Goal: Task Accomplishment & Management: Use online tool/utility

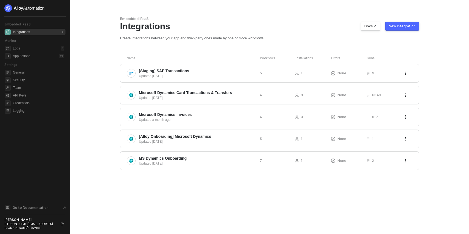
click at [215, 203] on div "Embedded iPaaS Integrations Docs ↗ New Integration Create integrations between …" at bounding box center [269, 117] width 312 height 234
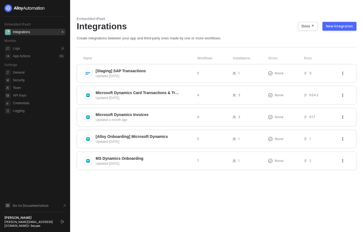
click at [338, 28] on div "New Integration" at bounding box center [339, 26] width 27 height 4
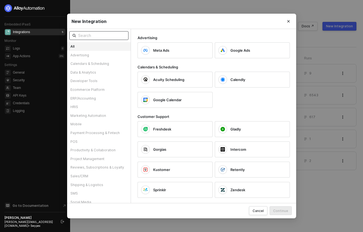
click at [116, 33] on input "text" at bounding box center [101, 36] width 47 height 6
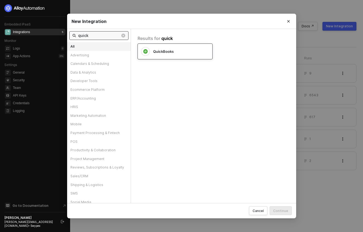
type input "quick"
click at [176, 51] on div "QuickBooks" at bounding box center [176, 51] width 47 height 5
click at [279, 213] on div "Continue" at bounding box center [280, 211] width 15 height 5
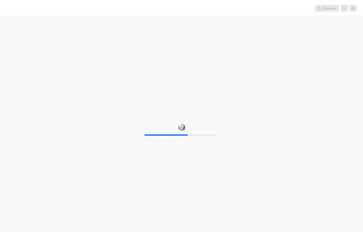
drag, startPoint x: 182, startPoint y: 72, endPoint x: 183, endPoint y: 74, distance: 2.8
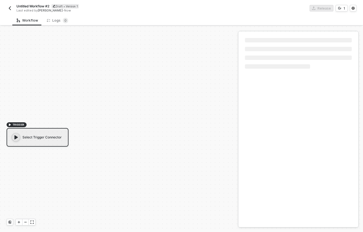
scroll to position [10, 0]
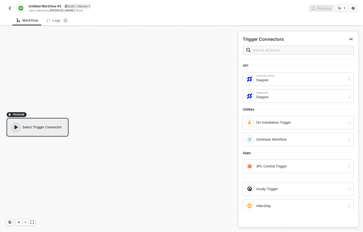
click at [12, 8] on button "button" at bounding box center [10, 8] width 7 height 7
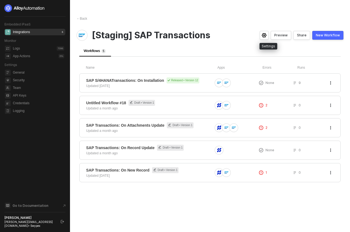
click at [267, 35] on icon "icon-settings" at bounding box center [264, 35] width 5 height 4
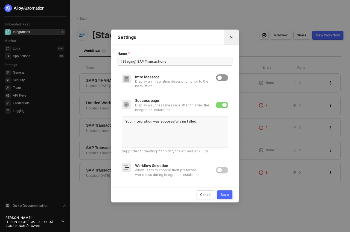
click at [232, 36] on icon "Close" at bounding box center [231, 37] width 3 height 3
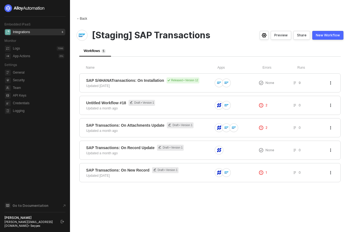
click at [86, 18] on div "← Back" at bounding box center [82, 18] width 11 height 5
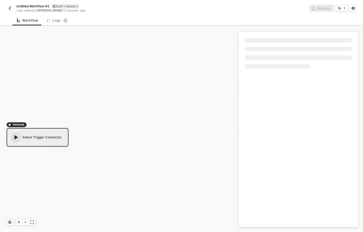
scroll to position [10, 0]
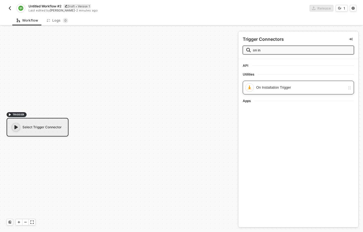
type input "on in"
click at [278, 86] on div "On Installation Trigger" at bounding box center [300, 88] width 89 height 6
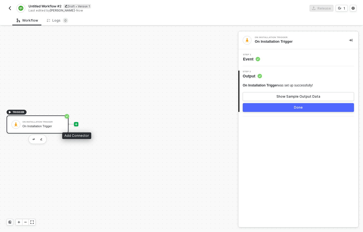
click at [76, 125] on icon "icon-play" at bounding box center [76, 124] width 2 height 2
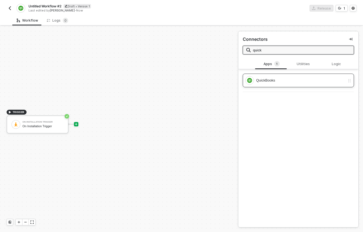
type input "quick"
click at [270, 85] on div "QuickBooks" at bounding box center [298, 81] width 111 height 14
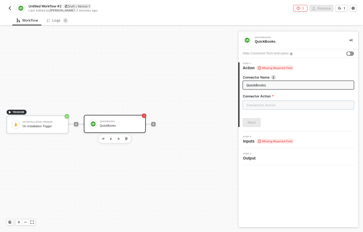
click at [276, 103] on input "text" at bounding box center [298, 105] width 111 height 9
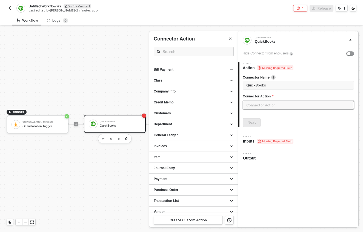
scroll to position [34, 0]
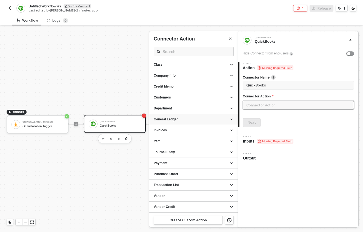
click at [226, 120] on div "General Ledger" at bounding box center [194, 119] width 80 height 5
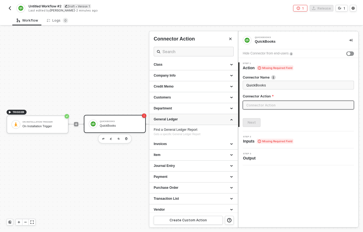
click at [231, 119] on icon at bounding box center [232, 119] width 3 height 0
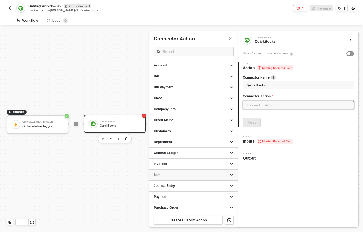
scroll to position [0, 0]
click at [230, 65] on div "Account" at bounding box center [193, 66] width 88 height 11
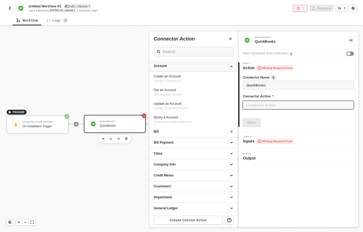
click at [228, 66] on div "Account" at bounding box center [194, 66] width 80 height 5
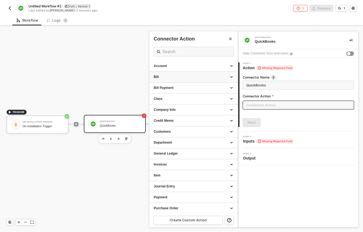
click at [228, 75] on div "Bill" at bounding box center [194, 77] width 80 height 5
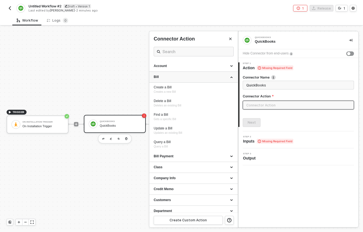
click at [228, 75] on div "Bill" at bounding box center [194, 77] width 80 height 5
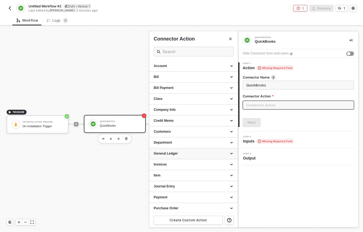
click at [214, 152] on div "General Ledger" at bounding box center [194, 153] width 80 height 5
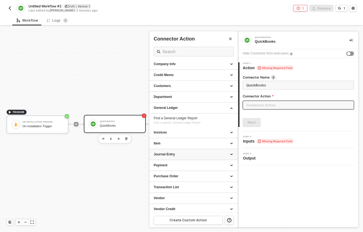
scroll to position [48, 0]
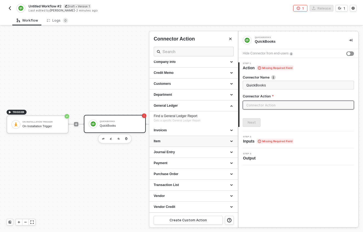
click at [216, 141] on div "Item" at bounding box center [194, 141] width 80 height 5
click at [213, 158] on div "Payment" at bounding box center [193, 163] width 88 height 11
drag, startPoint x: 213, startPoint y: 160, endPoint x: 213, endPoint y: 155, distance: 5.2
click at [213, 160] on div "Payment" at bounding box center [193, 163] width 88 height 11
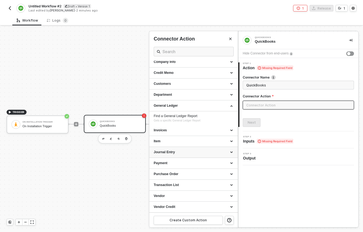
click at [214, 152] on div "Journal Entry" at bounding box center [194, 152] width 80 height 5
click at [217, 154] on div "Journal Entry" at bounding box center [194, 152] width 80 height 5
click at [214, 164] on div "Payment" at bounding box center [194, 163] width 80 height 5
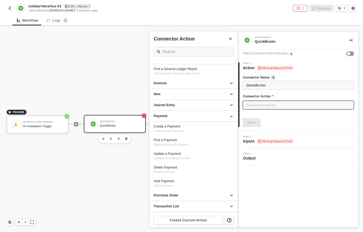
scroll to position [98, 0]
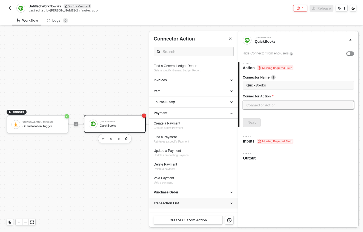
click at [182, 204] on div "Transaction List" at bounding box center [194, 203] width 80 height 5
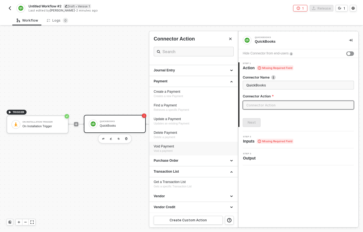
scroll to position [130, 0]
click at [182, 196] on div "Vendor" at bounding box center [194, 196] width 80 height 5
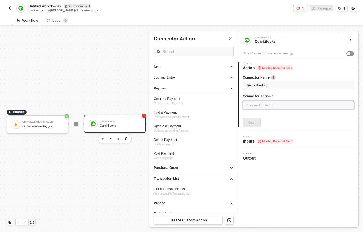
scroll to position [123, 0]
click at [195, 65] on div "Item" at bounding box center [194, 66] width 80 height 5
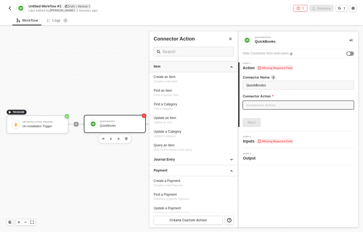
click at [192, 64] on div "Item" at bounding box center [193, 66] width 88 height 11
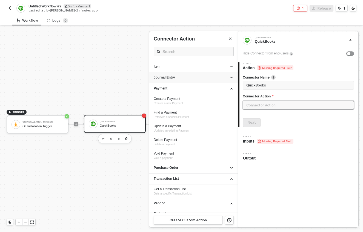
click at [196, 80] on div "Journal Entry" at bounding box center [193, 77] width 88 height 11
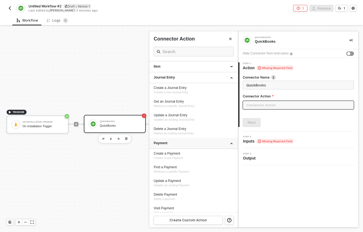
click at [207, 139] on div "Payment" at bounding box center [193, 143] width 88 height 11
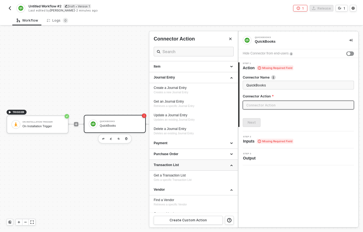
click at [202, 167] on div "Transaction List" at bounding box center [194, 165] width 80 height 5
click at [209, 90] on div "Create a Journal Entry Creates a new Journal Entry" at bounding box center [194, 90] width 80 height 9
type input "Creates a new Journal Entry"
type input "Journal Entry - Create a Journal Entry"
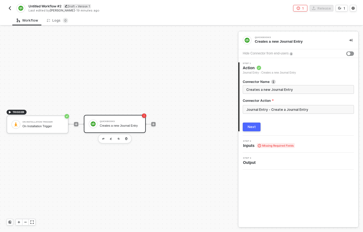
click at [259, 145] on icon at bounding box center [259, 145] width 3 height 3
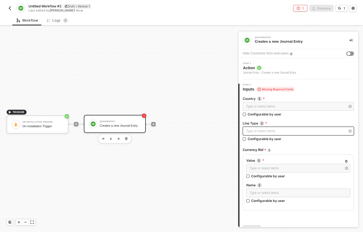
click at [284, 131] on div "Type or select items ﻿" at bounding box center [295, 131] width 99 height 5
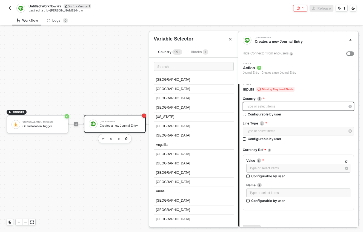
click at [268, 106] on div "Type or select items ﻿" at bounding box center [295, 106] width 99 height 5
click at [188, 67] on input "text" at bounding box center [194, 66] width 80 height 9
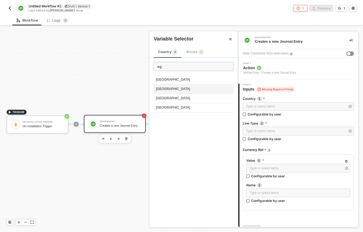
type input "eg"
click at [182, 87] on div "[GEOGRAPHIC_DATA]" at bounding box center [194, 89] width 80 height 9
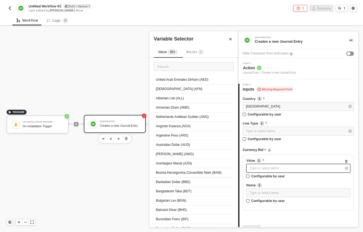
click at [284, 169] on div "Type or select items ﻿" at bounding box center [295, 168] width 92 height 5
click at [188, 67] on input "text" at bounding box center [194, 66] width 80 height 9
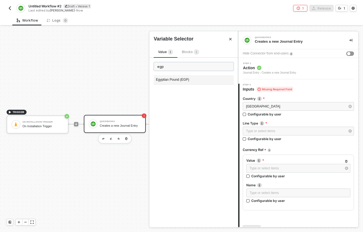
type input "egp"
click at [182, 82] on div "Egyptian Pound (EGP)" at bounding box center [194, 79] width 80 height 9
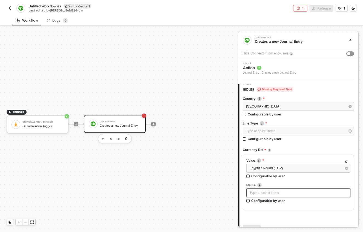
click at [281, 196] on div "Type or select items ﻿" at bounding box center [298, 193] width 104 height 9
click at [300, 186] on label "Name" at bounding box center [298, 185] width 104 height 5
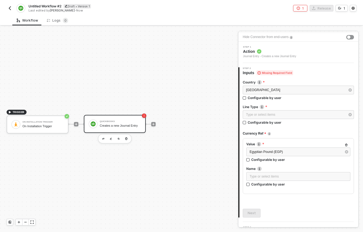
scroll to position [0, 0]
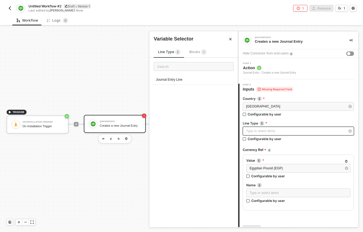
click at [271, 132] on div "Type or select items ﻿" at bounding box center [295, 131] width 99 height 5
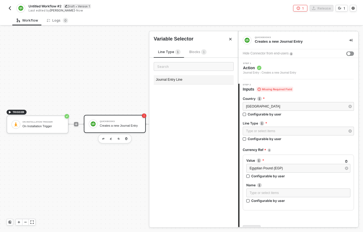
click at [179, 82] on div "Journal Entry Line" at bounding box center [194, 79] width 80 height 9
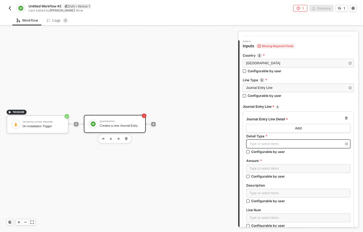
scroll to position [46, 0]
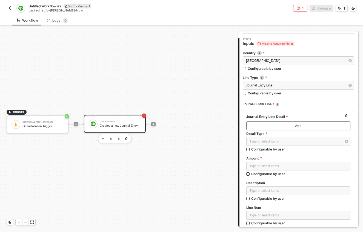
click at [280, 127] on button "Add" at bounding box center [298, 126] width 104 height 9
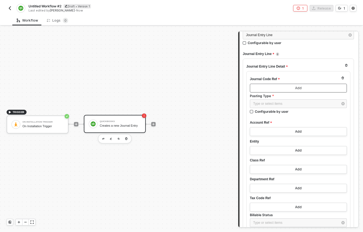
scroll to position [120, 0]
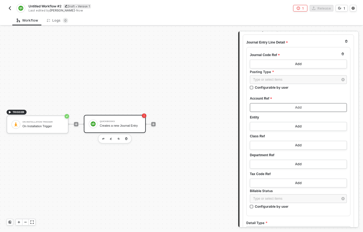
click at [291, 110] on button "Add" at bounding box center [298, 107] width 97 height 9
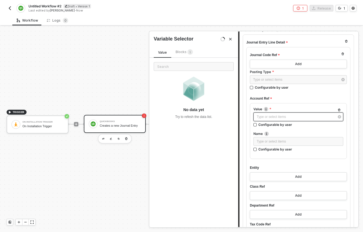
click at [289, 114] on div "Type or select items ﻿" at bounding box center [296, 116] width 78 height 5
click at [187, 54] on sup "1" at bounding box center [189, 51] width 5 height 5
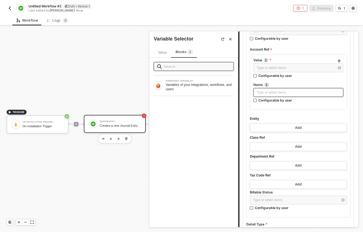
scroll to position [170, 0]
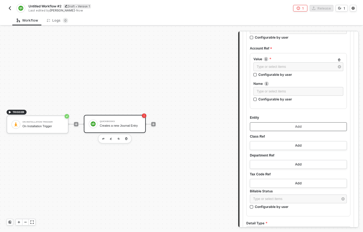
click at [292, 125] on button "Add" at bounding box center [298, 126] width 97 height 9
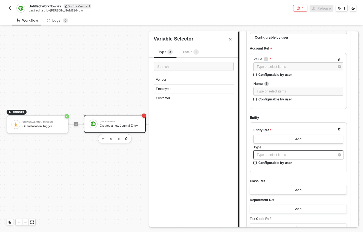
click at [281, 156] on div "Type or select items ﻿" at bounding box center [296, 155] width 78 height 5
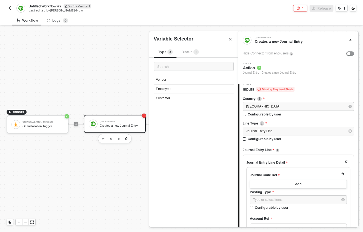
click at [232, 39] on button "Close" at bounding box center [230, 39] width 7 height 7
click at [267, 69] on span "Action" at bounding box center [269, 67] width 53 height 5
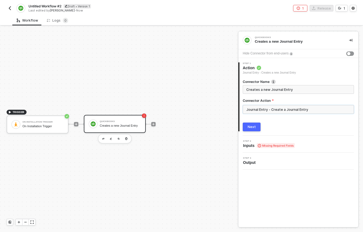
click at [266, 108] on input "Journal Entry - Create a Journal Entry" at bounding box center [298, 109] width 111 height 9
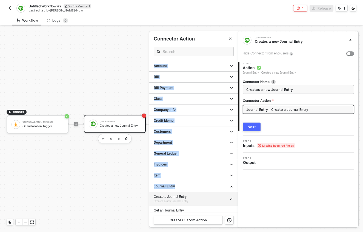
drag, startPoint x: 206, startPoint y: 101, endPoint x: 217, endPoint y: 37, distance: 65.2
click at [217, 37] on div "Connector Action Account Bill Bill Payment Class Company Info Credit Memo Custo…" at bounding box center [193, 129] width 89 height 196
click at [188, 48] on input "text" at bounding box center [193, 51] width 62 height 7
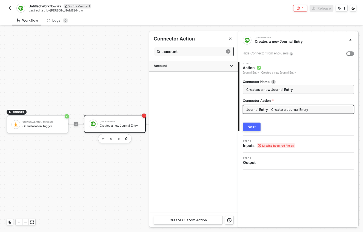
type input "account"
click at [208, 67] on div "Account" at bounding box center [194, 66] width 80 height 5
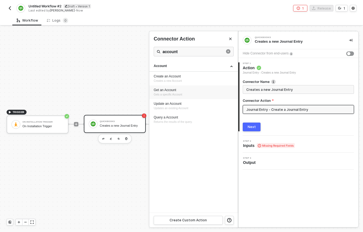
click at [189, 95] on div "Get an Account Gets a specific Account" at bounding box center [194, 92] width 80 height 9
type input "Gets a specific Account"
type input "Account - Get an Account"
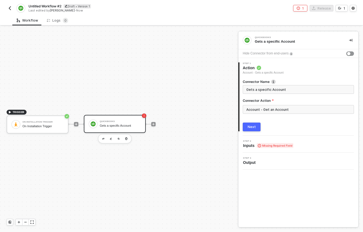
click at [274, 144] on span "Missing Required Field" at bounding box center [275, 145] width 37 height 5
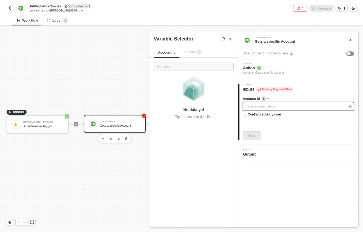
click at [274, 108] on div "Type or select items ﻿" at bounding box center [295, 106] width 99 height 5
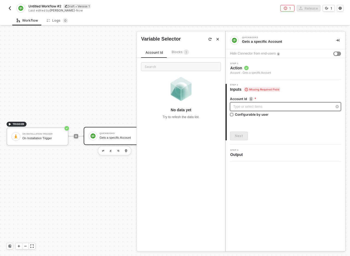
click at [244, 107] on div "Type or select items ﻿" at bounding box center [283, 106] width 99 height 5
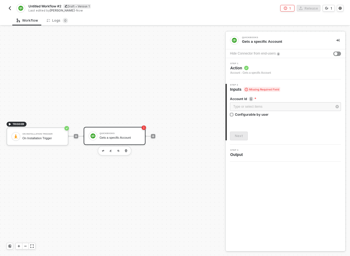
click at [269, 81] on div "2 Step 2 Inputs Missing Required Field Account Id Type or select items ﻿ Config…" at bounding box center [286, 111] width 120 height 65
click at [265, 76] on div "Step 1 Action Account - Gets a specific Account" at bounding box center [286, 68] width 120 height 21
click at [266, 72] on div "Account - Gets a specific Account" at bounding box center [251, 73] width 41 height 4
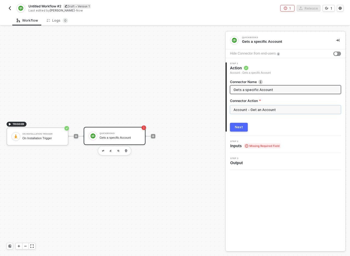
click at [268, 108] on input "Account - Get an Account" at bounding box center [285, 109] width 111 height 9
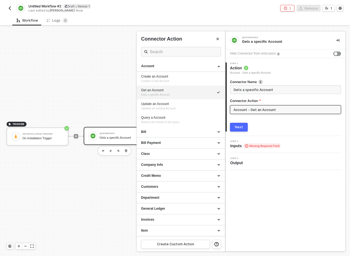
drag, startPoint x: 30, startPoint y: 48, endPoint x: 27, endPoint y: 39, distance: 9.3
click at [30, 47] on div at bounding box center [175, 141] width 350 height 229
click at [24, 33] on div at bounding box center [175, 141] width 350 height 229
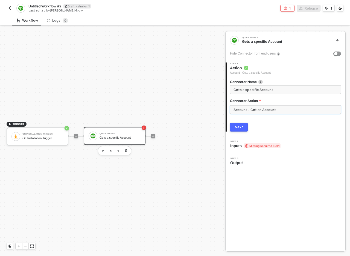
click at [292, 106] on input "Account - Get an Account" at bounding box center [285, 109] width 111 height 9
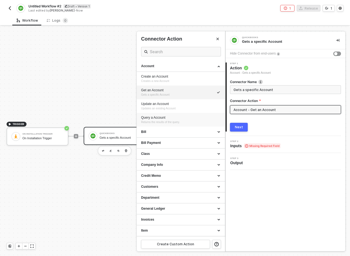
click at [180, 118] on div "Query a Account" at bounding box center [181, 117] width 80 height 5
type input "Returns the results of the query."
type input "Account - Query a Account"
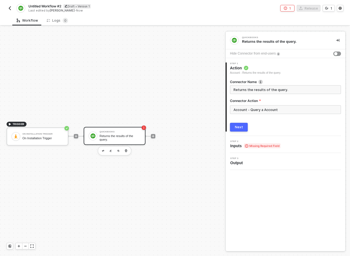
click at [240, 145] on span "Inputs Missing Required Field" at bounding box center [256, 145] width 50 height 5
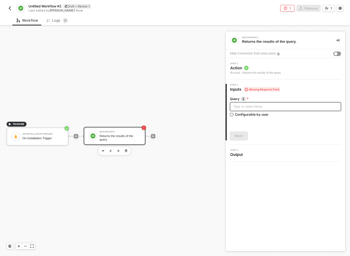
click at [263, 106] on div "Type or select items ﻿" at bounding box center [286, 106] width 105 height 5
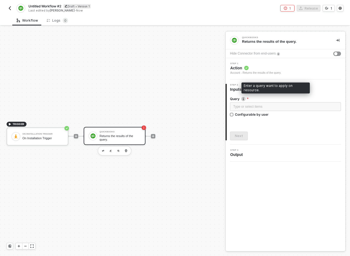
click at [243, 98] on img at bounding box center [244, 99] width 4 height 4
click at [248, 109] on div "Type or select items ﻿" at bounding box center [286, 106] width 105 height 5
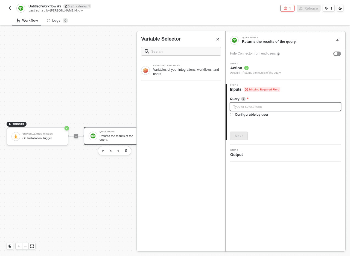
click at [254, 106] on div "Type or select items ﻿" at bounding box center [286, 106] width 105 height 5
click at [271, 68] on span "Action" at bounding box center [256, 67] width 51 height 5
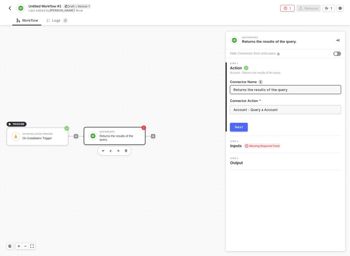
click at [261, 107] on input "Account - Query a Account" at bounding box center [285, 109] width 111 height 9
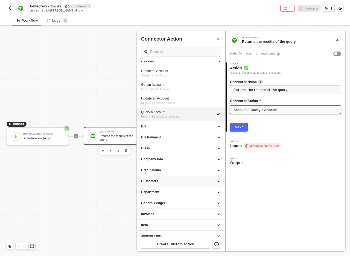
scroll to position [15, 0]
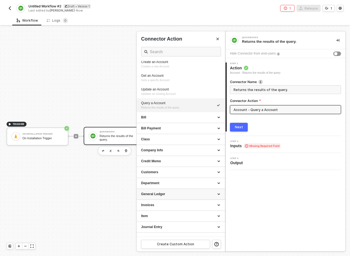
click at [194, 196] on div "General Ledger" at bounding box center [181, 194] width 88 height 11
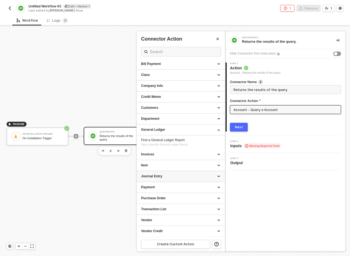
scroll to position [79, 0]
click at [189, 206] on div "Transaction List" at bounding box center [181, 208] width 80 height 5
click at [193, 177] on div "Journal Entry" at bounding box center [181, 176] width 80 height 5
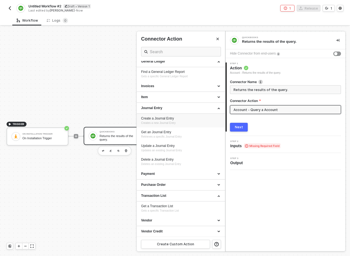
scroll to position [148, 0]
click at [185, 120] on div "Create a Journal Entry" at bounding box center [181, 118] width 80 height 5
type input "Creates a new Journal Entry"
type input "Journal Entry - Create a Journal Entry"
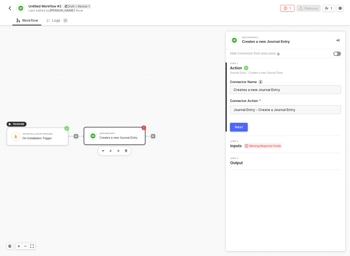
click at [235, 150] on div "2 Step 2 Inputs Missing Required Fields" at bounding box center [286, 144] width 120 height 17
click at [236, 145] on span "Inputs Missing Required Fields" at bounding box center [257, 145] width 52 height 5
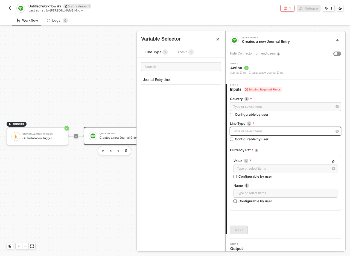
click at [273, 130] on div "Type or select items ﻿" at bounding box center [283, 131] width 99 height 5
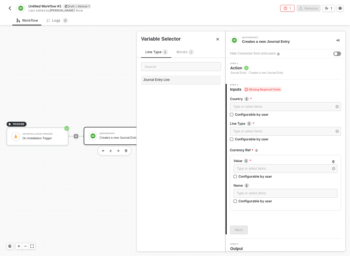
click at [170, 81] on div "Journal Entry Line" at bounding box center [181, 79] width 80 height 9
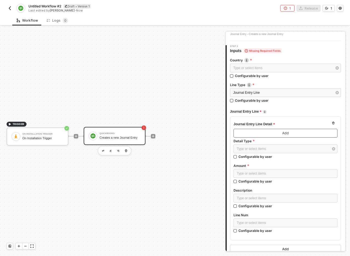
scroll to position [43, 0]
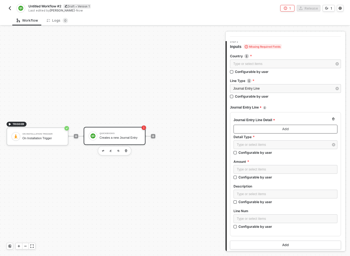
click at [264, 130] on button "Add" at bounding box center [286, 129] width 104 height 9
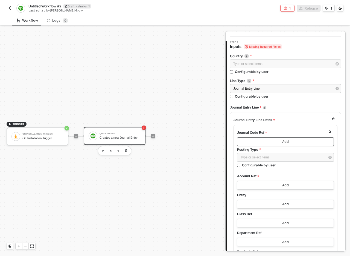
click at [284, 143] on div "Add" at bounding box center [286, 141] width 7 height 4
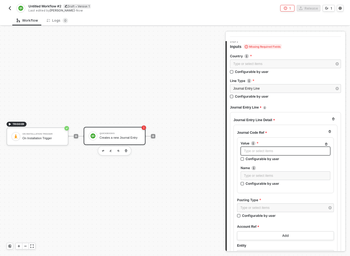
click at [267, 152] on div "Type or select items ﻿" at bounding box center [285, 150] width 83 height 5
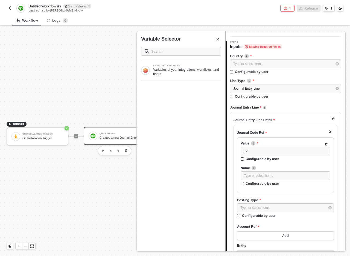
click at [287, 163] on div "123 Configurable by user" at bounding box center [286, 154] width 90 height 17
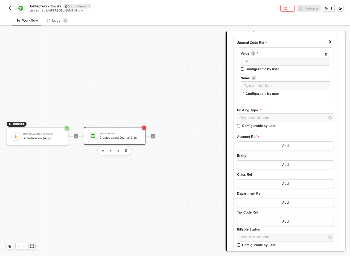
scroll to position [134, 0]
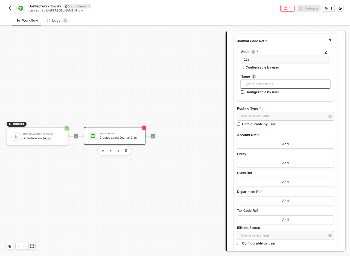
click at [270, 86] on div "Type or select items ﻿" at bounding box center [285, 84] width 83 height 5
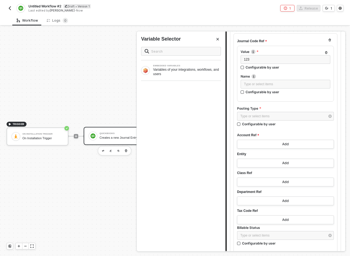
click at [256, 120] on div "Type or select items ﻿" at bounding box center [285, 117] width 97 height 10
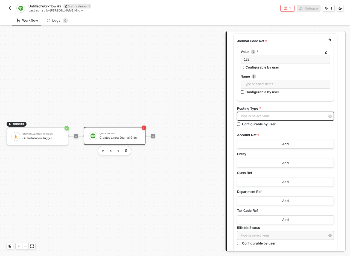
click at [259, 116] on div "Type or select items ﻿" at bounding box center [283, 116] width 85 height 5
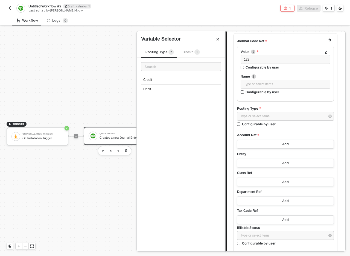
click at [195, 51] on sup "1" at bounding box center [197, 51] width 5 height 5
click at [166, 49] on div "Posting Type 2" at bounding box center [160, 52] width 28 height 6
click at [263, 116] on div "Type or select items ﻿" at bounding box center [283, 116] width 85 height 5
click at [162, 80] on div "Credit" at bounding box center [181, 79] width 80 height 9
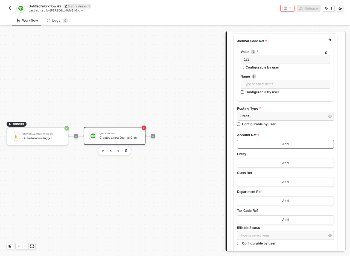
click at [278, 147] on button "Add" at bounding box center [285, 144] width 97 height 9
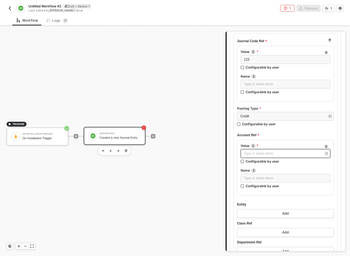
click at [274, 152] on div "Type or select items ﻿" at bounding box center [283, 153] width 78 height 5
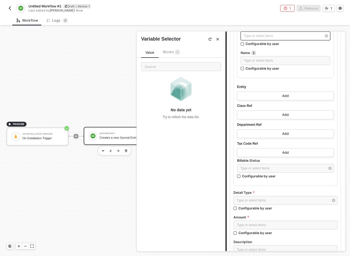
scroll to position [311, 0]
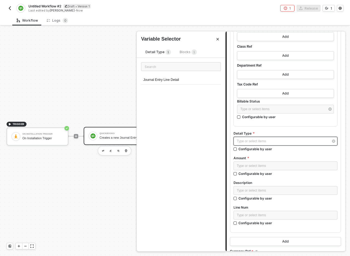
click at [272, 143] on div "Type or select items ﻿" at bounding box center [283, 141] width 92 height 5
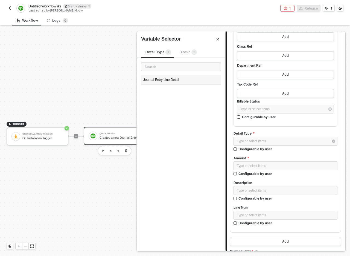
click at [164, 79] on div "Journal Entry Line Detail" at bounding box center [181, 79] width 80 height 9
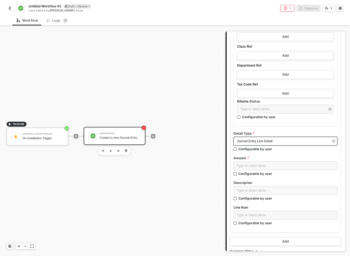
click at [269, 141] on span "Journal Entry Line Detail" at bounding box center [255, 141] width 36 height 4
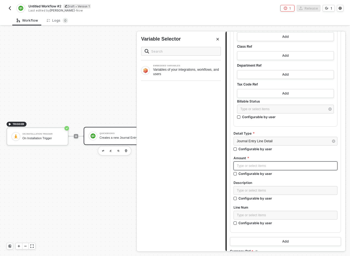
click at [269, 166] on div "Type or select items ﻿" at bounding box center [285, 165] width 97 height 5
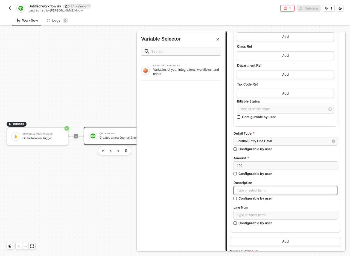
click at [262, 192] on div "Type or select items ﻿" at bounding box center [285, 190] width 97 height 5
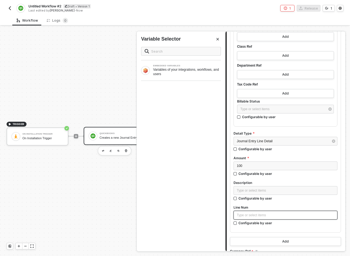
click at [276, 214] on div "Type or select items ﻿" at bounding box center [285, 214] width 97 height 5
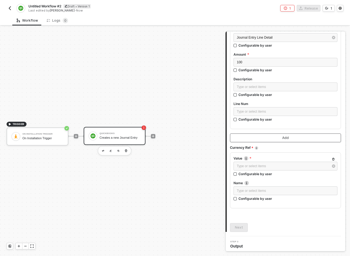
click at [276, 136] on button "Add" at bounding box center [285, 137] width 111 height 9
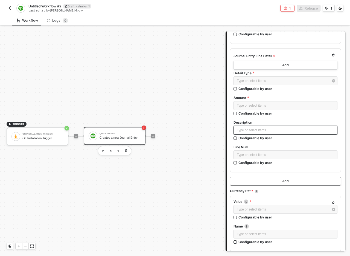
scroll to position [455, 0]
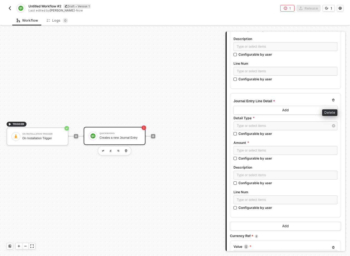
click at [331, 102] on button "button" at bounding box center [334, 100] width 7 height 7
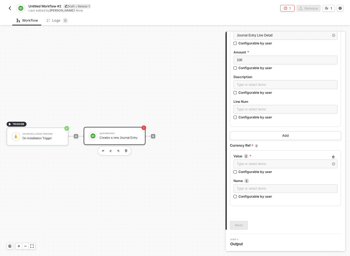
scroll to position [9, 0]
click at [118, 133] on div "QuickBooks" at bounding box center [120, 134] width 41 height 2
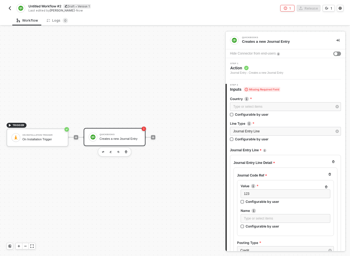
click at [251, 68] on span "Action" at bounding box center [257, 67] width 53 height 5
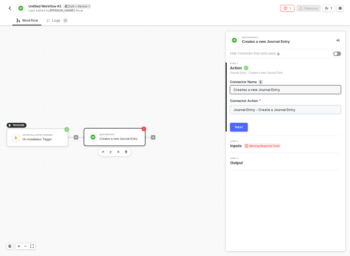
click at [258, 107] on input "Journal Entry - Create a Journal Entry" at bounding box center [285, 109] width 111 height 9
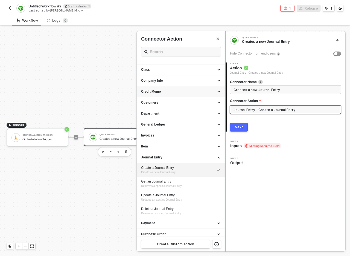
scroll to position [65, 0]
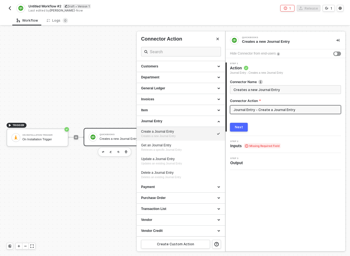
click at [93, 195] on div at bounding box center [175, 141] width 350 height 229
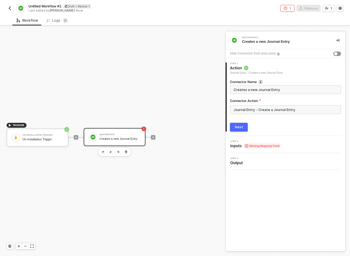
click at [212, 167] on div "TRIGGER On Installation Trigger On Installation Trigger QuickBooks Creates a ne…" at bounding box center [111, 137] width 223 height 239
click at [198, 225] on div "TRIGGER On Installation Trigger On Installation Trigger QuickBooks Creates a ne…" at bounding box center [111, 137] width 223 height 239
click at [256, 106] on input "Journal Entry - Create a Journal Entry" at bounding box center [285, 109] width 111 height 9
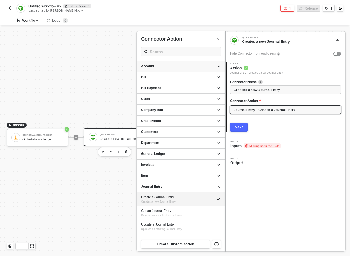
click at [176, 64] on div "Account" at bounding box center [181, 66] width 80 height 5
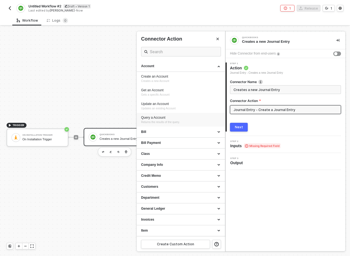
click at [167, 124] on li "Query a Account Returns the results of the query." at bounding box center [181, 120] width 88 height 14
type input "Returns the results of the query."
type input "Account - Query a Account"
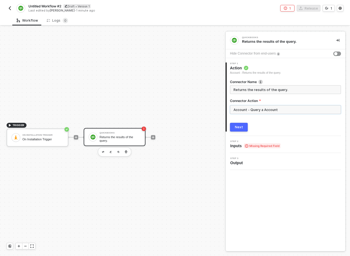
click at [251, 106] on input "Account - Query a Account" at bounding box center [285, 109] width 111 height 9
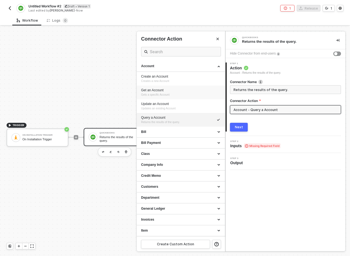
click at [171, 90] on div "Get an Account" at bounding box center [181, 90] width 80 height 5
type input "Gets a specific Account"
type input "Account - Get an Account"
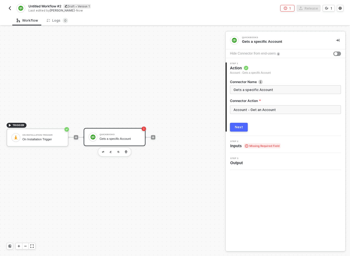
click at [242, 128] on div "Next" at bounding box center [239, 127] width 8 height 4
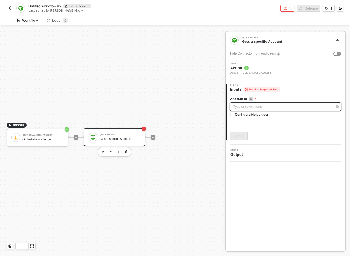
click at [266, 108] on div "Type or select items ﻿" at bounding box center [283, 106] width 99 height 5
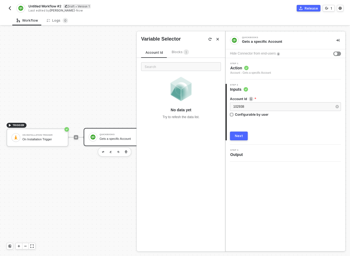
click at [242, 133] on button "Next" at bounding box center [239, 135] width 18 height 9
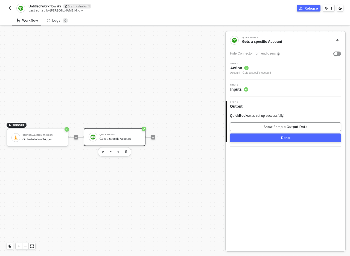
click at [255, 126] on button "Show Sample Output Data" at bounding box center [285, 126] width 111 height 9
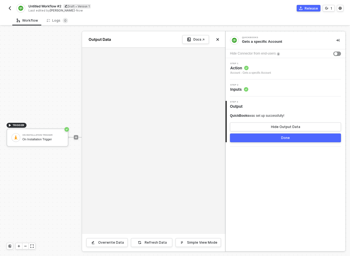
click at [171, 70] on div at bounding box center [153, 141] width 143 height 186
drag, startPoint x: 118, startPoint y: 64, endPoint x: 146, endPoint y: 114, distance: 57.4
click at [146, 114] on div at bounding box center [153, 141] width 143 height 186
click at [274, 138] on button "Done" at bounding box center [285, 137] width 111 height 9
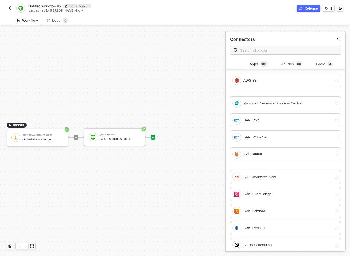
click at [156, 138] on div at bounding box center [153, 137] width 73 height 43
click at [154, 139] on div at bounding box center [153, 137] width 4 height 4
click at [293, 64] on div "Utilities 3 3" at bounding box center [292, 64] width 24 height 6
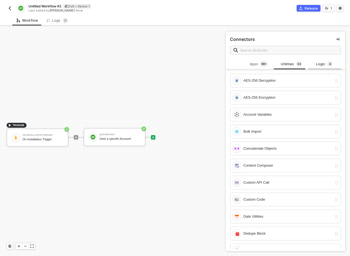
click at [320, 63] on div "Logic 4" at bounding box center [325, 64] width 24 height 6
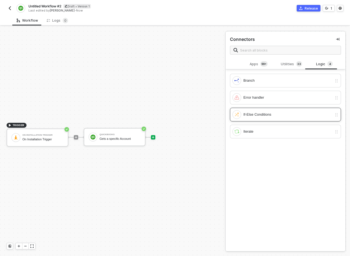
click at [284, 118] on div "If-Else Conditions" at bounding box center [283, 114] width 100 height 9
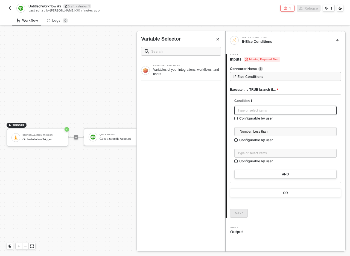
click at [259, 110] on div "Type or select items ﻿" at bounding box center [286, 110] width 96 height 5
click at [203, 72] on div "Variables of your integrations, workflows, and users" at bounding box center [187, 71] width 68 height 9
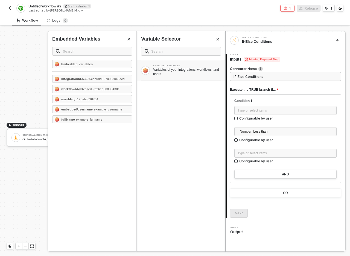
click at [219, 39] on icon "Close" at bounding box center [217, 39] width 3 height 3
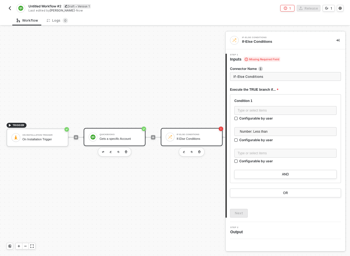
click at [126, 136] on div "QuickBooks Gets a specific Account" at bounding box center [120, 137] width 41 height 10
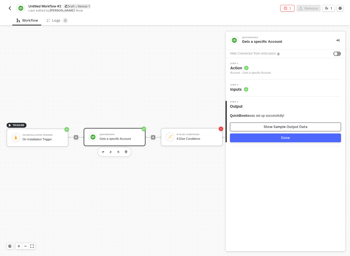
click at [266, 127] on div "Show Sample Output Data" at bounding box center [286, 127] width 44 height 4
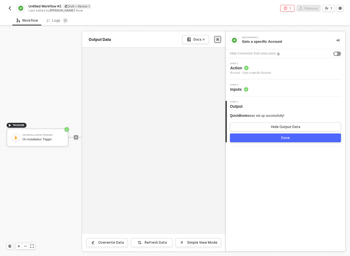
click at [220, 39] on button "Close" at bounding box center [218, 39] width 7 height 7
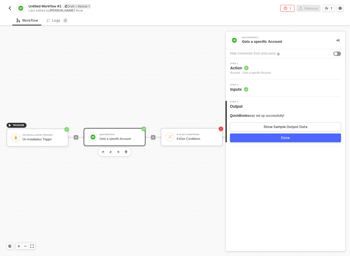
click at [260, 85] on div "Step 2 Inputs" at bounding box center [286, 88] width 119 height 8
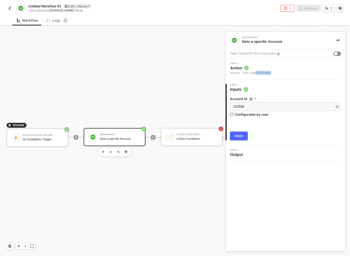
click at [258, 74] on div "Step 1 Action Account - Gets a specific Account" at bounding box center [286, 68] width 120 height 21
click at [240, 105] on span "102938" at bounding box center [239, 107] width 11 height 4
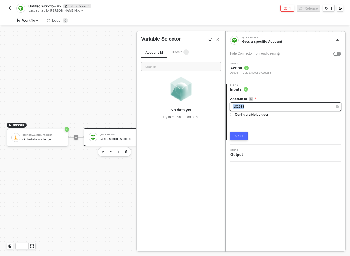
click at [240, 105] on span "102938" at bounding box center [239, 107] width 11 height 4
copy span "102938"
click at [254, 67] on span "Action" at bounding box center [251, 67] width 41 height 5
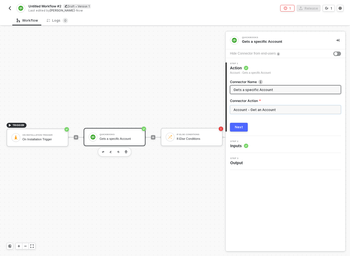
click at [264, 107] on input "Account - Get an Account" at bounding box center [285, 109] width 111 height 9
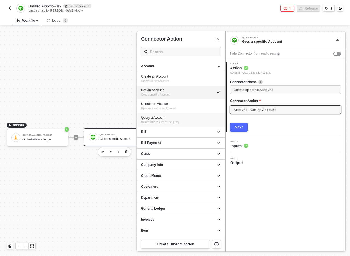
click at [182, 120] on div "Query a Account Returns the results of the query." at bounding box center [181, 119] width 80 height 9
type input "Returns the results of the query."
type input "Account - Query a Account"
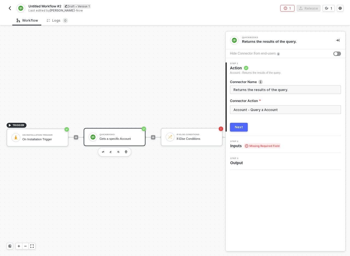
click at [258, 146] on span "Missing Required Field" at bounding box center [262, 145] width 37 height 5
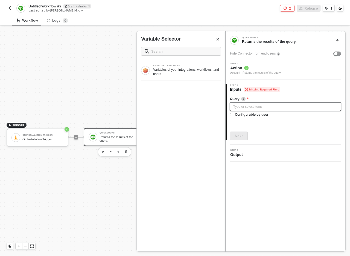
click at [268, 110] on div "Type or select items ﻿" at bounding box center [285, 106] width 111 height 9
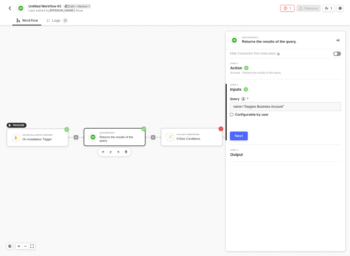
click at [238, 137] on div "Next" at bounding box center [239, 136] width 8 height 4
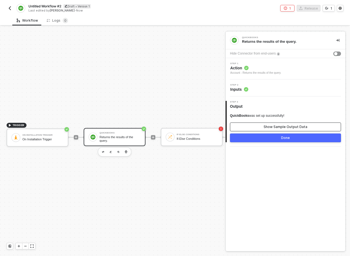
click at [271, 127] on div "Show Sample Output Data" at bounding box center [286, 127] width 44 height 4
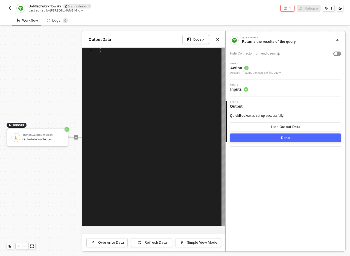
type textarea "{ "account": { "FullyQualifiedName": "MyJobs", "domain": "QBO", "Name": "MyJobs…"
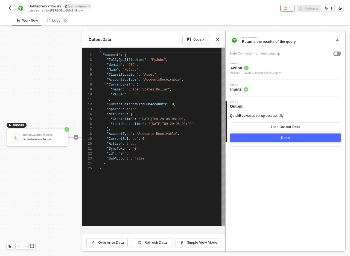
click at [250, 93] on div "Step 2 Inputs" at bounding box center [286, 87] width 120 height 17
click at [275, 141] on button "Done" at bounding box center [285, 137] width 111 height 9
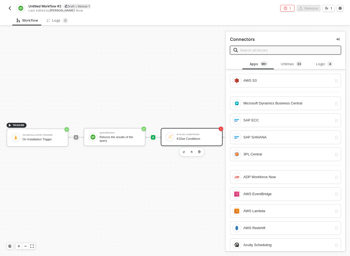
click at [200, 136] on div "If-Else Conditions If-Else Conditions" at bounding box center [197, 137] width 41 height 10
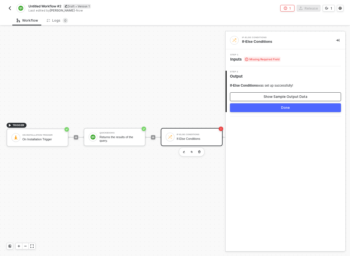
click at [274, 96] on div "Show Sample Output Data" at bounding box center [286, 96] width 44 height 4
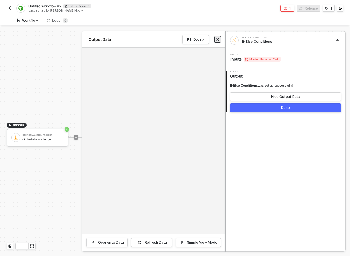
click at [215, 39] on button "Close" at bounding box center [218, 39] width 7 height 7
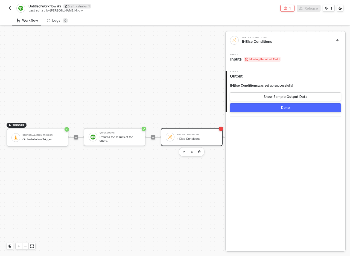
click at [191, 136] on div "If-Else Conditions" at bounding box center [197, 134] width 41 height 2
click at [252, 59] on span "Missing Required Field" at bounding box center [262, 59] width 37 height 5
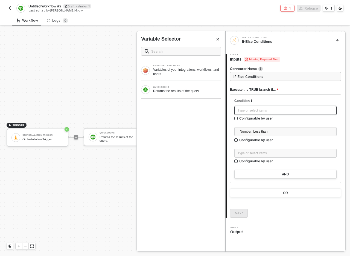
click at [254, 110] on div "Type or select items ﻿" at bounding box center [286, 110] width 96 height 5
click at [189, 95] on div "QUICKBOOKS Returns the results of the query." at bounding box center [181, 90] width 89 height 18
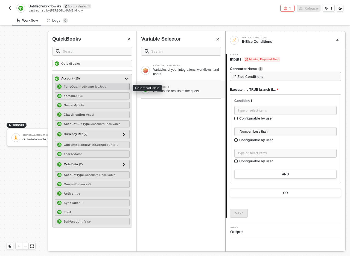
click at [101, 86] on span "- MyJobs" at bounding box center [100, 86] width 12 height 3
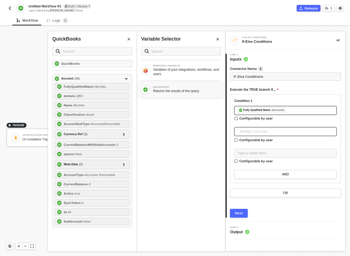
click at [272, 134] on span "Number: Less than" at bounding box center [287, 131] width 94 height 8
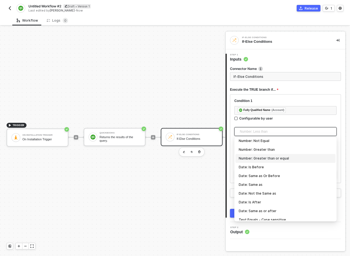
scroll to position [57, 0]
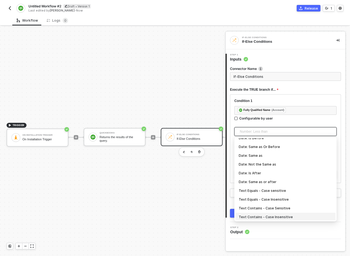
click at [296, 217] on div "Text Contains - Case Insensitive" at bounding box center [286, 217] width 94 height 6
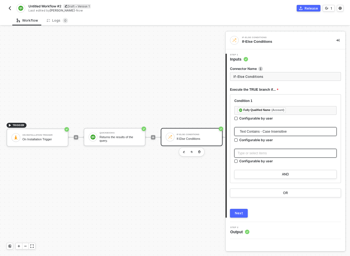
click at [263, 153] on div "Type or select items ﻿" at bounding box center [286, 153] width 96 height 5
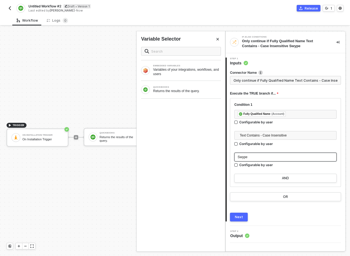
type input "Only continue if Fully Qualified Name Text Contains - Case Insensitive Swypex"
click at [288, 150] on div at bounding box center [286, 150] width 102 height 4
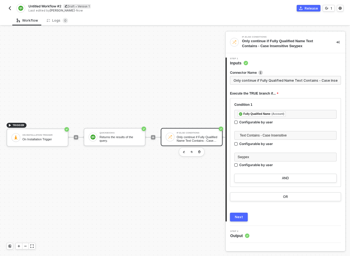
click at [243, 218] on div "Next" at bounding box center [239, 217] width 8 height 4
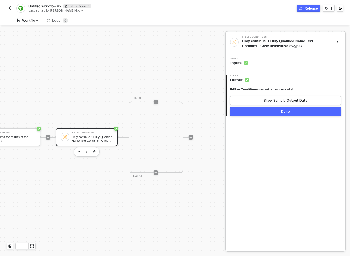
scroll to position [9, 111]
click at [153, 173] on icon "icon-play" at bounding box center [154, 172] width 3 height 3
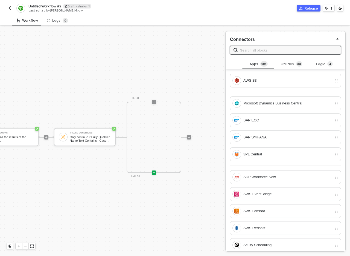
click at [286, 51] on input "text" at bounding box center [288, 50] width 97 height 6
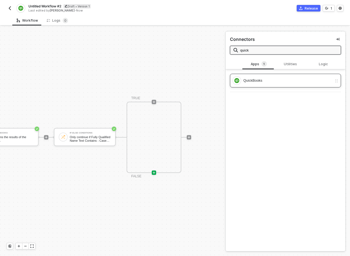
type input "quick"
click at [312, 76] on div "QuickBooks" at bounding box center [283, 80] width 100 height 9
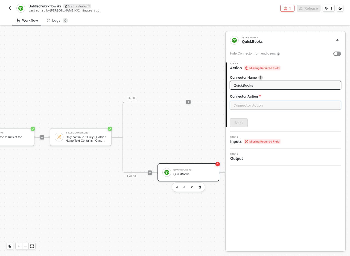
click at [250, 106] on input "text" at bounding box center [285, 105] width 111 height 9
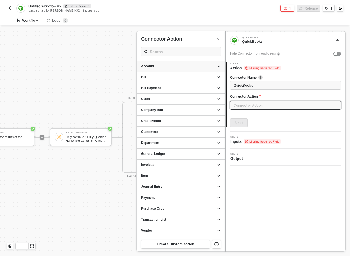
click at [191, 66] on div "Account" at bounding box center [181, 66] width 80 height 5
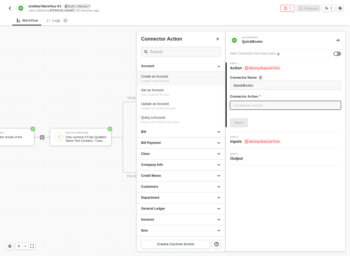
click at [168, 78] on div "Create an Account" at bounding box center [181, 76] width 80 height 5
type input "Creates a new Account"
type input "Account - Create an Account"
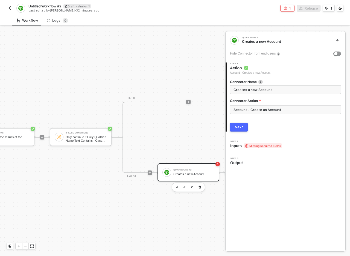
click at [241, 128] on div "Next" at bounding box center [239, 127] width 8 height 4
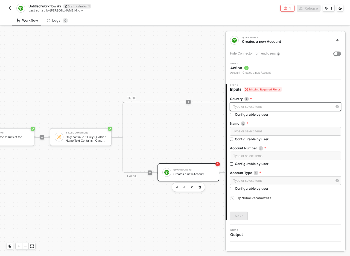
click at [270, 107] on div "Type or select items ﻿" at bounding box center [283, 106] width 99 height 5
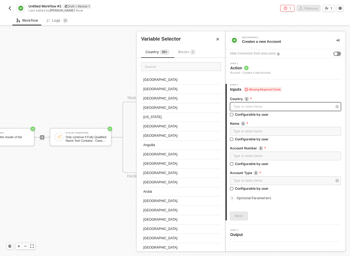
click at [243, 107] on div "Type or select items ﻿" at bounding box center [283, 106] width 99 height 5
click at [177, 62] on input "text" at bounding box center [181, 66] width 80 height 9
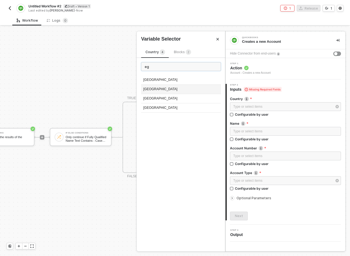
type input "eg"
click at [163, 88] on div "[GEOGRAPHIC_DATA]" at bounding box center [181, 89] width 80 height 9
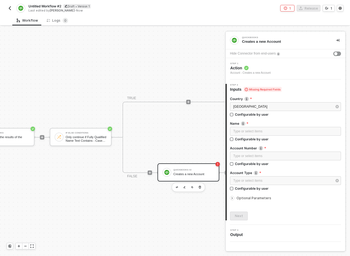
click at [163, 88] on div at bounding box center [188, 102] width 73 height 43
click at [267, 133] on div "Type or select items ﻿" at bounding box center [285, 131] width 111 height 9
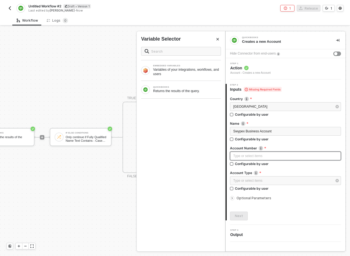
click at [275, 157] on div "Type or select items ﻿" at bounding box center [286, 155] width 105 height 5
click at [288, 148] on label "Account Number" at bounding box center [285, 148] width 111 height 5
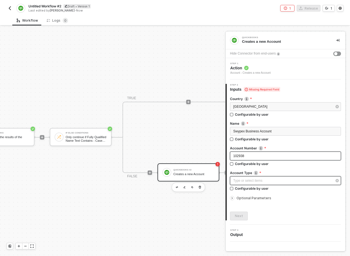
click at [277, 181] on div "Type or select items ﻿" at bounding box center [283, 180] width 99 height 5
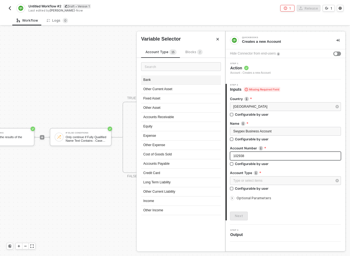
click at [149, 81] on div "Bank" at bounding box center [181, 79] width 80 height 9
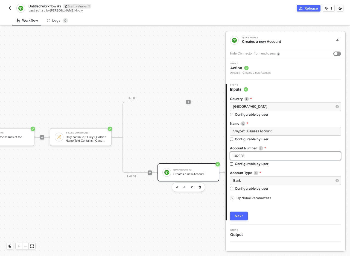
click at [246, 197] on span "Optional Parameters" at bounding box center [254, 198] width 35 height 4
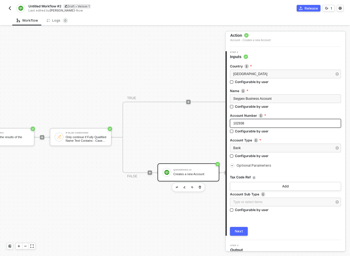
scroll to position [39, 0]
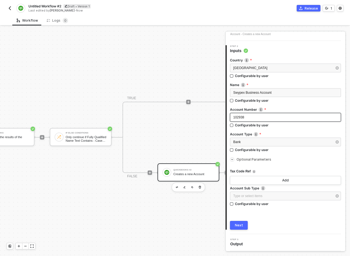
click at [239, 223] on div "Next" at bounding box center [239, 225] width 8 height 4
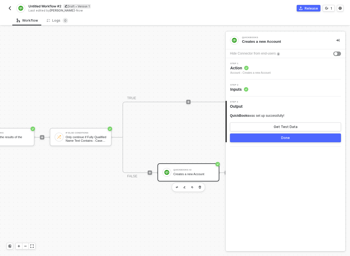
scroll to position [0, 0]
click at [252, 87] on div "Step 2 Inputs" at bounding box center [286, 88] width 119 height 8
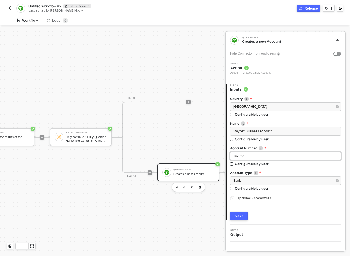
click at [249, 158] on div "102938" at bounding box center [286, 155] width 105 height 5
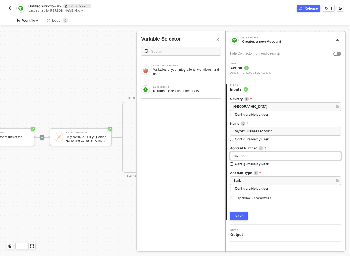
click at [249, 158] on div "102938" at bounding box center [286, 155] width 105 height 5
copy span "102938"
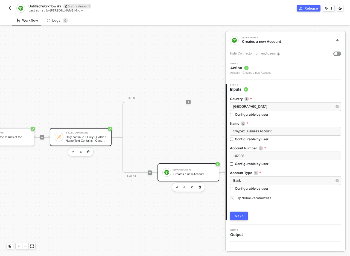
click at [88, 132] on div "If-Else Conditions" at bounding box center [86, 133] width 41 height 2
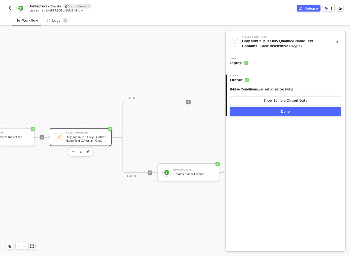
click at [239, 62] on span "Inputs" at bounding box center [240, 62] width 18 height 5
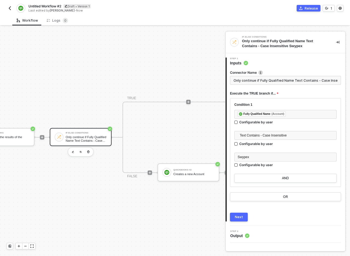
scroll to position [0, 18]
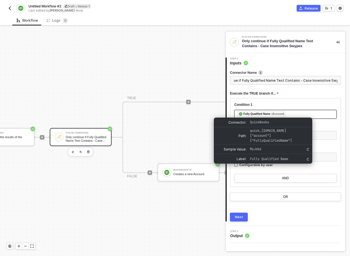
click at [281, 116] on div "Fully Qualified Name (Account)" at bounding box center [262, 113] width 48 height 5
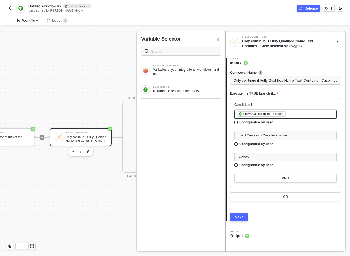
click at [307, 112] on div "﻿ ﻿ Fully Qualified Name (Account) ﻿" at bounding box center [286, 114] width 96 height 6
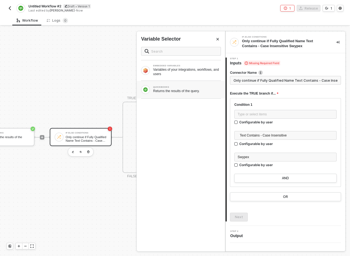
click at [186, 94] on div "QUICKBOOKS Returns the results of the query." at bounding box center [181, 90] width 89 height 18
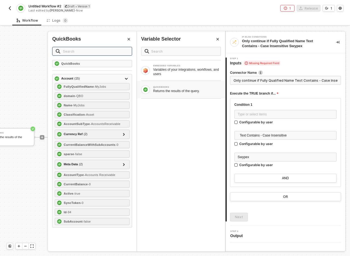
click at [96, 53] on input "text" at bounding box center [96, 51] width 66 height 6
type input "number"
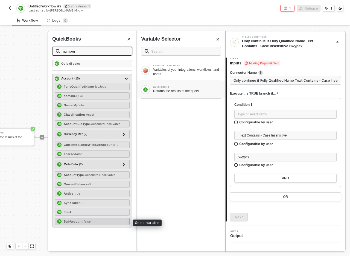
type input "number"
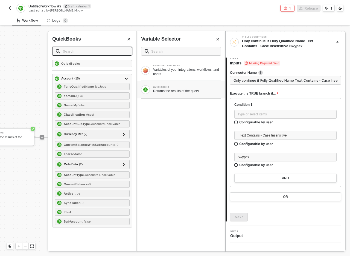
drag, startPoint x: 268, startPoint y: 21, endPoint x: 270, endPoint y: 26, distance: 5.7
click at [269, 22] on div "Workflow Logs 0" at bounding box center [181, 20] width 338 height 10
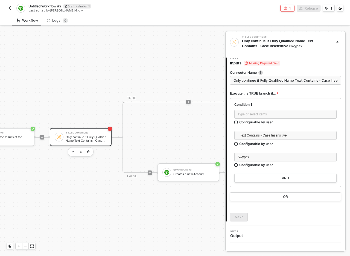
click at [268, 29] on div "If-Else Conditions Only continue if Fully Qualified Name Text Contains - Case I…" at bounding box center [288, 141] width 125 height 229
click at [199, 172] on div "Creates a new Account" at bounding box center [194, 174] width 41 height 4
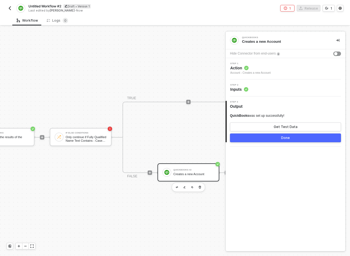
click at [262, 89] on div "Step 2 Inputs" at bounding box center [286, 88] width 119 height 8
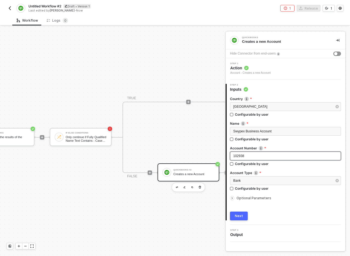
click at [248, 156] on div "102938" at bounding box center [286, 155] width 105 height 5
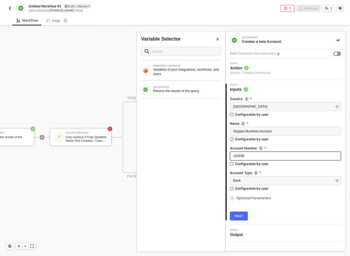
click at [248, 156] on div "102938" at bounding box center [286, 155] width 105 height 5
copy span "102938"
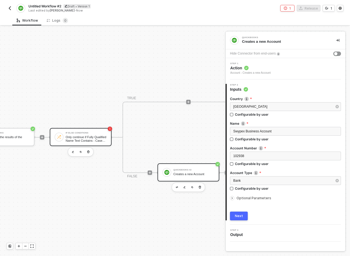
click at [73, 132] on div "If-Else Conditions" at bounding box center [86, 133] width 41 height 2
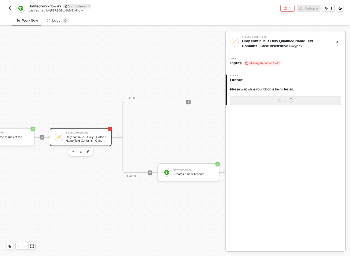
click at [265, 62] on span "Missing Required Field" at bounding box center [262, 63] width 37 height 5
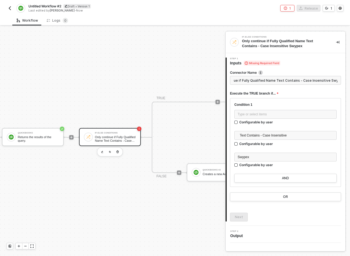
scroll to position [9, 53]
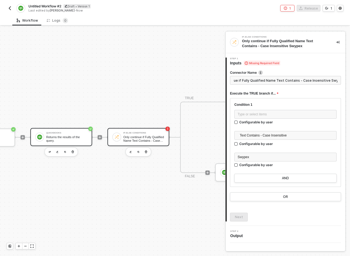
click at [67, 134] on div "QuickBooks Returns the results of the query." at bounding box center [66, 137] width 41 height 10
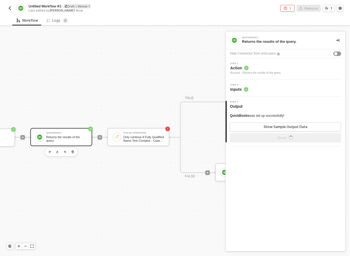
click at [254, 88] on div "Step 2 Inputs" at bounding box center [286, 88] width 119 height 8
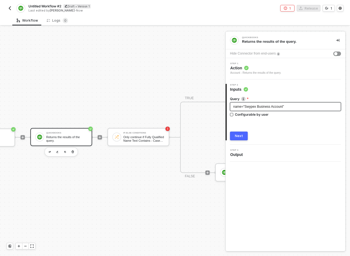
click at [235, 107] on span "name="Swypex Business Account"" at bounding box center [259, 107] width 51 height 4
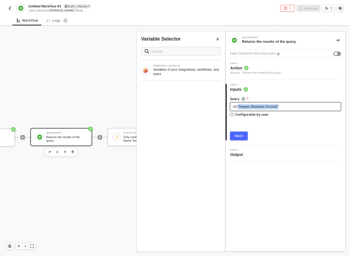
drag, startPoint x: 287, startPoint y: 107, endPoint x: 239, endPoint y: 106, distance: 47.6
click at [239, 106] on div "id="Swypex Business Account"" at bounding box center [286, 106] width 105 height 5
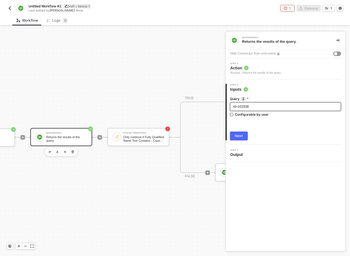
click at [282, 125] on div "Query id=102938 Configurable by user Next" at bounding box center [285, 116] width 111 height 48
click at [241, 137] on div "Next" at bounding box center [239, 136] width 8 height 4
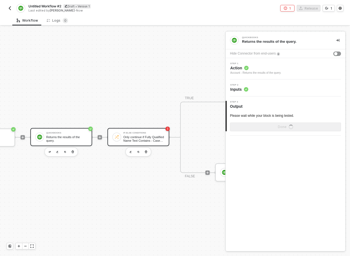
click at [144, 140] on div "Only continue if Fully Qualified Name Text Contains - Case Insensitive Swypex" at bounding box center [143, 138] width 41 height 7
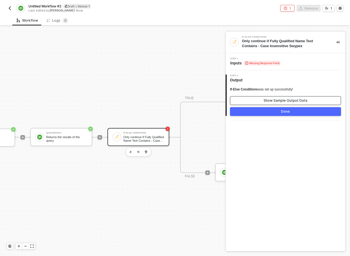
click at [271, 99] on div "Show Sample Output Data" at bounding box center [286, 100] width 44 height 4
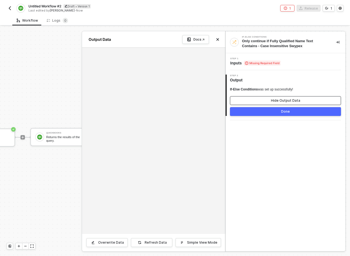
click at [260, 98] on button "Hide Output Data" at bounding box center [285, 100] width 111 height 9
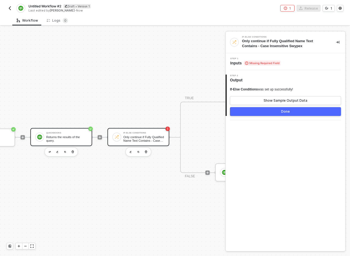
click at [58, 138] on div "Returns the results of the query." at bounding box center [66, 138] width 41 height 7
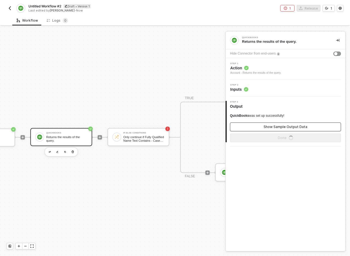
click at [277, 126] on div "Show Sample Output Data" at bounding box center [286, 127] width 44 height 4
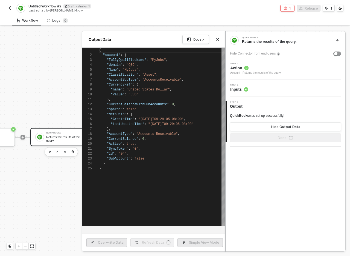
scroll to position [49, 0]
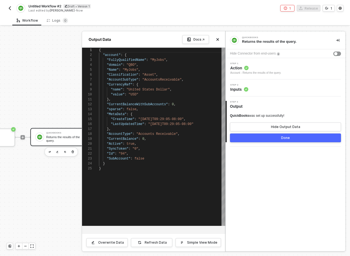
type textarea "}, "CurrentBalanceWithSubAccounts": 0, "sparse": false, "MetaData": { "CreateTi…"
click at [115, 143] on span ""Active"" at bounding box center [115, 144] width 16 height 4
click at [218, 41] on icon "icon-close" at bounding box center [217, 39] width 3 height 3
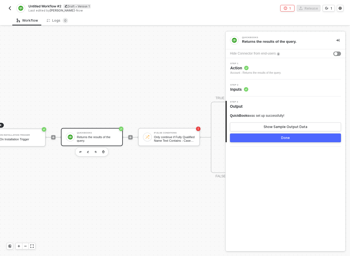
scroll to position [9, 4]
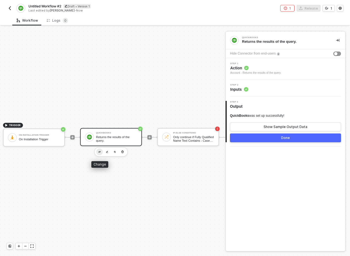
click at [102, 152] on button "button" at bounding box center [99, 151] width 7 height 7
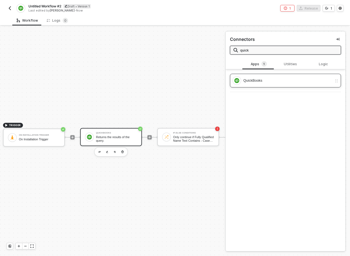
type input "quick"
click at [281, 85] on div "QuickBooks" at bounding box center [283, 80] width 100 height 9
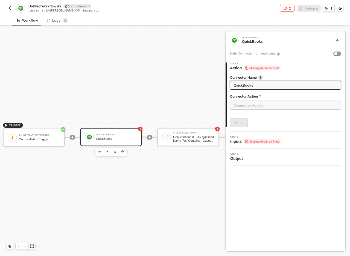
click at [266, 103] on input "text" at bounding box center [285, 105] width 111 height 9
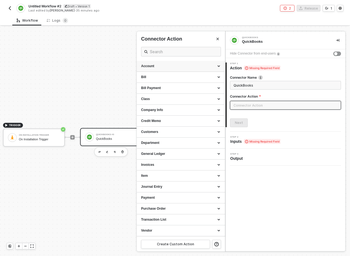
click at [184, 64] on div "Account" at bounding box center [181, 66] width 80 height 5
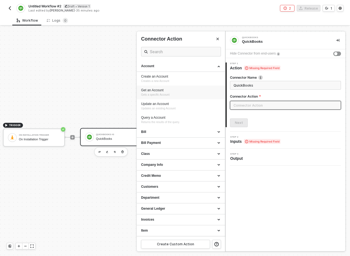
click at [168, 91] on div "Get an Account" at bounding box center [181, 90] width 80 height 5
type input "Gets a specific Account"
type input "Account - Get an Account"
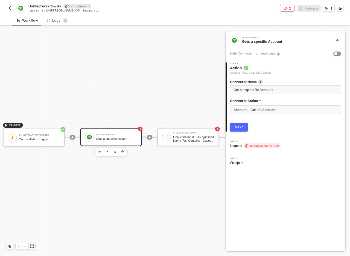
click at [243, 130] on button "Next" at bounding box center [239, 127] width 18 height 9
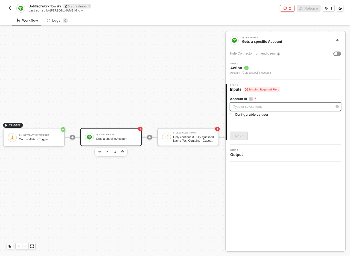
click at [280, 110] on div "Type or select items ﻿" at bounding box center [285, 106] width 111 height 9
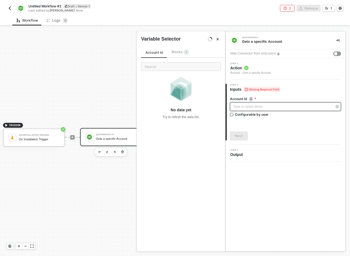
click at [280, 110] on div "Type or select items ﻿" at bounding box center [285, 106] width 111 height 9
click at [241, 138] on button "Next" at bounding box center [239, 135] width 18 height 9
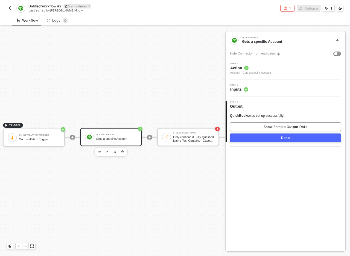
click at [270, 122] on button "Show Sample Output Data" at bounding box center [285, 126] width 111 height 9
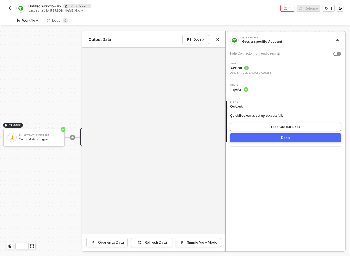
click at [270, 122] on button "Hide Output Data" at bounding box center [285, 126] width 111 height 9
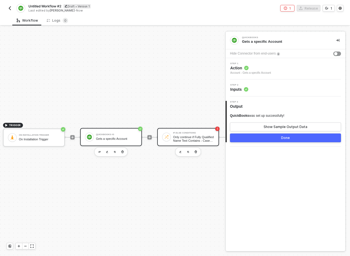
click at [178, 140] on div "Only continue if Fully Qualified Name Text Contains - Case Insensitive Swypex" at bounding box center [193, 138] width 41 height 7
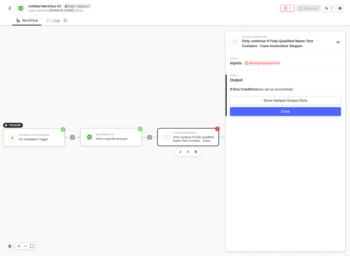
click at [254, 63] on span "Missing Required Field" at bounding box center [262, 63] width 37 height 5
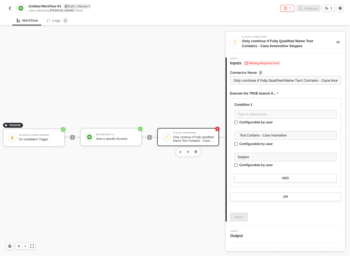
scroll to position [0, 18]
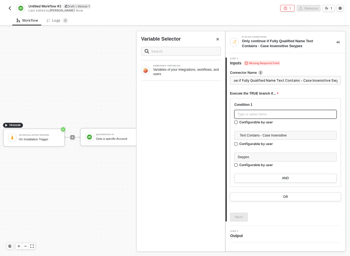
click at [258, 112] on div "Type or select items ﻿" at bounding box center [286, 114] width 96 height 5
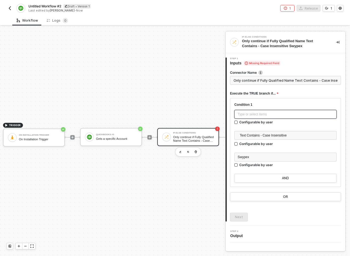
click at [288, 115] on div "Type or select items ﻿" at bounding box center [286, 114] width 96 height 5
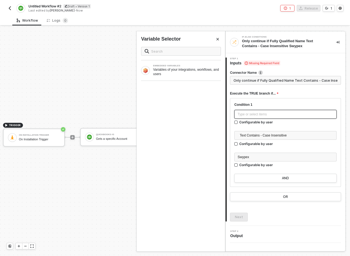
click at [278, 116] on div "Type or select items ﻿" at bounding box center [286, 114] width 96 height 5
click at [172, 74] on div "Variables of your integrations, workflows, and users" at bounding box center [187, 71] width 68 height 9
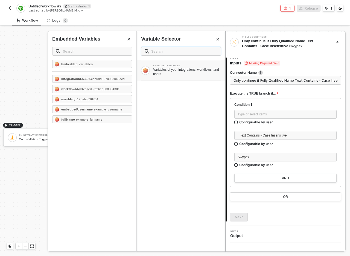
click at [175, 49] on input "text" at bounding box center [184, 51] width 66 height 6
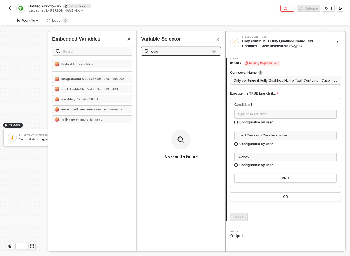
type input "quick"
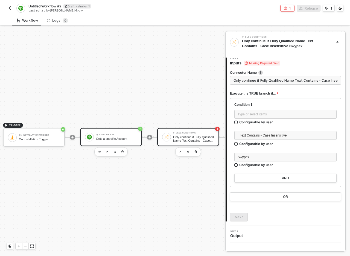
click at [119, 134] on div "QuickBooks #3" at bounding box center [116, 134] width 41 height 2
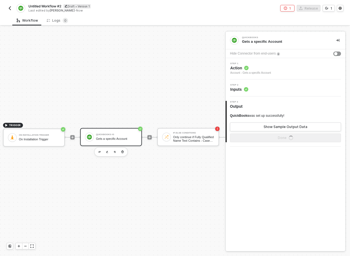
click at [246, 104] on div "Step 3 Output" at bounding box center [286, 105] width 119 height 8
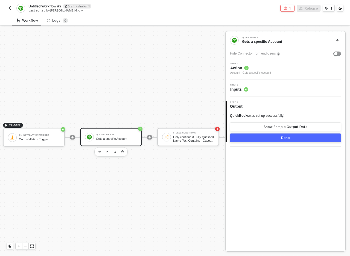
click at [135, 136] on div "QuickBooks #3 Gets a specific Account" at bounding box center [116, 137] width 41 height 10
click at [241, 88] on span "Inputs" at bounding box center [240, 89] width 18 height 5
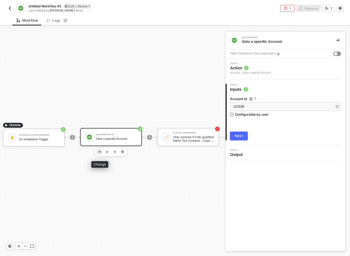
click at [99, 153] on button "button" at bounding box center [99, 151] width 7 height 7
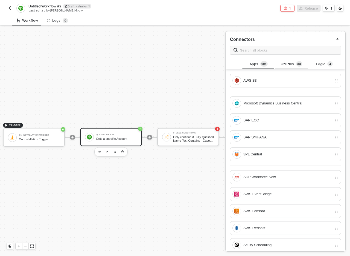
click at [293, 65] on div "Utilities 3 3" at bounding box center [292, 64] width 24 height 6
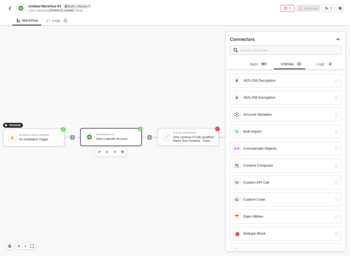
click at [259, 52] on input "text" at bounding box center [288, 50] width 97 height 6
paste input "102938"
type input "102938"
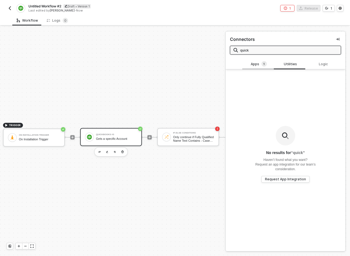
type input "quick"
click at [256, 62] on div "Apps 1" at bounding box center [259, 64] width 24 height 6
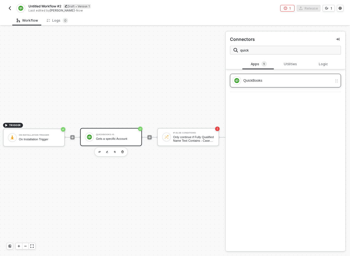
click at [265, 85] on div "QuickBooks" at bounding box center [283, 80] width 100 height 9
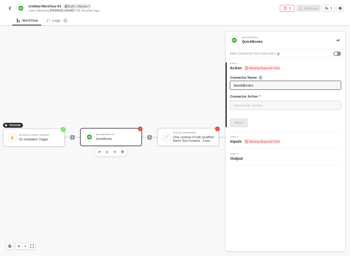
click at [259, 107] on input "text" at bounding box center [285, 105] width 111 height 9
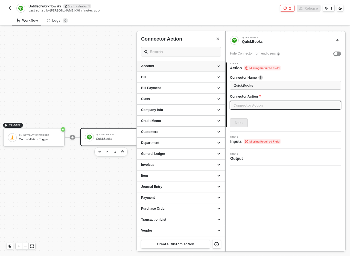
click at [169, 67] on div "Account" at bounding box center [181, 66] width 80 height 5
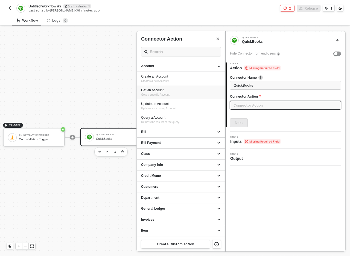
click at [184, 90] on div "Get an Account" at bounding box center [181, 90] width 80 height 5
type input "Gets a specific Account"
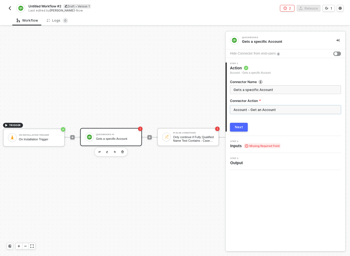
click at [259, 109] on input "Account - Get an Account" at bounding box center [285, 109] width 111 height 9
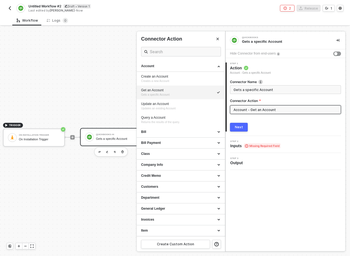
type input "Account - Get an Account"
click at [244, 126] on button "Next" at bounding box center [239, 127] width 18 height 9
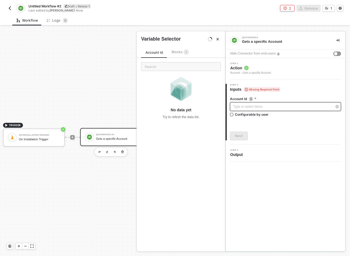
click at [275, 106] on div "Type or select items ﻿" at bounding box center [283, 106] width 99 height 5
click at [248, 134] on div "Next" at bounding box center [285, 135] width 111 height 9
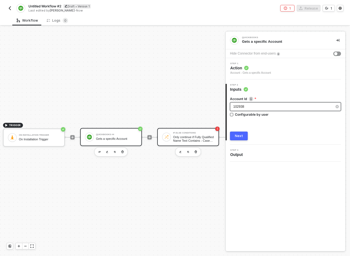
click at [186, 143] on div "If-Else Conditions Only continue if Fully Qualified Name Text Contains - Case I…" at bounding box center [188, 137] width 62 height 18
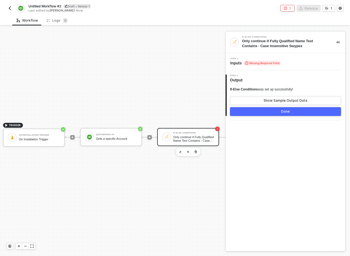
click at [259, 62] on span "Missing Required Field" at bounding box center [262, 63] width 37 height 5
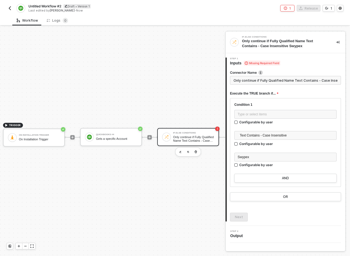
scroll to position [0, 18]
click at [262, 114] on div "Type or select items ﻿" at bounding box center [286, 114] width 96 height 5
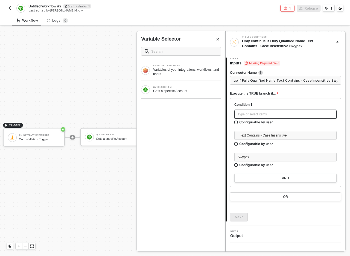
scroll to position [0, 0]
click at [187, 95] on div "QUICKBOOKS #4 Gets a specific Account" at bounding box center [181, 90] width 89 height 18
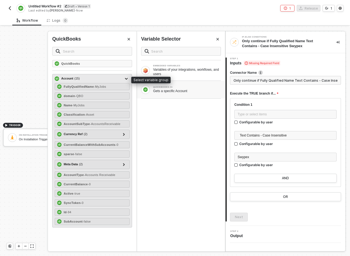
click at [80, 78] on span "( 15 )" at bounding box center [76, 78] width 5 height 5
type input "Only continue if Account Text Contains - Case Insensitive Swypex"
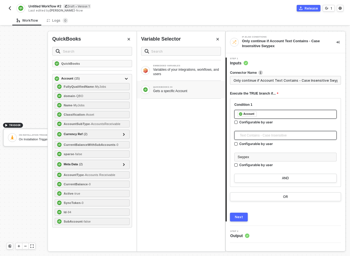
click at [266, 136] on span "Text Contains - Case Insensitive" at bounding box center [287, 135] width 94 height 8
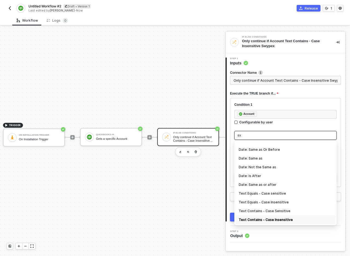
scroll to position [26, 0]
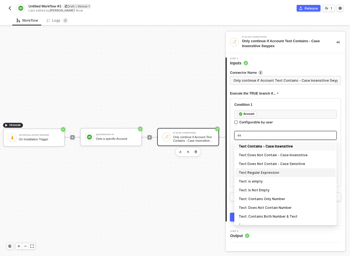
type input "exi"
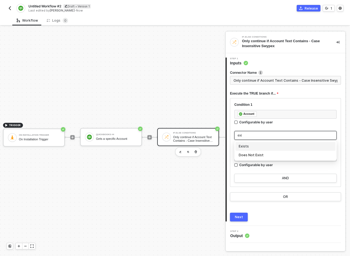
scroll to position [0, 0]
click at [250, 145] on div "Exists" at bounding box center [286, 146] width 94 height 6
type input "Only continue if Account Exists"
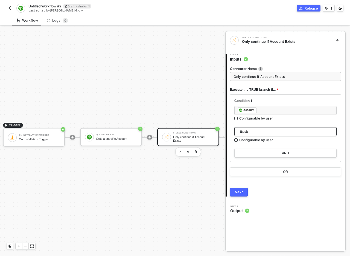
click at [241, 190] on div "Next" at bounding box center [239, 192] width 8 height 4
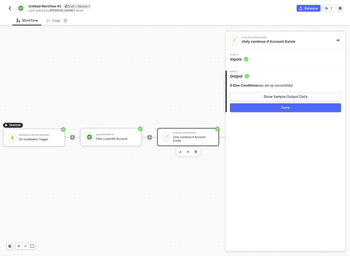
click at [268, 108] on button "Done" at bounding box center [285, 107] width 111 height 9
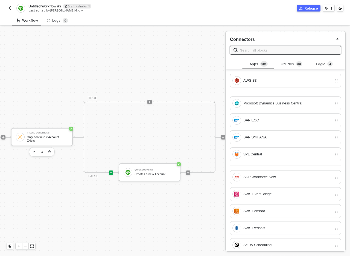
scroll to position [9, 145]
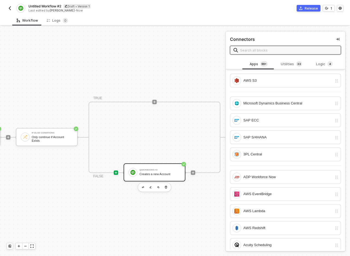
click at [168, 173] on div "Creates a new Account" at bounding box center [160, 174] width 41 height 4
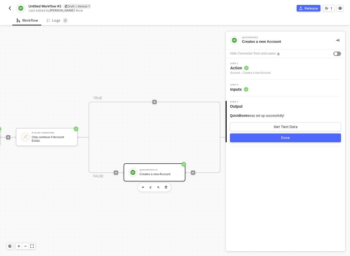
click at [263, 87] on div "Step 2 Inputs" at bounding box center [286, 88] width 119 height 8
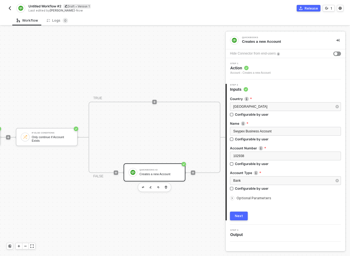
click at [249, 198] on span "Optional Parameters" at bounding box center [254, 198] width 35 height 4
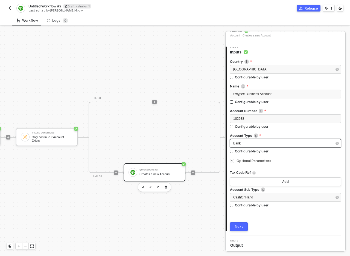
scroll to position [39, 0]
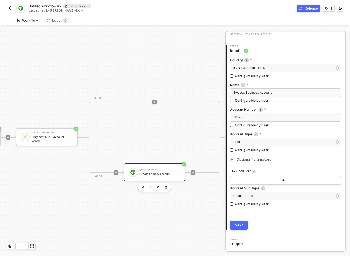
click at [243, 225] on button "Next" at bounding box center [239, 225] width 18 height 9
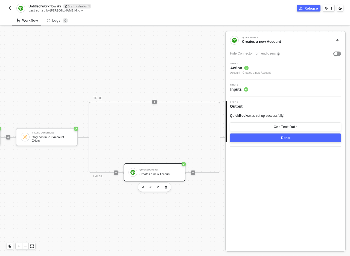
scroll to position [0, 0]
click at [289, 139] on div "Done" at bounding box center [285, 138] width 9 height 4
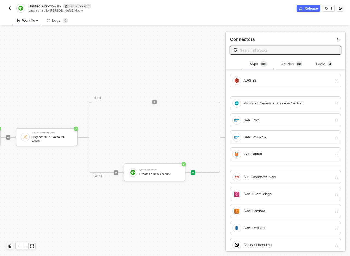
click at [209, 86] on div "TRIGGER On Installation Trigger On Installation Trigger QuickBooks #4 Gets a sp…" at bounding box center [43, 137] width 376 height 239
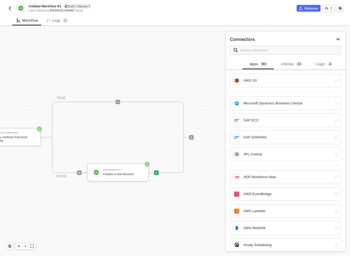
scroll to position [9, 188]
click at [43, 5] on span "Untitled Workflow #2" at bounding box center [44, 6] width 33 height 5
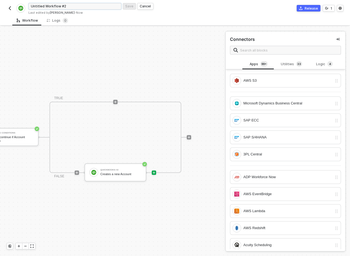
click at [62, 7] on input "Untitled Workflow #2" at bounding box center [74, 6] width 93 height 7
type input "Quickbooks Transactions: On Installation"
click at [128, 5] on div "Save" at bounding box center [129, 6] width 8 height 5
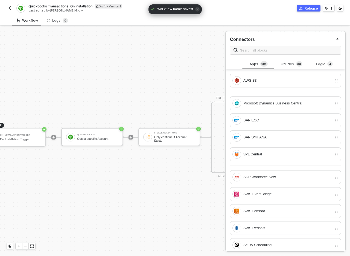
scroll to position [9, 0]
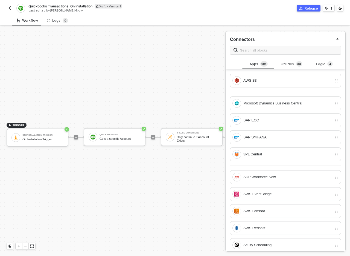
click at [10, 8] on img "button" at bounding box center [10, 8] width 4 height 4
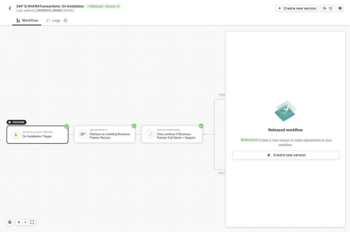
scroll to position [14, 0]
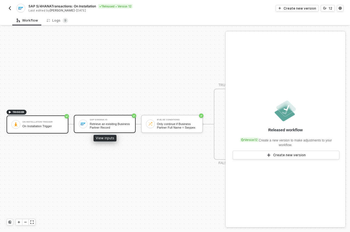
click at [120, 124] on div "Retrieve an exisiting Business Partner Record" at bounding box center [110, 125] width 41 height 7
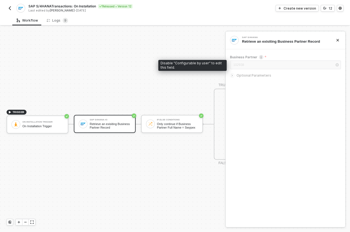
click at [240, 66] on div "102938" at bounding box center [285, 66] width 111 height 10
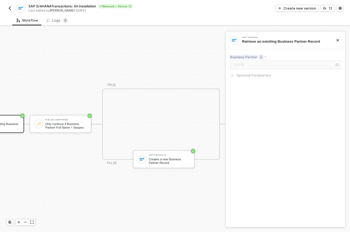
scroll to position [14, 119]
click at [83, 6] on span "SAP S/4HANATransactions: On Installation" at bounding box center [62, 6] width 68 height 5
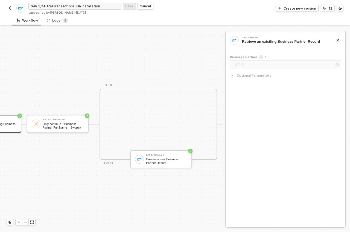
click at [83, 6] on input "SAP S/4HANATransactions: On Installation" at bounding box center [74, 6] width 93 height 7
click at [54, 6] on input "SAP S/4HANATransactions: On Installation" at bounding box center [74, 6] width 93 height 7
type input "SAP S/4HANA Transactions: On Installation"
click at [128, 7] on div "Save" at bounding box center [129, 6] width 8 height 5
click at [8, 8] on img "button" at bounding box center [10, 8] width 4 height 4
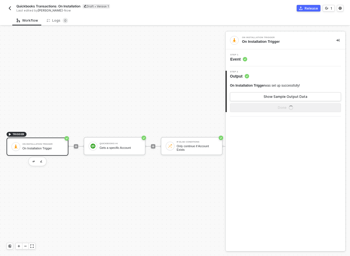
scroll to position [14, 0]
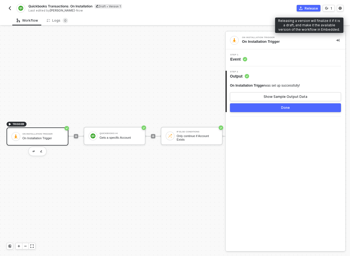
click at [309, 7] on div "Release" at bounding box center [311, 8] width 13 height 5
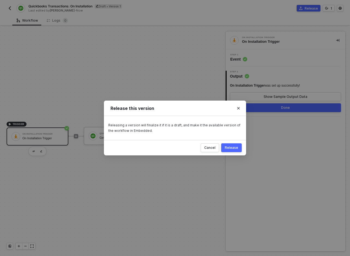
click at [239, 150] on button "Release" at bounding box center [232, 147] width 21 height 9
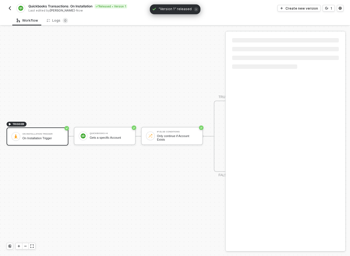
click at [11, 9] on img "button" at bounding box center [10, 8] width 4 height 4
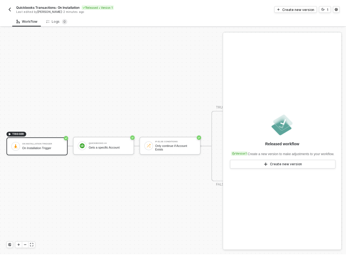
scroll to position [14, 0]
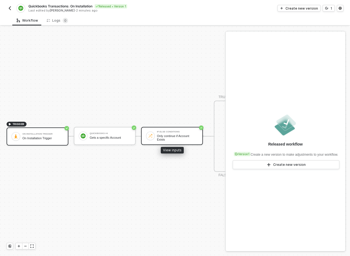
click at [163, 135] on div "Only continue if Account Exists" at bounding box center [177, 137] width 41 height 7
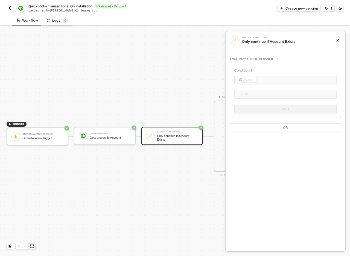
click at [58, 19] on div "Logs 0" at bounding box center [57, 20] width 21 height 5
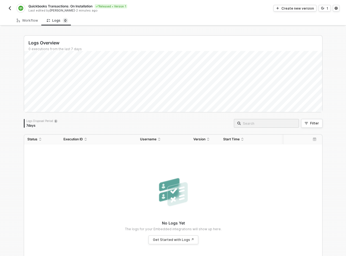
click at [12, 8] on button "button" at bounding box center [10, 8] width 7 height 7
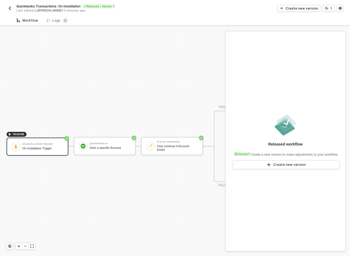
scroll to position [14, 0]
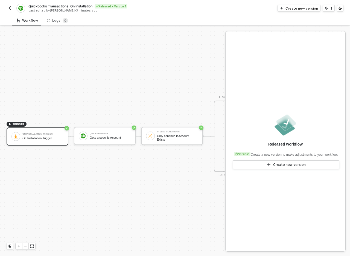
click at [10, 7] on img "button" at bounding box center [10, 8] width 4 height 4
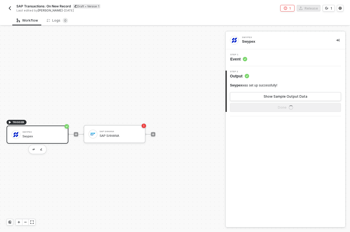
scroll to position [10, 0]
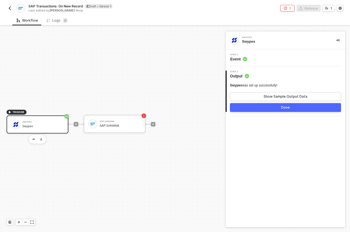
click at [238, 71] on span "Step 2" at bounding box center [239, 72] width 19 height 2
click at [238, 76] on span "Output" at bounding box center [239, 75] width 19 height 5
click at [241, 57] on span "Event" at bounding box center [239, 58] width 17 height 5
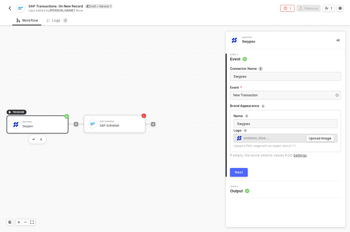
click at [247, 189] on circle at bounding box center [247, 191] width 4 height 4
click at [106, 122] on div "SAP S/4HANA" at bounding box center [120, 121] width 41 height 2
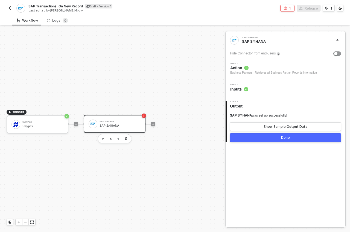
click at [237, 88] on span "Inputs" at bounding box center [240, 89] width 18 height 5
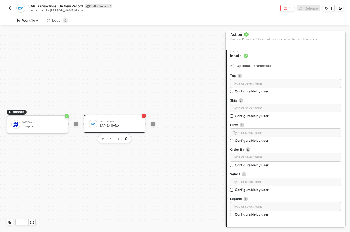
scroll to position [14, 0]
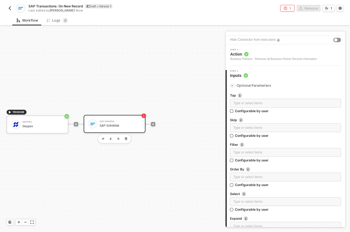
click at [145, 45] on div "TRIGGER Swypex Swypex SAP S/4HANA SAP S/4HANA" at bounding box center [111, 124] width 223 height 216
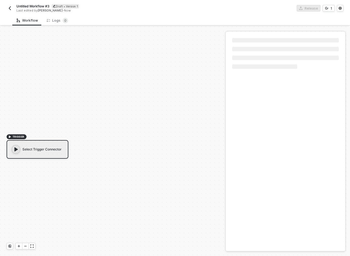
scroll to position [10, 0]
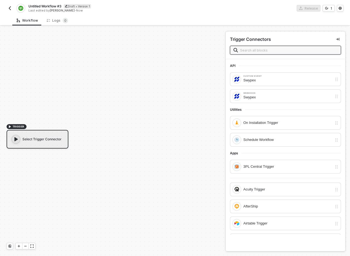
click at [50, 5] on span "Untitled Workflow #3" at bounding box center [44, 6] width 33 height 5
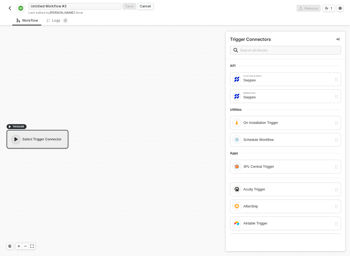
click at [50, 5] on input "Untitled Workflow #3" at bounding box center [74, 6] width 93 height 7
click at [58, 6] on input "SAP Transactions: On New Record" at bounding box center [74, 6] width 93 height 7
type input "Quickbooks Transactions: On New Record"
click at [125, 4] on div "Save" at bounding box center [129, 6] width 8 height 5
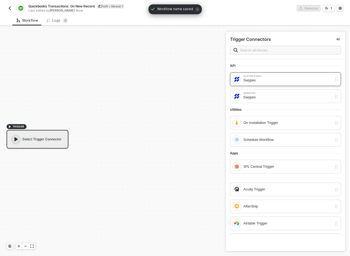
click at [275, 81] on div "Swypex" at bounding box center [288, 80] width 89 height 6
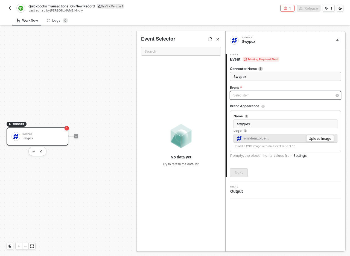
click at [265, 94] on div "Select item ﻿" at bounding box center [283, 95] width 99 height 5
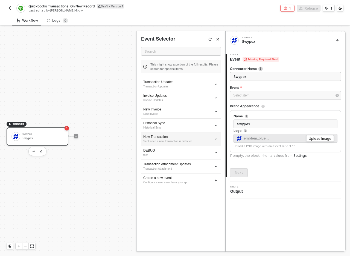
click at [198, 142] on div "Sent when a new transaction is detected" at bounding box center [181, 141] width 76 height 4
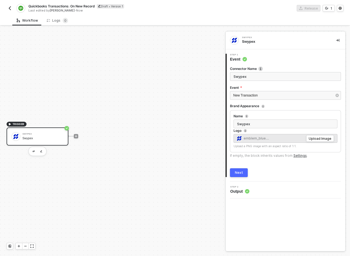
click at [240, 177] on div "1 Step 1 Event Connector Name Swypex Event New Transaction Brand Appearance Nam…" at bounding box center [286, 115] width 120 height 132
click at [241, 174] on div "Next" at bounding box center [239, 172] width 8 height 4
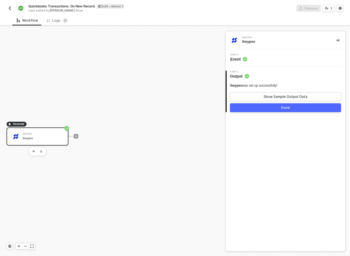
click at [78, 136] on div at bounding box center [76, 136] width 73 height 43
click at [75, 136] on icon "icon-play" at bounding box center [75, 135] width 3 height 3
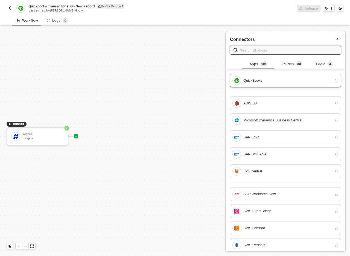
click at [266, 80] on div "QuickBooks" at bounding box center [288, 80] width 89 height 6
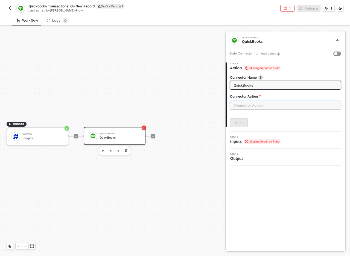
click at [256, 101] on input "text" at bounding box center [285, 105] width 111 height 9
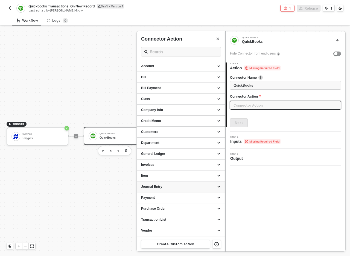
click at [176, 185] on div "Journal Entry" at bounding box center [181, 186] width 80 height 5
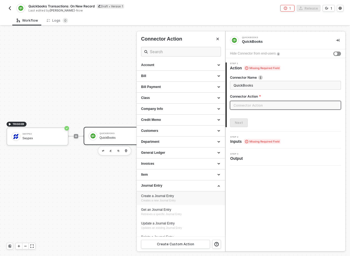
click at [176, 199] on span "Creates a new Journal Entry" at bounding box center [158, 200] width 35 height 3
type input "Creates a new Journal Entry"
type input "Journal Entry - Create a Journal Entry"
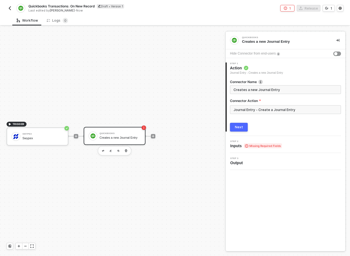
click at [258, 146] on span "Missing Required Fields" at bounding box center [263, 145] width 38 height 5
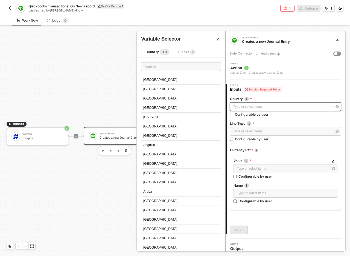
click at [260, 108] on div "Type or select items ﻿" at bounding box center [283, 106] width 99 height 5
click at [167, 65] on input "text" at bounding box center [181, 66] width 80 height 9
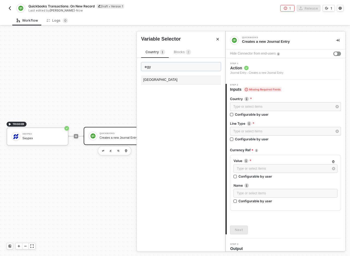
type input "egy"
click at [167, 81] on div "Egypt" at bounding box center [181, 79] width 80 height 9
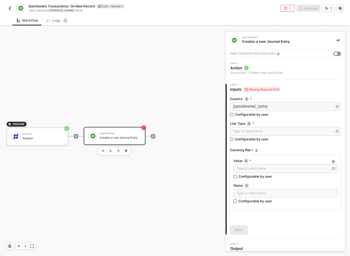
click at [274, 136] on div "Type or select items ﻿" at bounding box center [285, 132] width 111 height 10
click at [271, 133] on div "Type or select items ﻿" at bounding box center [283, 131] width 99 height 5
click at [157, 80] on div "Journal Entry Line" at bounding box center [181, 79] width 80 height 9
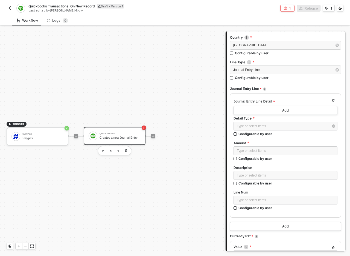
scroll to position [67, 0]
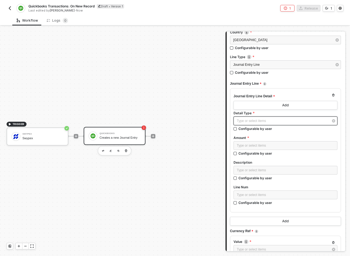
click at [260, 121] on div "Type or select items ﻿" at bounding box center [283, 120] width 92 height 5
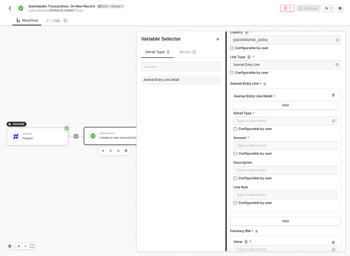
click at [186, 81] on div "Journal Entry Line Detail" at bounding box center [181, 79] width 80 height 9
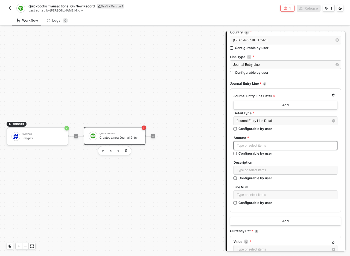
click at [259, 145] on div "Type or select items ﻿" at bounding box center [285, 145] width 97 height 5
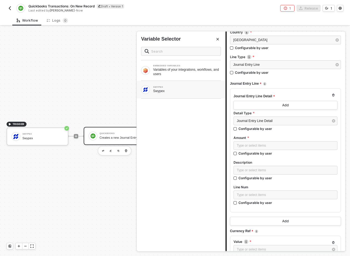
click at [179, 94] on div "SWYPEX Swypex" at bounding box center [181, 90] width 89 height 18
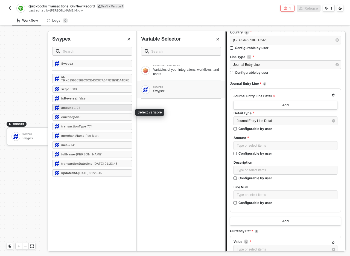
click at [91, 111] on div "amount - 1.24" at bounding box center [92, 107] width 80 height 7
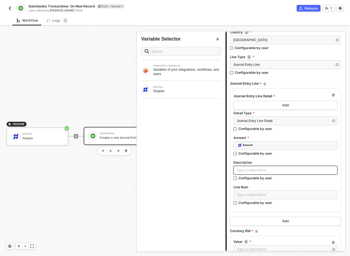
click at [249, 169] on div "Type or select items ﻿" at bounding box center [285, 170] width 97 height 5
click at [303, 123] on div "Journal Entry Line Detail" at bounding box center [283, 120] width 92 height 5
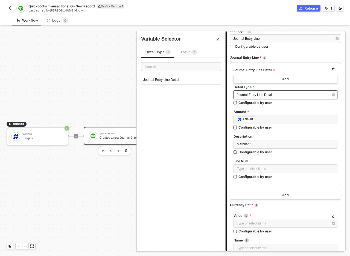
scroll to position [119, 0]
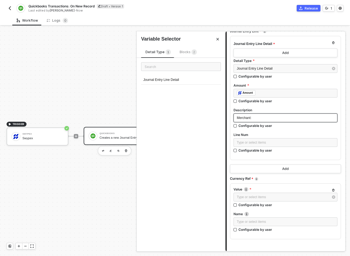
click at [262, 117] on div "Merchant:" at bounding box center [285, 117] width 97 height 5
click at [262, 118] on div "Merchant:" at bounding box center [285, 117] width 97 height 5
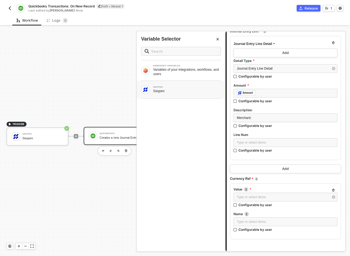
click at [174, 91] on div "Swypex" at bounding box center [187, 91] width 68 height 4
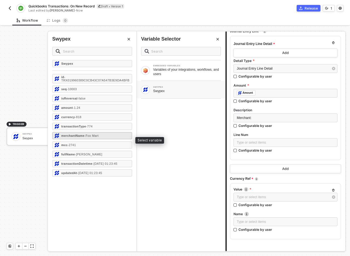
click at [99, 137] on span "- Foo Mart" at bounding box center [92, 135] width 14 height 3
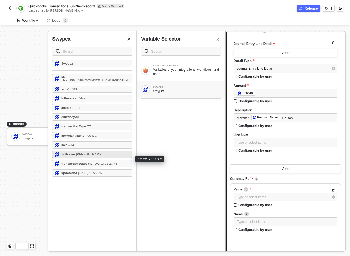
click at [106, 158] on div "fullName - John Smith" at bounding box center [92, 154] width 80 height 7
click at [245, 159] on div "Journal Entry Line Detail Add Detail Type Journal Entry Line Detail Configurabl…" at bounding box center [285, 98] width 111 height 124
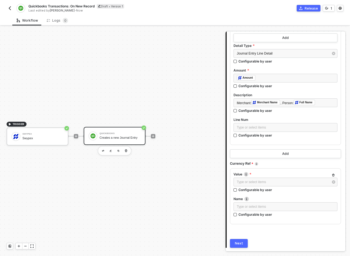
scroll to position [152, 0]
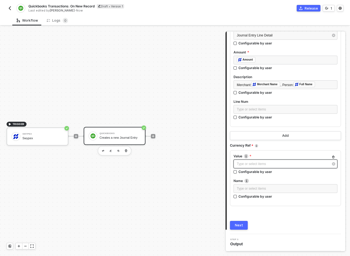
click at [259, 164] on div "Type or select items ﻿" at bounding box center [283, 163] width 92 height 5
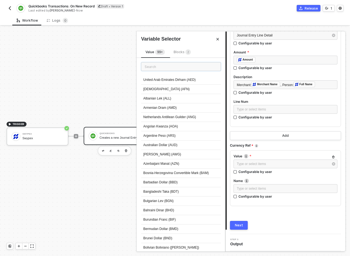
click at [178, 66] on input "text" at bounding box center [181, 66] width 80 height 9
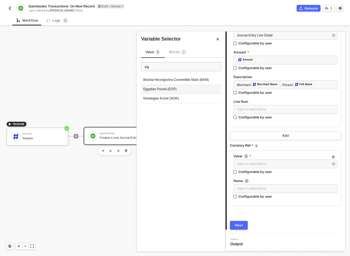
type input "eg"
click at [178, 87] on div "Egyptian Pound (EGP)" at bounding box center [181, 89] width 80 height 9
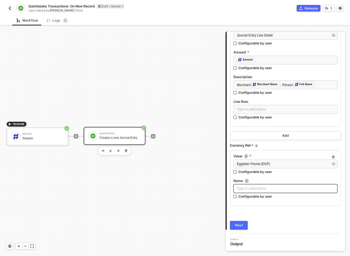
click at [261, 187] on div "Type or select items ﻿" at bounding box center [285, 188] width 97 height 5
click at [287, 210] on div "Country Egypt Configurable by user Line Type Journal Entry Line Configurable by…" at bounding box center [285, 84] width 111 height 289
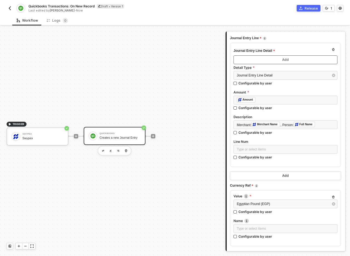
scroll to position [136, 0]
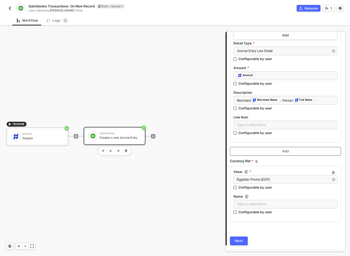
click at [269, 149] on button "Add" at bounding box center [285, 151] width 111 height 9
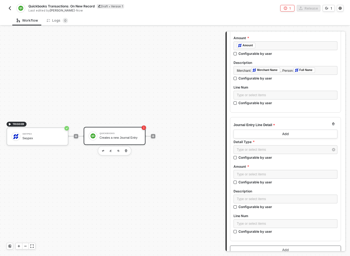
scroll to position [152, 0]
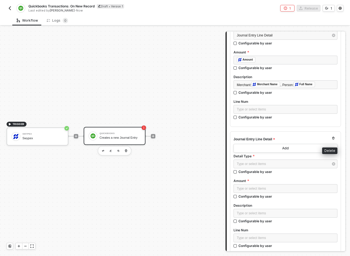
click at [333, 139] on icon "button" at bounding box center [334, 138] width 2 height 3
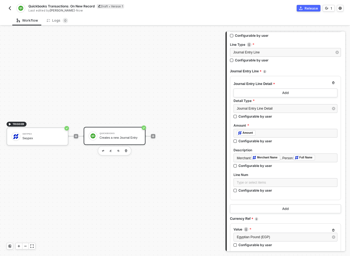
scroll to position [76, 0]
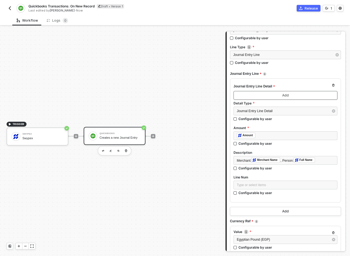
click at [283, 99] on button "Add" at bounding box center [286, 95] width 104 height 9
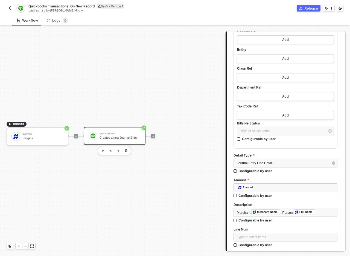
scroll to position [72, 0]
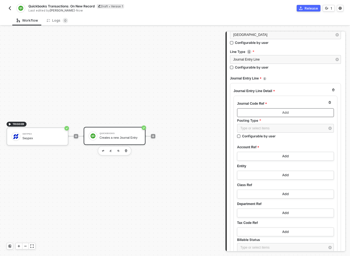
click at [285, 113] on div "Add" at bounding box center [286, 112] width 7 height 4
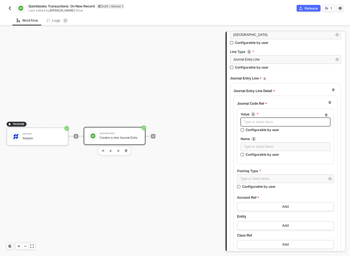
click at [277, 125] on div "Type or select items ﻿" at bounding box center [286, 121] width 90 height 9
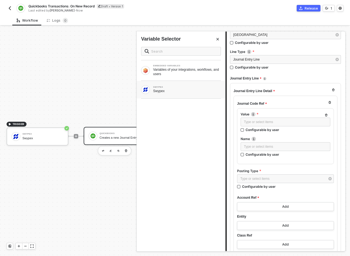
click at [169, 89] on div "Swypex" at bounding box center [187, 91] width 68 height 4
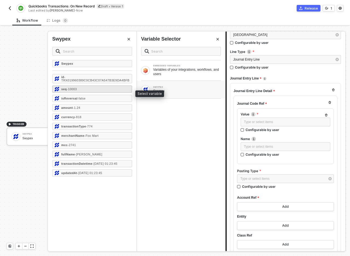
click at [120, 93] on div "seq - 10003" at bounding box center [92, 88] width 80 height 7
click at [294, 162] on div "Value ﻿ ﻿ Seq ﻿ Configurable by user Name Type or select items ﻿ Configurable b…" at bounding box center [285, 136] width 97 height 56
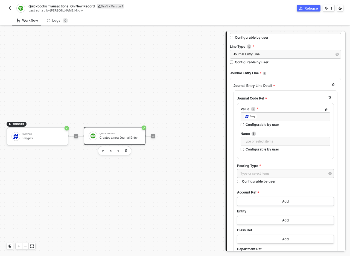
scroll to position [77, 0]
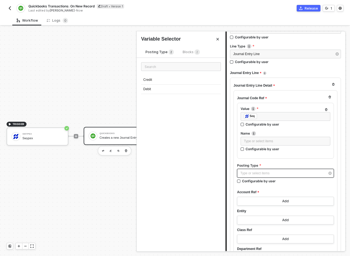
click at [277, 173] on div "Type or select items ﻿" at bounding box center [283, 173] width 85 height 5
click at [185, 54] on div "Blocks 2" at bounding box center [191, 52] width 17 height 6
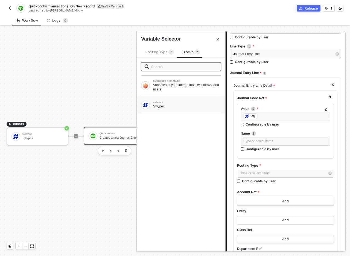
click at [168, 105] on div "Swypex" at bounding box center [187, 106] width 68 height 4
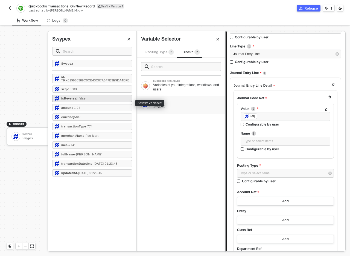
click at [113, 102] on div "isReversal - false" at bounding box center [92, 98] width 80 height 7
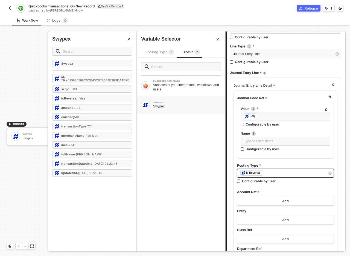
click at [278, 175] on div "﻿ ﻿ Is Reversal ﻿" at bounding box center [283, 173] width 85 height 6
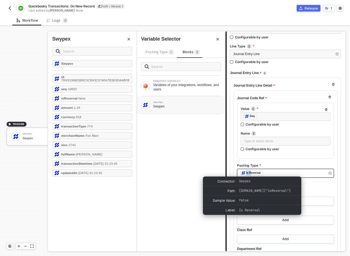
drag, startPoint x: 274, startPoint y: 175, endPoint x: 246, endPoint y: 173, distance: 28.0
click at [246, 173] on div "﻿ ﻿ Is Reversal ﻿" at bounding box center [283, 173] width 85 height 6
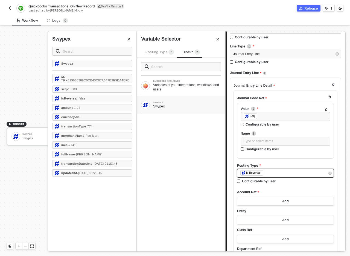
click at [267, 173] on div "﻿ ﻿ Is Reversal ﻿" at bounding box center [283, 173] width 85 height 6
click at [259, 166] on label "Posting Type" at bounding box center [285, 165] width 97 height 5
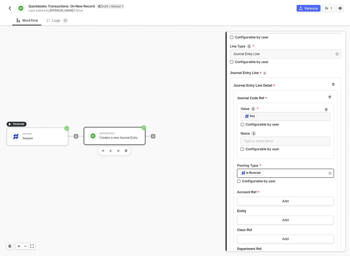
click at [266, 174] on div "﻿ ﻿ Is Reversal ﻿" at bounding box center [283, 173] width 85 height 6
click at [78, 136] on div at bounding box center [76, 136] width 4 height 4
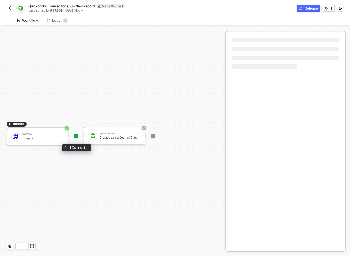
click at [76, 136] on icon "icon-play" at bounding box center [75, 135] width 3 height 3
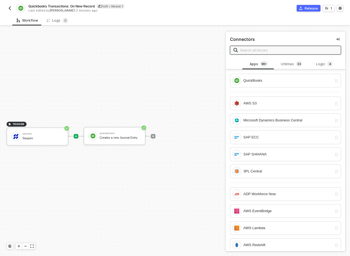
click at [295, 52] on input "text" at bounding box center [288, 50] width 97 height 6
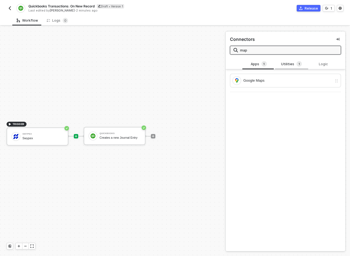
type input "map"
click at [281, 64] on div "Utilities 1" at bounding box center [292, 64] width 24 height 6
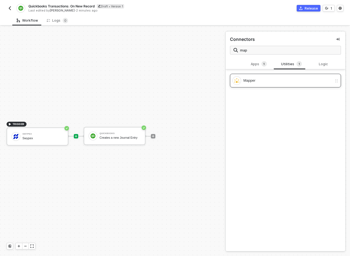
click at [276, 78] on div "Mapper" at bounding box center [288, 80] width 89 height 6
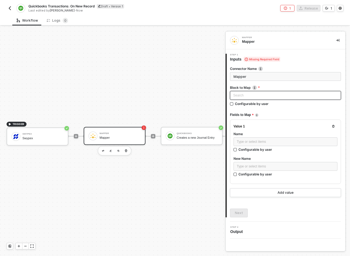
click at [260, 96] on div "Search" at bounding box center [285, 95] width 111 height 9
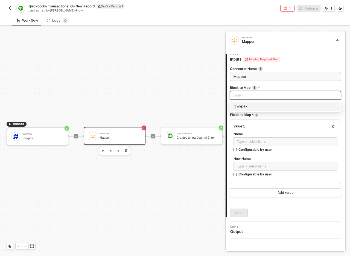
click at [254, 107] on div "Swypex" at bounding box center [286, 106] width 102 height 6
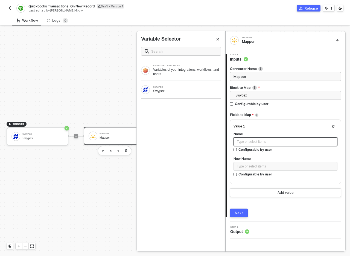
click at [253, 142] on div "Type or select items ﻿" at bounding box center [285, 141] width 97 height 5
click at [166, 93] on div "Swypex" at bounding box center [187, 91] width 68 height 4
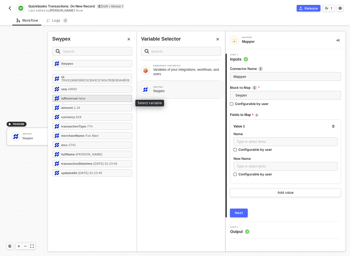
click at [99, 102] on div "isReversal - false" at bounding box center [92, 98] width 80 height 7
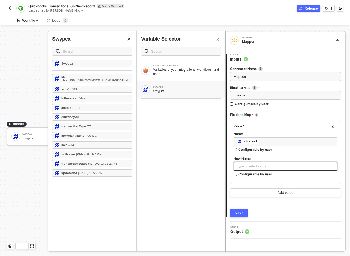
click at [265, 168] on div "Type or select items ﻿" at bounding box center [285, 166] width 97 height 5
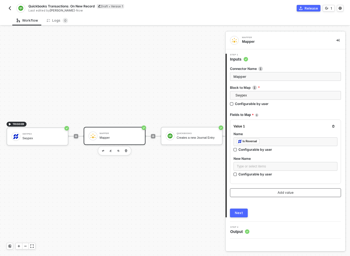
click at [272, 193] on button "Add value" at bounding box center [285, 192] width 111 height 9
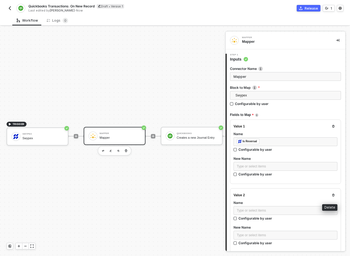
click at [331, 197] on button "button" at bounding box center [334, 195] width 7 height 7
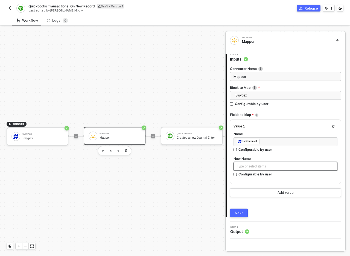
click at [273, 167] on div "Type or select items ﻿" at bounding box center [285, 166] width 97 height 5
click at [246, 209] on button "Next" at bounding box center [239, 212] width 18 height 9
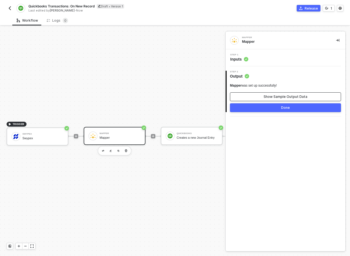
click at [283, 97] on div "Show Sample Output Data" at bounding box center [286, 96] width 44 height 4
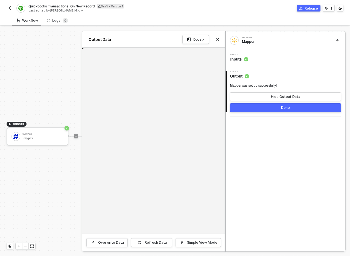
type textarea "{ "id": "TRX019960389C0CB43C07A547B3E9DA4BFB", "seq": 10003, "amount": 1.24, "c…"
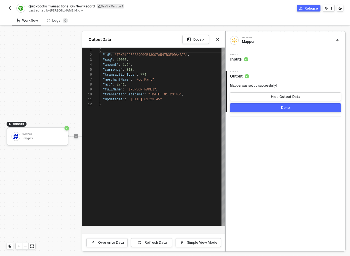
click at [244, 59] on span "Inputs" at bounding box center [240, 58] width 18 height 5
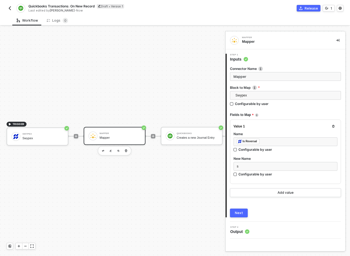
click at [246, 210] on button "Next" at bounding box center [239, 212] width 18 height 9
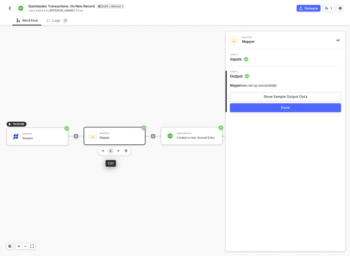
click at [111, 151] on img "button" at bounding box center [111, 151] width 2 height 2
click at [102, 151] on button "button" at bounding box center [103, 150] width 7 height 7
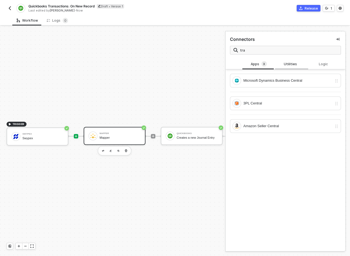
click at [284, 63] on div "Utilities" at bounding box center [292, 64] width 24 height 4
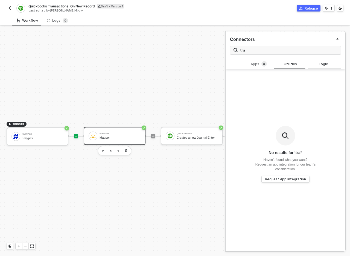
click at [326, 64] on div "Logic" at bounding box center [325, 64] width 24 height 4
click at [242, 50] on input "tra" at bounding box center [288, 50] width 97 height 6
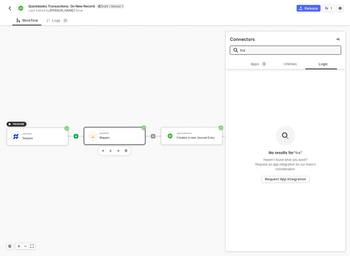
click at [253, 50] on input "tra" at bounding box center [288, 50] width 97 height 6
type input "tran"
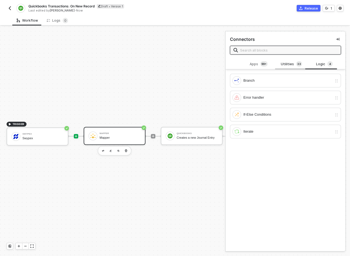
click at [298, 64] on span "3" at bounding box center [299, 64] width 2 height 4
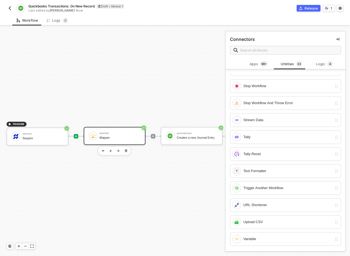
scroll to position [1, 0]
click at [306, 233] on div "Variable" at bounding box center [285, 238] width 111 height 14
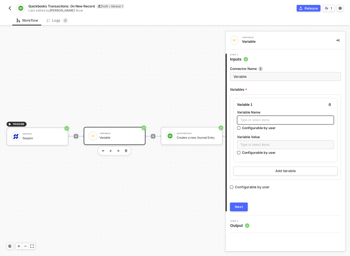
click at [280, 122] on div "Type or select items ﻿" at bounding box center [286, 119] width 90 height 5
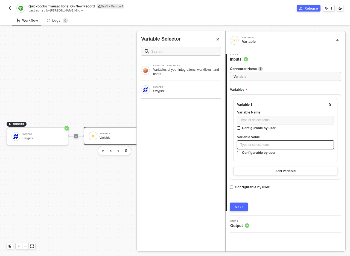
click at [275, 143] on div "Type or select items ﻿" at bounding box center [286, 144] width 90 height 5
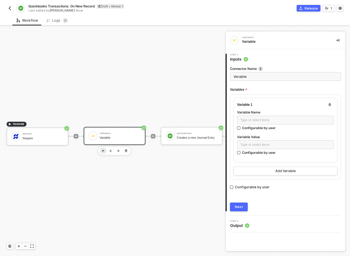
click at [102, 151] on img "button" at bounding box center [103, 151] width 2 height 2
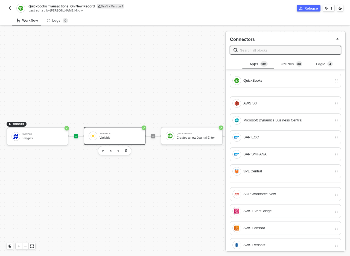
click at [267, 51] on input "text" at bounding box center [288, 50] width 97 height 6
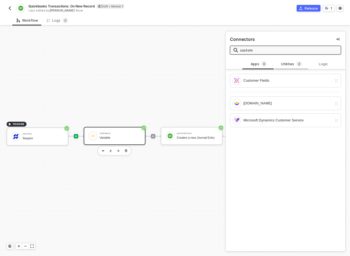
type input "custom"
click at [285, 65] on div "Utilities 2" at bounding box center [292, 64] width 24 height 6
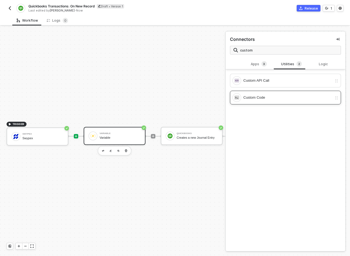
click at [284, 99] on div "Custom Code" at bounding box center [288, 97] width 89 height 6
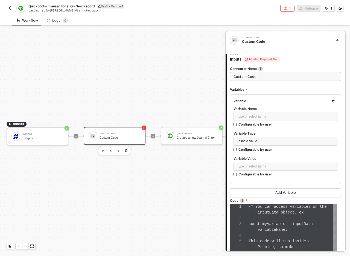
scroll to position [35, 0]
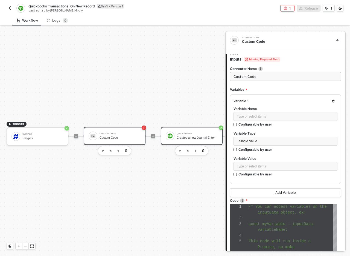
click at [208, 139] on div "Creates a new Journal Entry" at bounding box center [197, 138] width 41 height 4
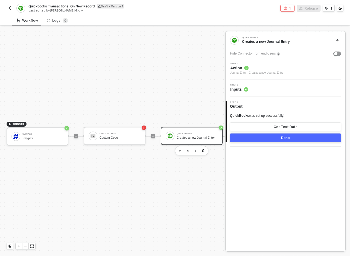
click at [255, 86] on div "Step 2 Inputs" at bounding box center [286, 88] width 119 height 8
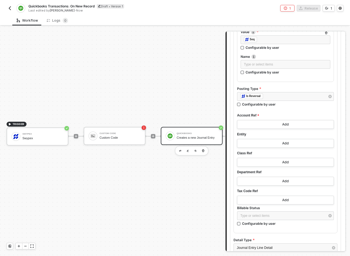
scroll to position [159, 0]
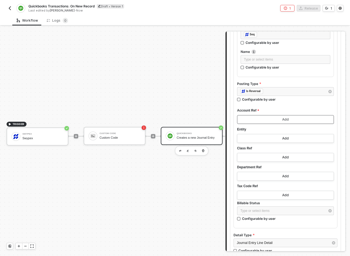
click at [277, 121] on button "Add" at bounding box center [285, 119] width 97 height 9
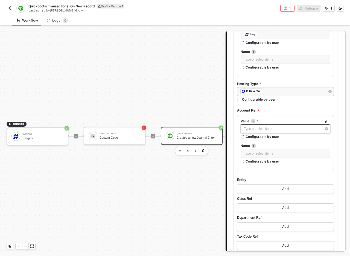
click at [274, 129] on div "Type or select items ﻿" at bounding box center [283, 128] width 78 height 5
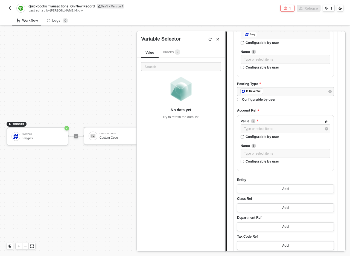
click at [173, 52] on span "Blocks 2" at bounding box center [171, 52] width 17 height 4
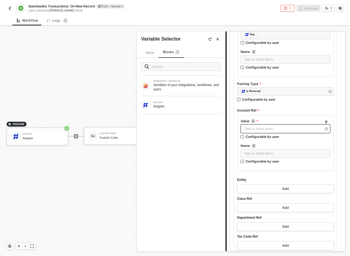
click at [270, 131] on div "Type or select items ﻿" at bounding box center [283, 128] width 78 height 5
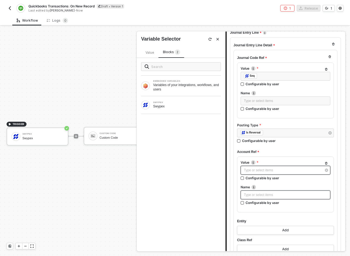
scroll to position [116, 0]
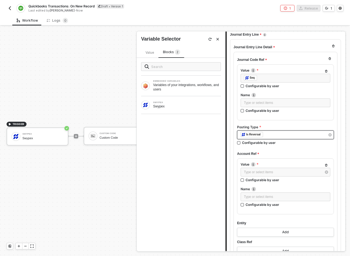
click at [269, 134] on div "﻿ ﻿ Is Reversal ﻿" at bounding box center [283, 135] width 85 height 6
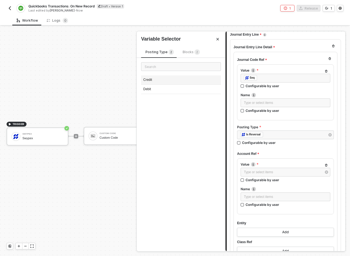
click at [170, 78] on div "Credit" at bounding box center [181, 79] width 80 height 9
click at [246, 135] on span "Credit" at bounding box center [245, 135] width 9 height 4
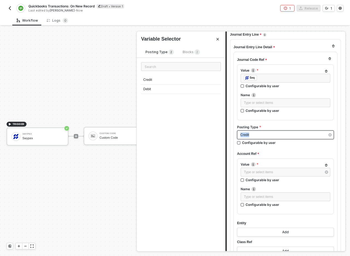
click at [246, 135] on span "Credit" at bounding box center [245, 135] width 9 height 4
click at [218, 41] on icon "Close" at bounding box center [217, 39] width 3 height 3
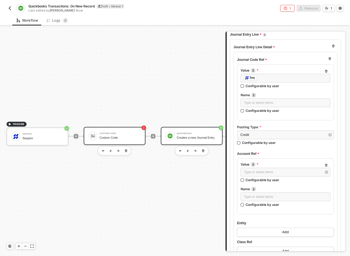
click at [132, 137] on div "Custom Code" at bounding box center [120, 138] width 41 height 4
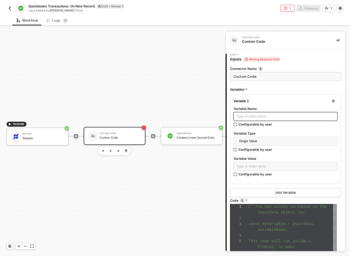
scroll to position [35, 0]
click at [275, 118] on div "Type or select items ﻿" at bounding box center [285, 116] width 97 height 5
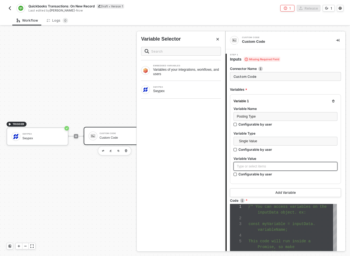
click at [272, 162] on div "Type or select items ﻿" at bounding box center [286, 166] width 104 height 9
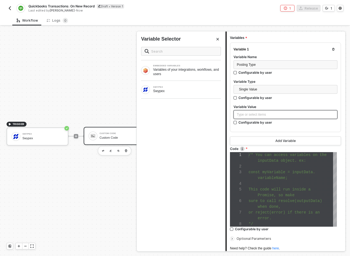
scroll to position [71, 0]
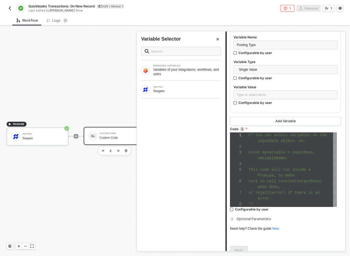
click at [263, 148] on div at bounding box center [293, 147] width 88 height 6
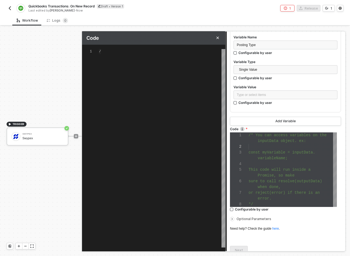
scroll to position [6, 0]
type textarea "/* You can access variables on the inputData object. ex: const myVariable = inp…"
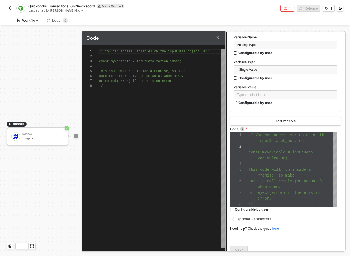
scroll to position [25, 73]
click at [173, 76] on span "sure to call resolve(outputData) when done," at bounding box center [141, 76] width 85 height 4
click at [188, 60] on div "const myVariable = inputData.variableName;" at bounding box center [162, 61] width 127 height 5
click at [185, 51] on span "/* You can access variables on the inputData objec" at bounding box center [148, 52] width 99 height 4
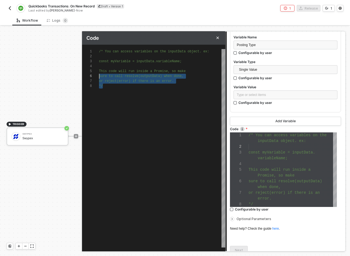
scroll to position [25, 0]
drag, startPoint x: 155, startPoint y: 89, endPoint x: 97, endPoint y: 69, distance: 61.6
click at [97, 69] on div "1 2 3 4 5 6 7 8 /* You can access variables on the inputData objec t. ex: const…" at bounding box center [153, 148] width 143 height 198
type textarea "/* You can access variables on the inputData object. ex: const myVariable = inp…"
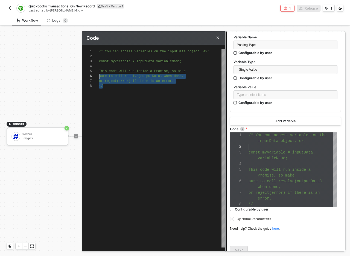
scroll to position [23, 0]
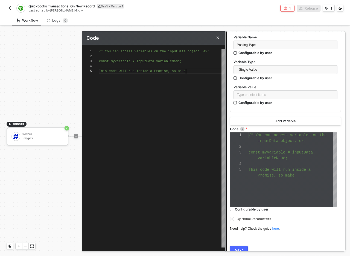
type textarea "/* You can access variables on the inputData object. ex: const myVariable = inp…"
click at [120, 51] on span "/* You can access variables on the inputData objec" at bounding box center [148, 52] width 99 height 4
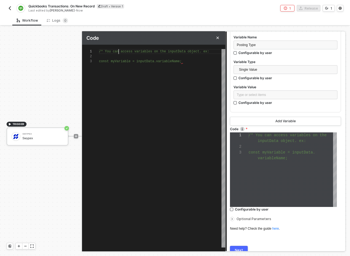
type textarea "const myVariable = inputData.variableName;"
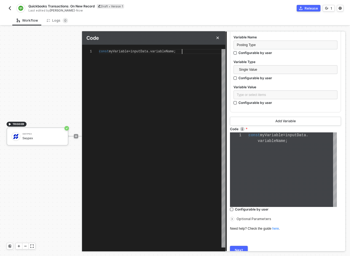
click at [173, 51] on span "variableName" at bounding box center [162, 52] width 24 height 4
type textarea "const myVariable = inputData.variableName"
type textarea "const myVariable = inputData."
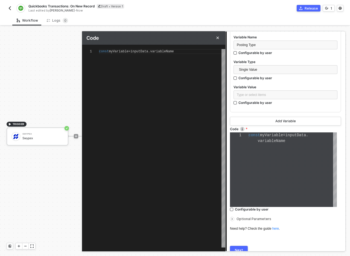
type textarea "const myVariable = inputData."
type textarea "const myVariable = inputData"
type textarea "const myVariable = inputData."
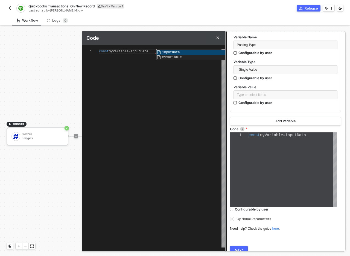
scroll to position [0, 57]
type textarea "const myVariable = inputData"
type textarea "const myVariable ="
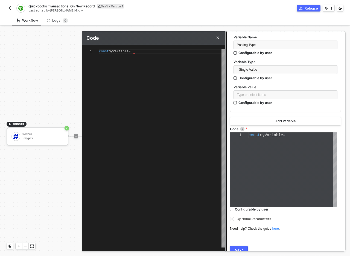
type textarea "const myVariable"
type textarea "const myVariable ="
type textarea "const myVariable = i"
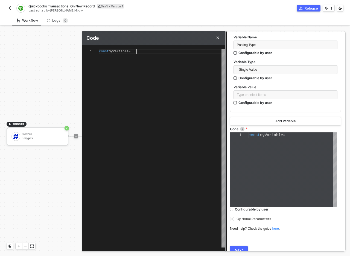
type textarea "const myVariable = i"
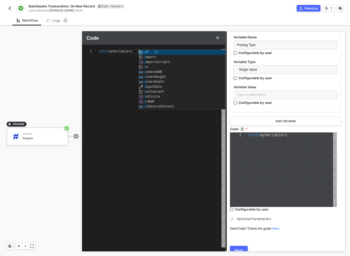
type textarea "const myVariable = in"
type textarea "const myVariable = inp"
type textarea "const myVariable = inpu"
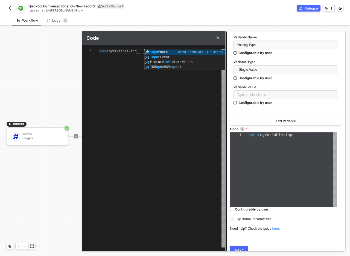
type textarea "const myVariable = input"
type textarea "const myVariable = inputData"
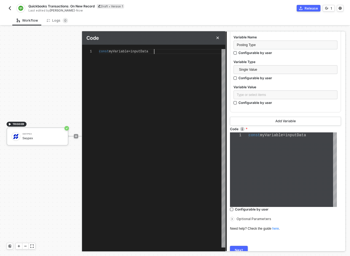
type textarea "const myVariable = inputData/"
type textarea "const myVariable = inputData"
type textarea "const myVariable = inputData."
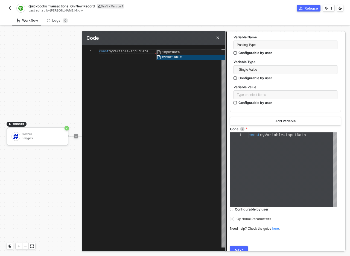
type textarea "const myVariable = inputData.myVariable"
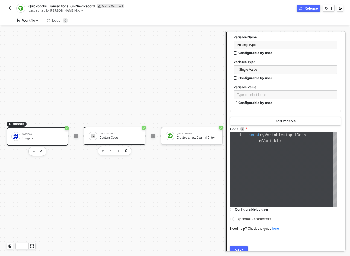
click at [42, 135] on div "Swypex Swypex" at bounding box center [42, 136] width 41 height 10
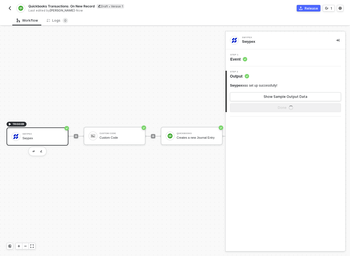
click at [240, 75] on span "Output" at bounding box center [239, 75] width 19 height 5
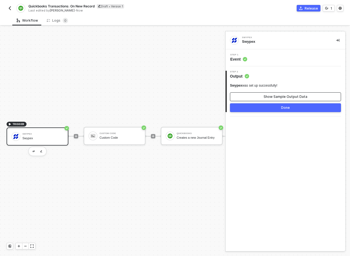
click at [261, 94] on button "Show Sample Output Data" at bounding box center [285, 96] width 111 height 9
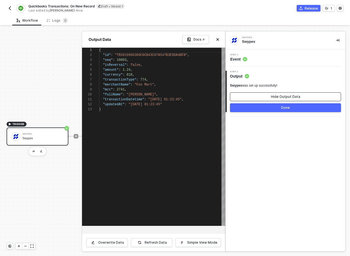
scroll to position [49, 0]
click at [115, 64] on div "1 2 3 4 5 6 7 8 9 10 11 12 13 { "id" : "TRX019960389C0CB43C07A547B3E9DA4BFB" , …" at bounding box center [153, 137] width 143 height 178
click at [51, 79] on div at bounding box center [175, 141] width 350 height 229
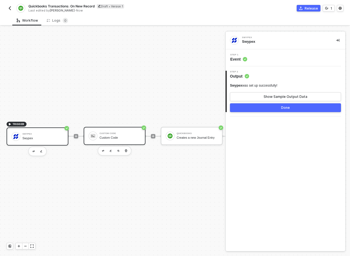
click at [123, 134] on div "Custom Code" at bounding box center [120, 133] width 41 height 2
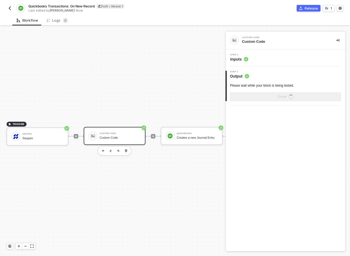
click at [234, 76] on span "Output" at bounding box center [239, 75] width 19 height 5
click at [240, 62] on div "Step 1 Inputs" at bounding box center [286, 57] width 120 height 17
click at [240, 58] on span "Inputs" at bounding box center [240, 58] width 18 height 5
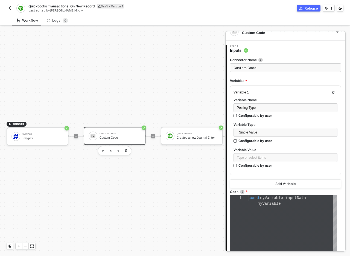
scroll to position [9, 0]
click at [274, 204] on span "myVariable" at bounding box center [269, 203] width 23 height 4
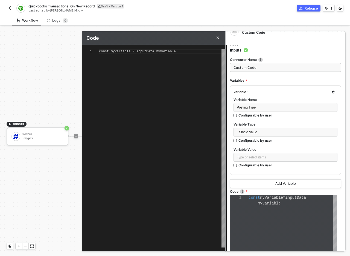
click at [165, 50] on span "const myVariable = inputData.myVariable" at bounding box center [137, 52] width 77 height 4
paste textarea "isReversal"
type textarea "const myVariable = inputData.isReversal"
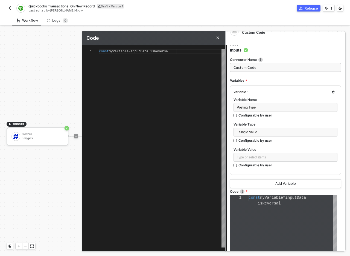
scroll to position [0, 0]
type textarea "const myVariable = inputData.isReversal;"
click at [124, 51] on span "myVariable" at bounding box center [119, 52] width 20 height 4
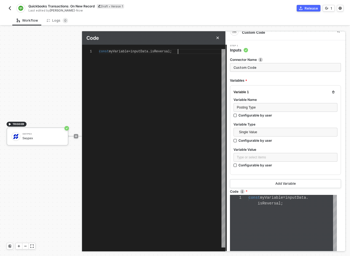
click at [124, 51] on span "myVariable" at bounding box center [119, 52] width 20 height 4
click at [123, 50] on span "myVariable" at bounding box center [119, 52] width 20 height 4
type textarea "const = inputData.isReversal;"
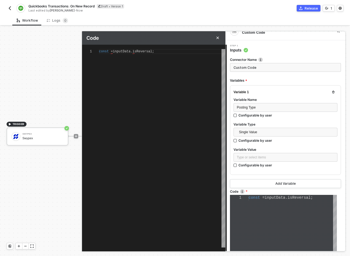
type textarea "const p= inputData.isReversal;"
type textarea "const po= inputData.isReversal;"
type textarea "const pos= inputData.isReversal;"
type textarea "const post= inputData.isReversal;"
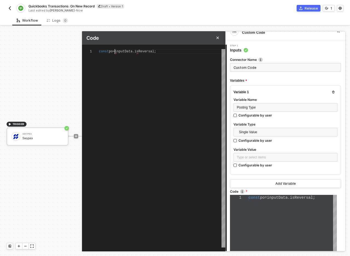
type textarea "const post= inputData.isReversal;"
type textarea "const posti= inputData.isReversal;"
type textarea "const postin= inputData.isReversal;"
type textarea "const posting= inputData.isReversal;"
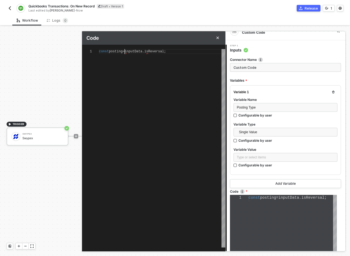
type textarea "const postingT= inputData.isReversal;"
type textarea "const postingTy= inputData.isReversal;"
type textarea "const postingTyp= inputData.isReversal;"
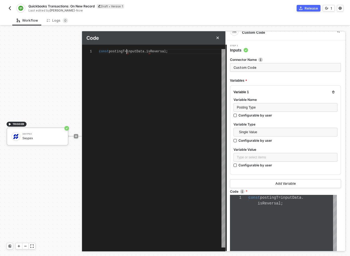
type textarea "const postingTyp= inputData.isReversal;"
type textarea "const postingType= inputData.isReversal;"
type textarea "const postingType = inputData.isReversal;"
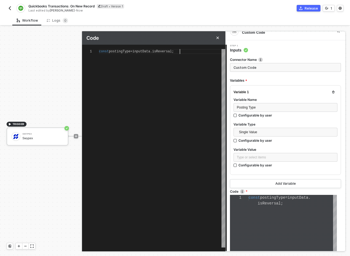
type textarea "const postingType = inputData.isReversal"
type textarea "const postingType = inputData.isReversal ?"
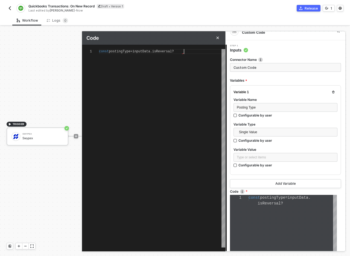
type textarea "const postingType = inputData.isReversal ? ''"
type textarea "const postingType = inputData.isReversal ? 'C'"
type textarea "const postingType = inputData.isReversal ? 'Cr'"
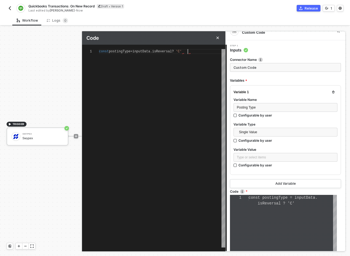
type textarea "const postingType = inputData.isReversal ? 'Cr'"
type textarea "const postingType = inputData.isReversal ? 'Cre'"
type textarea "const postingType = inputData.isReversal ? 'Cred'"
type textarea "const postingType = inputData.isReversal ? 'Credi'"
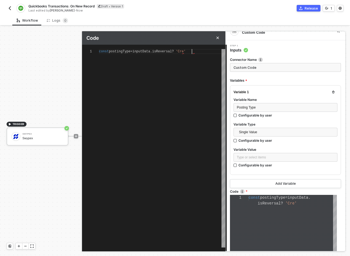
type textarea "const postingType = inputData.isReversal ? 'Credit'"
type textarea "const postingType = inputData.isReversal ? 'Credit':"
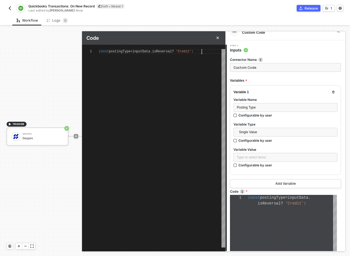
type textarea "const postingType = inputData.isReversal ? 'Credit':"
type textarea "const postingType = inputData.isReversal ? 'Credit': ;"
type textarea "const postingType = inputData.isReversal ? 'Credit':"
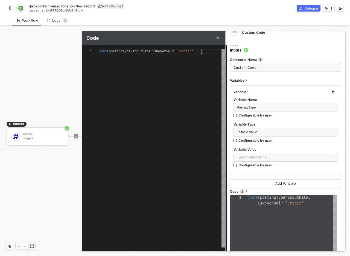
type textarea "const postingType = inputData.isReversal ? 'Credit':''"
type textarea "const postingType = inputData.isReversal ? 'Credit':'D'"
type textarea "const postingType = inputData.isReversal ? 'Credit':'De'"
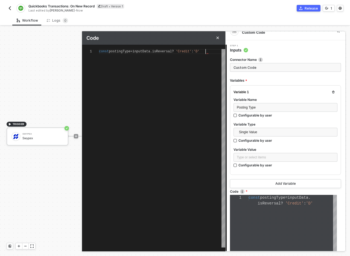
type textarea "const postingType = inputData.isReversal ? 'Credit':'De'"
type textarea "const postingType = inputData.isReversal ? 'Credit':'Deb'"
type textarea "const postingType = inputData.isReversal ? 'Credit':'Debi'"
type textarea "const postingType = inputData.isReversal ? 'Credit':'Debit'"
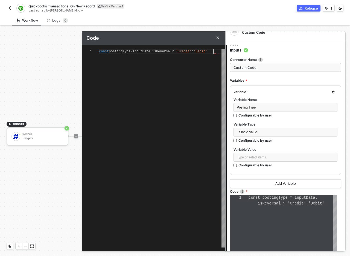
scroll to position [0, 115]
type textarea "const postingType = inputData.isReversal ? 'Credit':'Debit';"
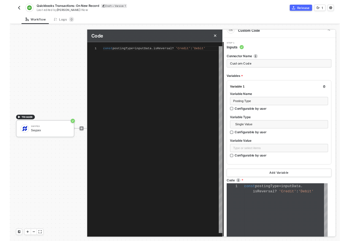
scroll to position [0, 118]
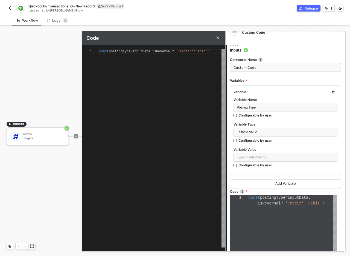
type textarea "const postingType = inputData.isReversal ? 'Credit':'Debit';"
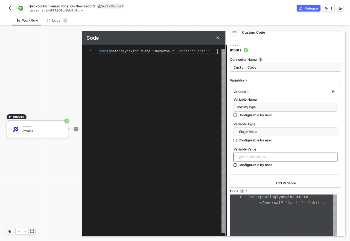
click at [260, 158] on div "Type or select items ﻿" at bounding box center [285, 157] width 97 height 5
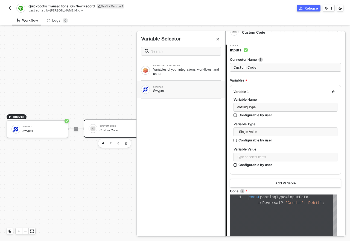
click at [183, 95] on div "SWYPEX Swypex" at bounding box center [181, 90] width 89 height 18
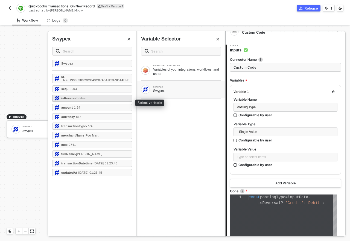
click at [126, 101] on div "isReversal - false" at bounding box center [92, 98] width 80 height 7
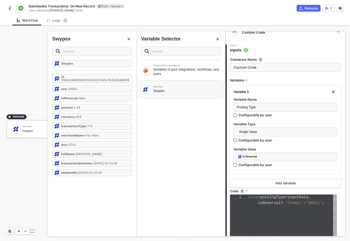
click at [202, 161] on div "EMBEDDED VARIABLES Variables of your integrations, workflows, and users SWYPEX …" at bounding box center [181, 139] width 89 height 194
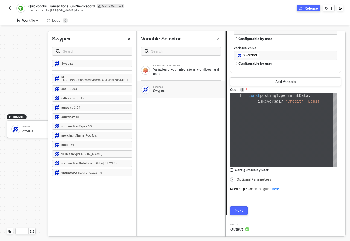
click at [242, 212] on div "Next" at bounding box center [239, 211] width 8 height 4
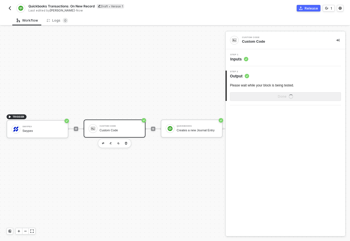
scroll to position [0, 0]
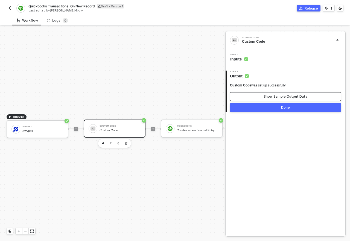
click at [279, 97] on div "Show Sample Output Data" at bounding box center [286, 96] width 44 height 4
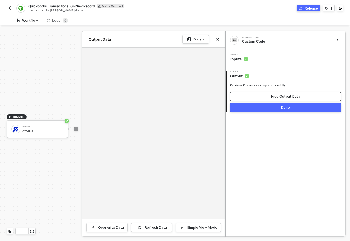
click at [279, 97] on div "Hide Output Data" at bounding box center [285, 96] width 29 height 4
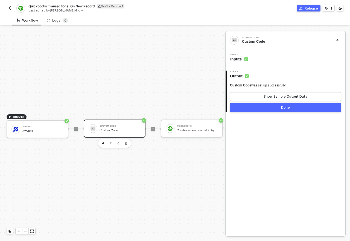
click at [136, 130] on div "Custom Code" at bounding box center [120, 131] width 41 height 4
click at [129, 127] on div "Custom Code Custom Code" at bounding box center [120, 128] width 41 height 10
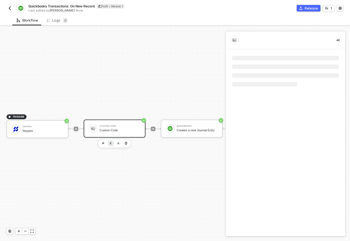
click at [109, 144] on button "button" at bounding box center [111, 143] width 7 height 7
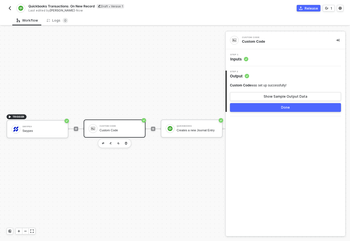
click at [258, 56] on div "Step 1 Inputs" at bounding box center [286, 58] width 119 height 8
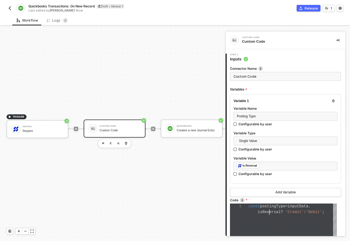
click at [270, 212] on div "1 const postingType = inputData . isReversal ? 'Credit' : 'Debit' ; const posti…" at bounding box center [283, 241] width 107 height 74
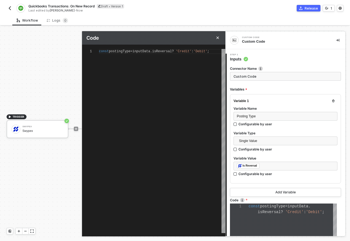
type textarea "const postingType = inputData.isReversal ? 'Credit' : 'Debit';"
click at [139, 51] on div "1 const postingType = inputData . isReversal ? 'Credit' : 'Debit' ; const posti…" at bounding box center [153, 141] width 143 height 184
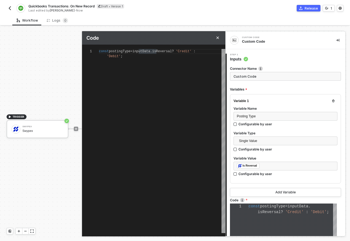
type textarea "inputData.isReversal ? 'Credit' : 'Debit';"
type textarea "rinputData.isReversal ? 'Credit' : 'Debit';"
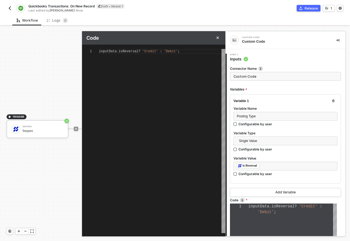
type textarea "reinputData.isReversal ? 'Credit' : 'Debit';"
type textarea "retinputData.isReversal ? 'Credit' : 'Debit';"
type textarea "retuinputData.isReversal ? 'Credit' : 'Debit';"
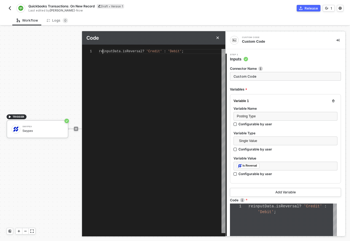
type textarea "retuinputData.isReversal ? 'Credit' : 'Debit';"
type textarea "returinputData.isReversal ? 'Credit' : 'Debit';"
type textarea "returninputData.isReversal ? 'Credit' : 'Debit';"
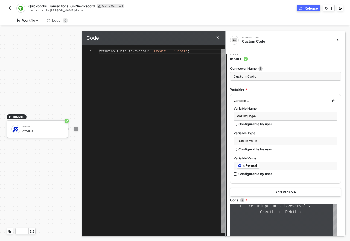
type textarea "return inputData.isReversal ? 'Credit' : 'Debit';"
click at [236, 186] on div "Variable 1 Variable Name Posting Type Configurable by user Variable Type Single…" at bounding box center [285, 145] width 111 height 103
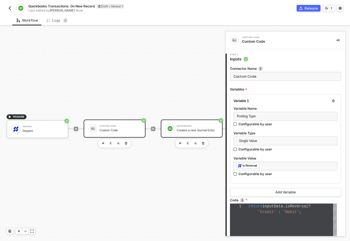
click at [201, 132] on div "Creates a new Journal Entry" at bounding box center [197, 131] width 41 height 4
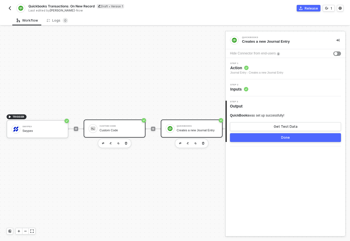
click at [136, 130] on div "Custom Code" at bounding box center [120, 131] width 41 height 4
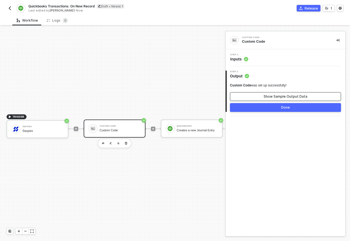
click at [253, 96] on button "Show Sample Output Data" at bounding box center [285, 96] width 111 height 9
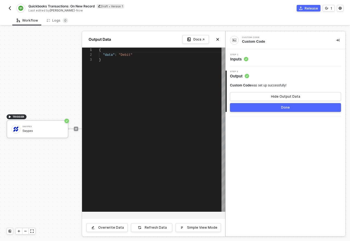
scroll to position [10, 0]
click at [254, 96] on button "Hide Output Data" at bounding box center [285, 96] width 111 height 9
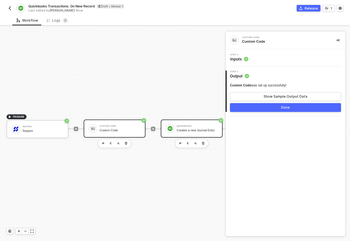
click at [204, 125] on div "QuickBooks" at bounding box center [197, 126] width 41 height 2
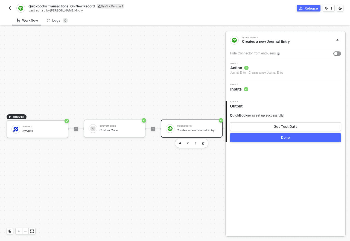
click at [252, 88] on div "Step 2 Inputs" at bounding box center [286, 88] width 119 height 8
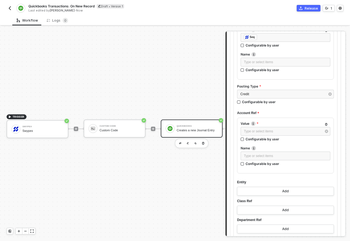
scroll to position [157, 0]
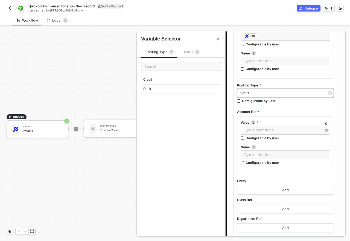
click at [252, 92] on div "Credit" at bounding box center [283, 93] width 85 height 5
click at [189, 52] on span "Blocks 3" at bounding box center [191, 52] width 17 height 4
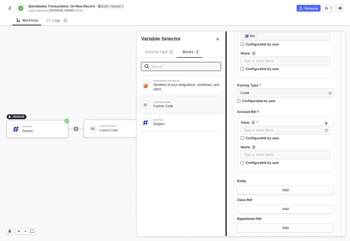
click at [186, 108] on div "Custom Code" at bounding box center [187, 106] width 68 height 4
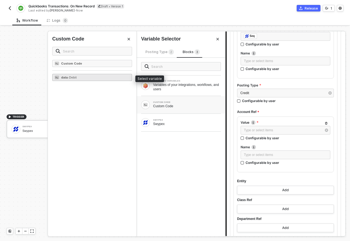
click at [103, 79] on div "data - Debit" at bounding box center [92, 77] width 80 height 7
click at [175, 110] on div "CUSTOM CODE Custom Code" at bounding box center [181, 105] width 89 height 18
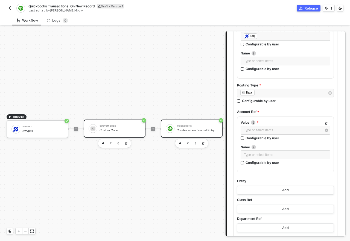
click at [116, 133] on div "Custom Code Custom Code" at bounding box center [120, 128] width 41 height 10
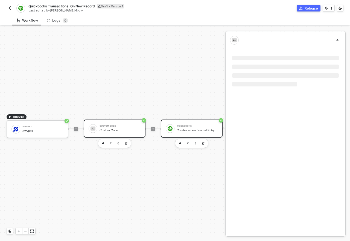
scroll to position [0, 0]
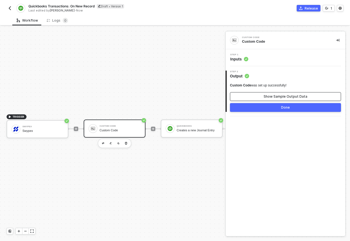
click at [271, 94] on button "Show Sample Output Data" at bounding box center [285, 96] width 111 height 9
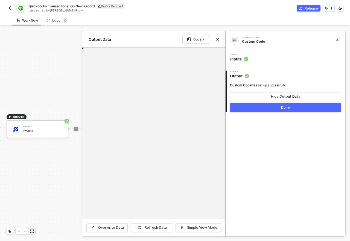
type textarea "{ "data": "Debit" }"
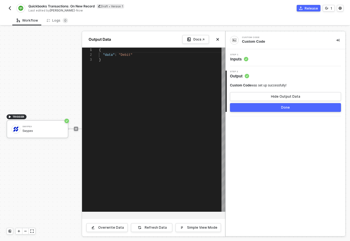
click at [52, 52] on div at bounding box center [175, 134] width 350 height 215
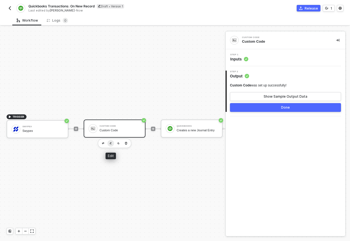
click at [111, 145] on button "button" at bounding box center [111, 143] width 7 height 7
click at [112, 143] on button "button" at bounding box center [111, 143] width 7 height 7
click at [280, 62] on div "Step 1 Inputs" at bounding box center [286, 57] width 120 height 17
click at [245, 61] on icon at bounding box center [246, 59] width 4 height 4
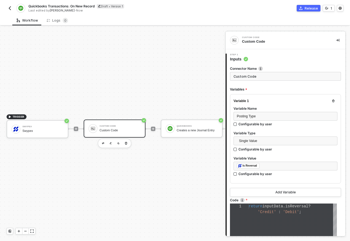
scroll to position [0, 42]
click at [291, 214] on div "'Credit' : 'Debit' ;" at bounding box center [293, 212] width 88 height 6
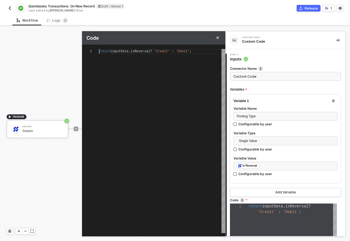
scroll to position [0, 0]
type textarea "inputData.isReversal ? 'Credit' : 'Debit';"
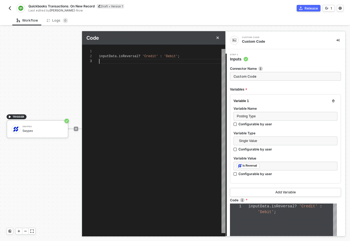
paste textarea "inputData.isReversal ? 'Credit' : 'Debit'; resolve"
type textarea "inputData.isReversal ? 'Credit' : 'Debit'; resolve"
type textarea "inputData.isReversal ? 'Credit' : 'Debit'; resolve()"
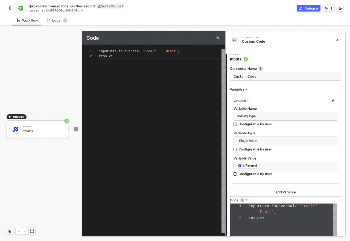
type textarea "inputData.isReversal ? 'Credit' : 'Debit'; resolve()"
type textarea "inputData.isReversal ? 'Credit' : 'Debit'; resolve(o)"
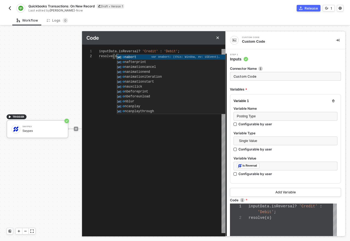
type textarea "inputData.isReversal ? 'Credit' : 'Debit'; resolve(ou)"
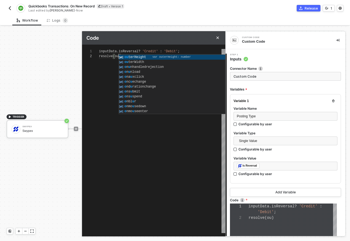
type textarea "inputData.isReversal ? 'Credit' : 'Debit'; resolve(out)"
type textarea "inputData.isReversal ? 'Credit' : 'Debit'; resolve(outp)"
type textarea "inputData.isReversal ? 'Credit' : 'Debit'; resolve(outpu)"
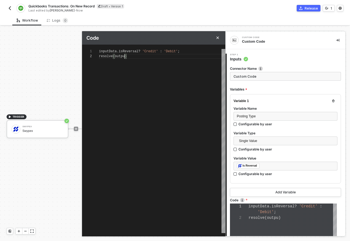
type textarea "inputData.isReversal ? 'Credit' : 'Debit'; resolve(output)"
type textarea "inputData.isReversal ? 'Credit' : 'Debit'; resolve(output);"
type textarea "{inputData.isReversal ? 'Credit' : 'Debit'; resolve(output);"
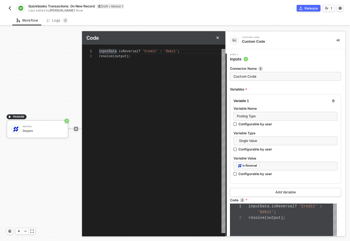
type textarea "{inputData.isReversal ? 'Credit' : 'Debit'; resolve(output);"
type textarea "{inputData.isReversal ? 'Credit' : 'Debit' resolve(output);"
type textarea "{inputData.isReversal ? 'Credit' : 'Debit'} resolve(output);"
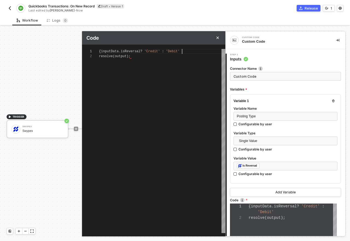
type textarea "{inputData.isReversal ? 'Credit' : 'Debit'} resolve(output);"
type textarea "{pinputData.isReversal ? 'Credit' : 'Debit'} resolve(output);"
type textarea "{poinputData.isReversal ? 'Credit' : 'Debit'} resolve(output);"
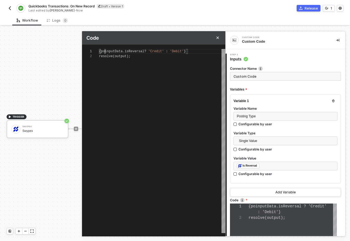
type textarea "{posinputData.isReversal ? 'Credit' : 'Debit'} resolve(output);"
type textarea "{postinputData.isReversal ? 'Credit' : 'Debit'} resolve(output);"
type textarea "{postiinputData.isReversal ? 'Credit' : 'Debit'} resolve(output);"
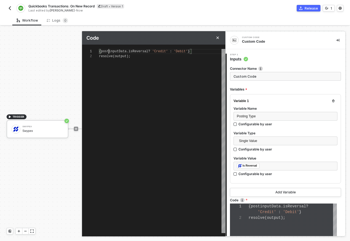
type textarea "{postininputData.isReversal ? 'Credit' : 'Debit'} resolve(output);"
type textarea "{postinginputData.isReversal ? 'Credit' : 'Debit'} resolve(output);"
type textarea "{postingTinputData.isReversal ? 'Credit' : 'Debit'} resolve(output);"
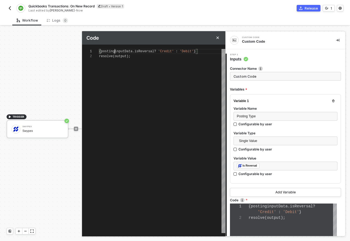
type textarea "{postingTinputData.isReversal ? 'Credit' : 'Debit'} resolve(output);"
type textarea "{postingTyinputData.isReversal ? 'Credit' : 'Debit'} resolve(output);"
type textarea "{postingTypinputData.isReversal ? 'Credit' : 'Debit'} resolve(output);"
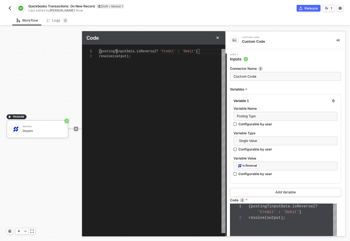
type textarea "{postingTypeinputData.isReversal ? 'Credit' : 'Debit'} resolve(output);"
type textarea "{postingType:inputData.isReversal ? 'Credit' : 'Debit'} resolve(output);"
type textarea "{postingType: inputData.isReversal ? 'Credit' : 'Debit'} resolve(output);"
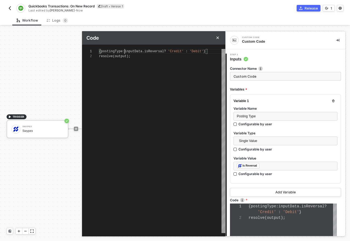
type textarea "{postingType: inputData.isReversal ? 'Credit' : 'Debit'} resolve(output);"
type textarea "c{postingType: inputData.isReversal ? 'Credit' : 'Debit'} resolve(output);"
type textarea "co{postingType: inputData.isReversal ? 'Credit' : 'Debit'} resolve(output);"
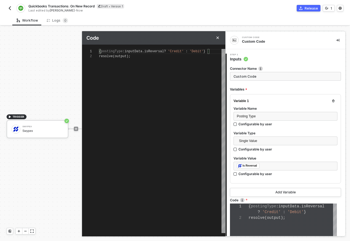
type textarea "co{postingType: inputData.isReversal ? 'Credit' : 'Debit'} resolve(output);"
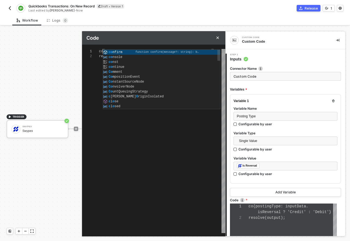
type textarea "con{postingType: inputData.isReversal ? 'Credit' : 'Debit'} resolve(output);"
type textarea "cons{postingType: inputData.isReversal ? 'Credit' : 'Debit'} resolve(output);"
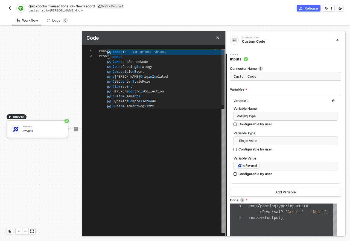
type textarea "const{postingType: inputData.isReversal ? 'Credit' : 'Debit'} resolve(output);"
type textarea "const {postingType: inputData.isReversal ? 'Credit' : 'Debit'} resolve(output);"
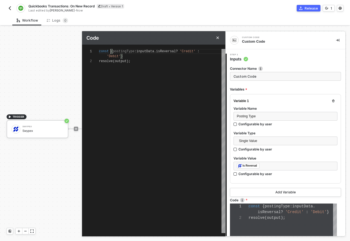
type textarea "const o{postingType: inputData.isReversal ? 'Credit' : 'Debit'} resolve(output);"
type textarea "const ou{postingType: inputData.isReversal ? 'Credit' : 'Debit'} resolve(output…"
type textarea "const out{postingType: inputData.isReversal ? 'Credit' : 'Debit'} resolve(outpu…"
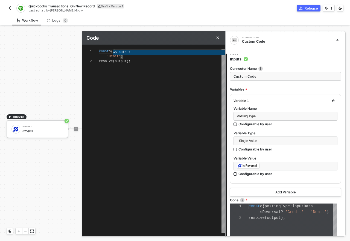
type textarea "const out{postingType: inputData.isReversal ? 'Credit' : 'Debit'} resolve(outpu…"
type textarea "const outp{postingType: inputData.isReversal ? 'Credit' : 'Debit'} resolve(outp…"
type textarea "const outpu{postingType: inputData.isReversal ? 'Credit' : 'Debit'} resolve(out…"
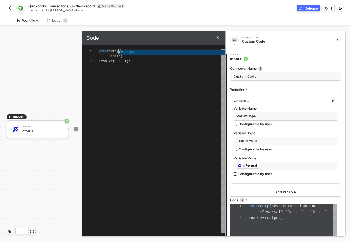
type textarea "const output{postingType: inputData.isReversal ? 'Credit' : 'Debit'} resolve(ou…"
type textarea "const output {postingType: inputData.isReversal ? 'Credit' : 'Debit'} resolve(o…"
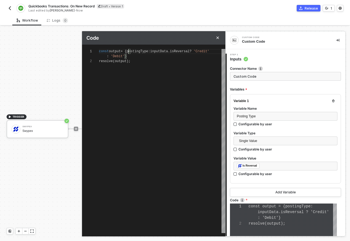
scroll to position [0, 30]
click at [144, 55] on div ": 'Debit' }" at bounding box center [162, 56] width 127 height 5
click at [219, 37] on icon "Close" at bounding box center [217, 37] width 3 height 3
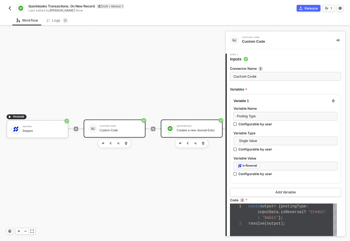
click at [180, 130] on div "Creates a new Journal Entry" at bounding box center [197, 131] width 41 height 4
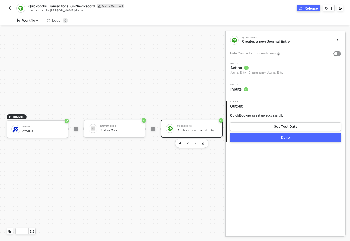
click at [243, 91] on span "Inputs" at bounding box center [240, 89] width 18 height 5
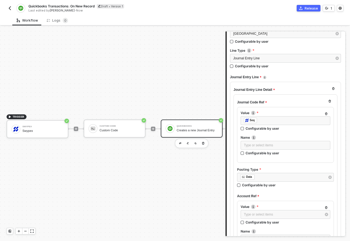
scroll to position [111, 0]
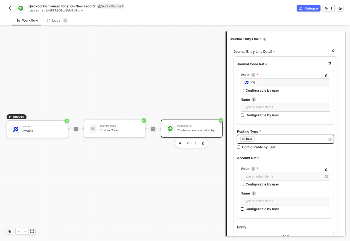
click at [266, 140] on div "﻿ ﻿ Data ﻿" at bounding box center [283, 139] width 85 height 6
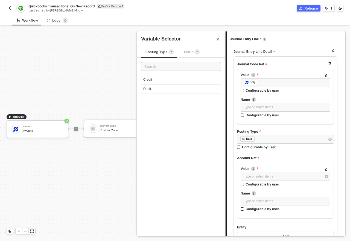
click at [186, 48] on div "Posting Type 2 Blocks 2 Credit Debit" at bounding box center [181, 139] width 89 height 194
click at [187, 51] on span "Blocks 2" at bounding box center [191, 52] width 17 height 4
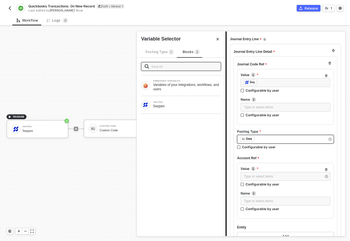
click at [270, 143] on div "﻿ ﻿ Data ﻿" at bounding box center [285, 139] width 97 height 9
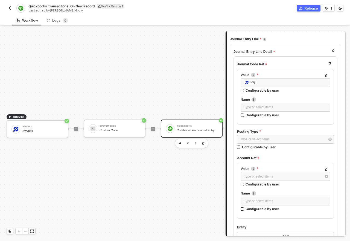
click at [196, 125] on div "QuickBooks" at bounding box center [197, 126] width 41 height 2
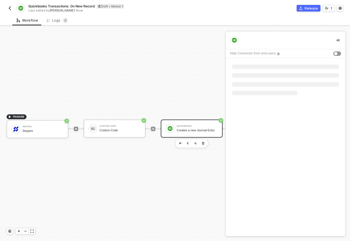
scroll to position [0, 0]
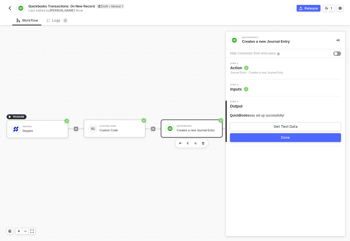
click at [253, 88] on div "Step 2 Inputs" at bounding box center [286, 88] width 119 height 8
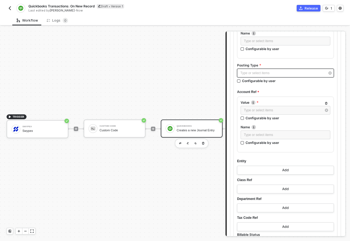
click at [261, 71] on div "Type or select items ﻿" at bounding box center [283, 73] width 85 height 5
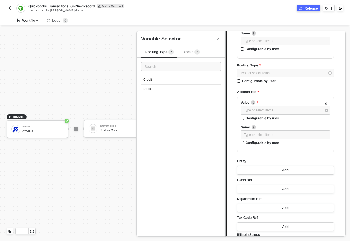
click at [186, 55] on div "Blocks 2" at bounding box center [191, 52] width 17 height 6
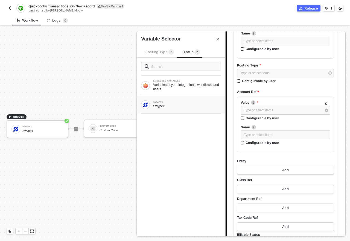
click at [168, 101] on div "SWYPEX" at bounding box center [187, 102] width 68 height 2
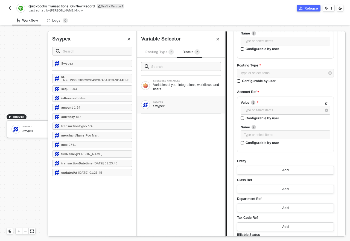
click at [157, 54] on div "Posting Type 2" at bounding box center [160, 52] width 28 height 6
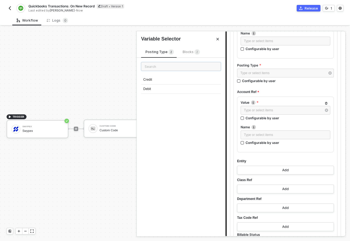
click at [165, 68] on input "text" at bounding box center [181, 66] width 80 height 9
click at [188, 55] on div "Blocks 2" at bounding box center [191, 52] width 17 height 6
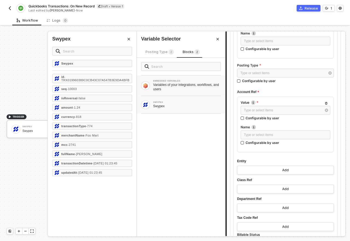
click at [163, 78] on div "EMBEDDED VARIABLES Variables of your integrations, workflows, and users" at bounding box center [181, 86] width 89 height 20
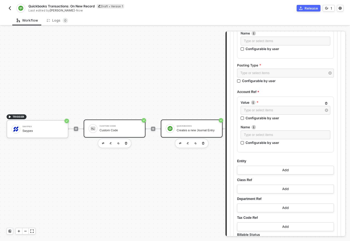
click at [127, 125] on div "Custom Code" at bounding box center [120, 126] width 41 height 2
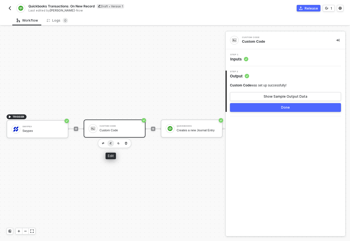
click at [112, 142] on button "button" at bounding box center [111, 143] width 7 height 7
click at [251, 59] on div "Step 1 Inputs" at bounding box center [286, 58] width 119 height 8
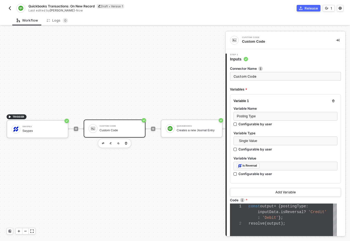
scroll to position [0, 25]
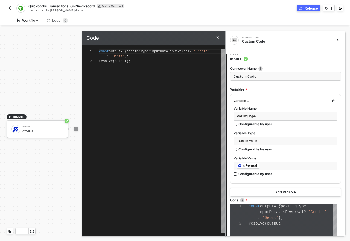
scroll to position [6, 0]
click at [128, 59] on span ");" at bounding box center [129, 61] width 4 height 4
drag, startPoint x: 128, startPoint y: 51, endPoint x: 93, endPoint y: 49, distance: 35.6
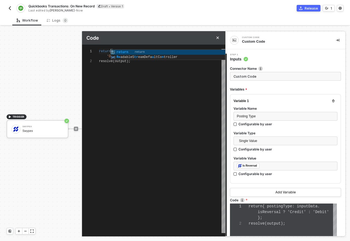
scroll to position [0, 14]
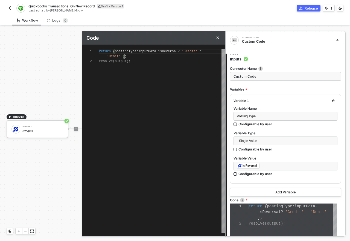
click at [109, 61] on span "resolve" at bounding box center [106, 61] width 14 height 4
click at [219, 38] on icon "Close" at bounding box center [217, 37] width 3 height 3
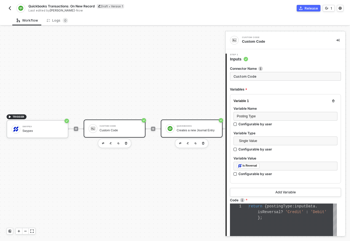
click at [192, 130] on div "Creates a new Journal Entry" at bounding box center [197, 131] width 41 height 4
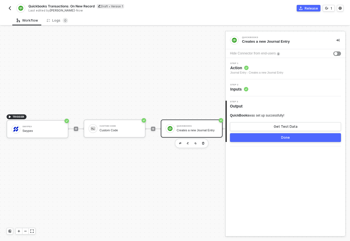
click at [262, 90] on div "Step 2 Inputs" at bounding box center [286, 88] width 119 height 8
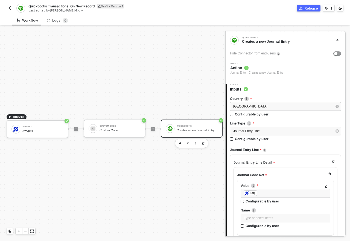
scroll to position [53, 0]
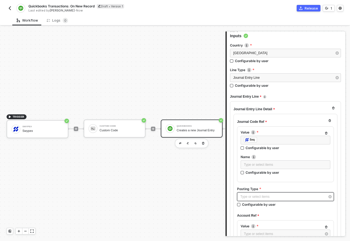
click at [266, 197] on div "Type or select items ﻿" at bounding box center [283, 196] width 85 height 5
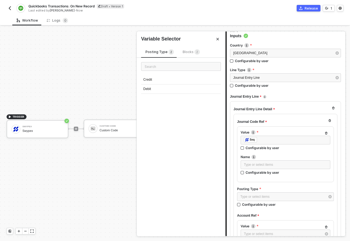
click at [192, 53] on span "Blocks 2" at bounding box center [191, 52] width 17 height 4
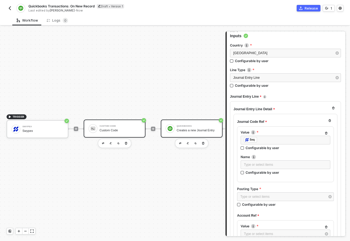
click at [124, 131] on div "Custom Code" at bounding box center [120, 131] width 41 height 4
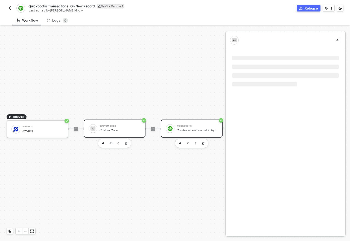
scroll to position [0, 0]
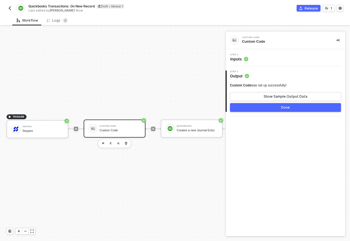
click at [232, 77] on span "Output" at bounding box center [239, 75] width 19 height 5
click at [269, 96] on div "Show Sample Output Data" at bounding box center [286, 96] width 44 height 4
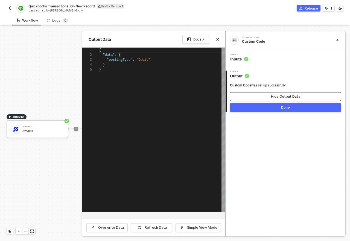
scroll to position [20, 0]
click at [219, 38] on icon "icon-close" at bounding box center [217, 39] width 3 height 3
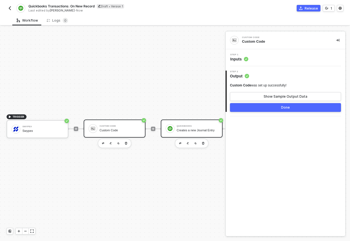
click at [186, 129] on div "Creates a new Journal Entry" at bounding box center [197, 131] width 41 height 4
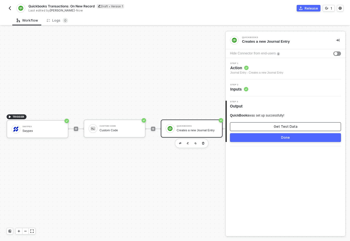
click at [265, 126] on button "Get Test Data" at bounding box center [285, 126] width 111 height 9
click at [242, 90] on span "Inputs" at bounding box center [240, 89] width 18 height 5
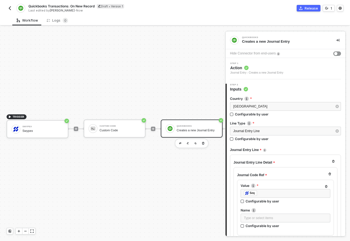
scroll to position [112, 0]
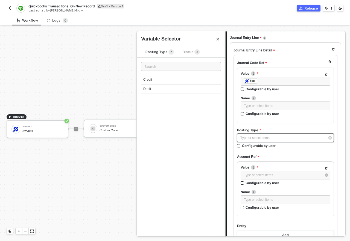
click at [264, 138] on div "Type or select items ﻿" at bounding box center [283, 138] width 85 height 5
click at [186, 53] on span "Blocks 3" at bounding box center [191, 52] width 17 height 4
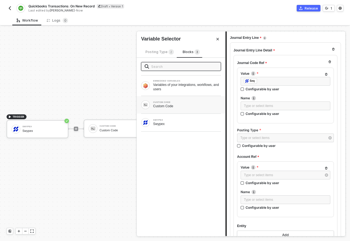
click at [171, 109] on div "CUSTOM CODE Custom Code" at bounding box center [181, 105] width 89 height 18
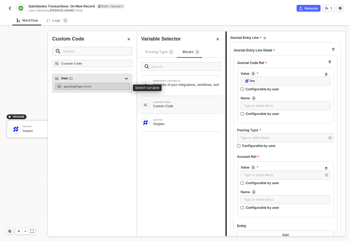
click at [91, 88] on div "postingType - Debit" at bounding box center [92, 86] width 75 height 7
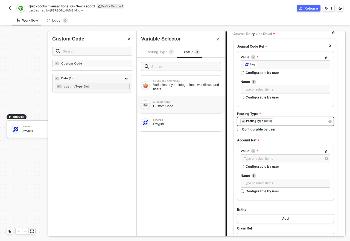
scroll to position [134, 0]
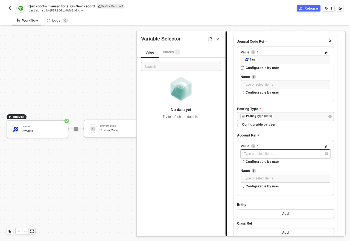
click at [271, 153] on div "Type or select items ﻿" at bounding box center [283, 153] width 78 height 5
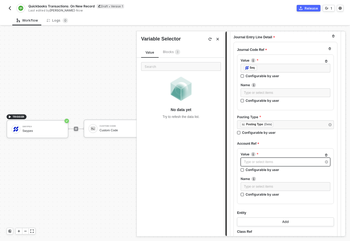
scroll to position [125, 0]
click at [10, 8] on img "button" at bounding box center [10, 8] width 4 height 4
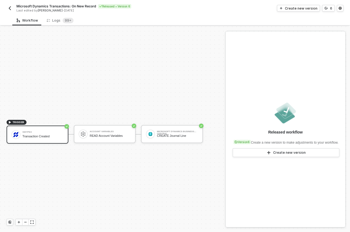
scroll to position [10, 0]
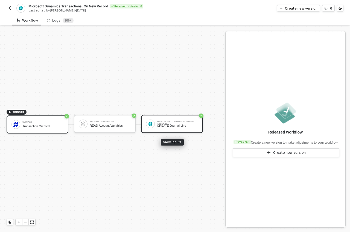
click at [158, 125] on div "CREATE Journal Line" at bounding box center [177, 126] width 41 height 4
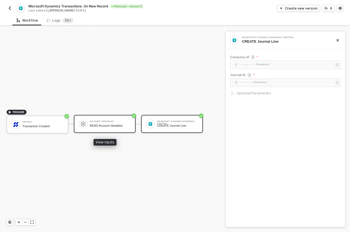
click at [112, 126] on div "READ Account Variables" at bounding box center [110, 126] width 41 height 4
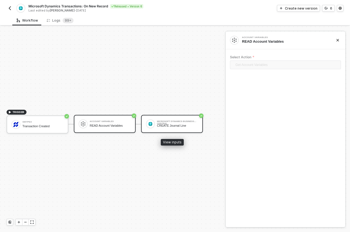
click at [190, 120] on div "Microsoft Dynamics Business Central" at bounding box center [177, 121] width 41 height 2
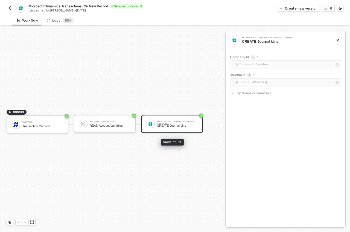
click at [170, 123] on div "Microsoft Dynamics Business Central CREATE Journal Line" at bounding box center [177, 124] width 41 height 10
click at [256, 94] on span "Optional Parameters" at bounding box center [254, 93] width 35 height 4
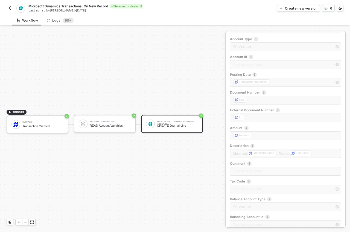
scroll to position [74, 0]
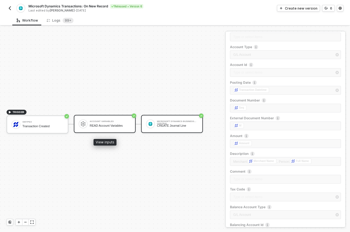
click at [125, 126] on div "READ Account Variables" at bounding box center [110, 126] width 41 height 4
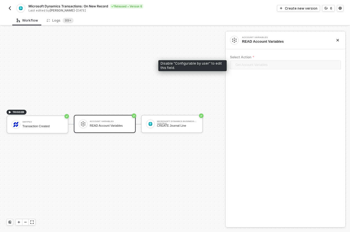
click at [264, 65] on span "Get Account Variables" at bounding box center [287, 65] width 102 height 8
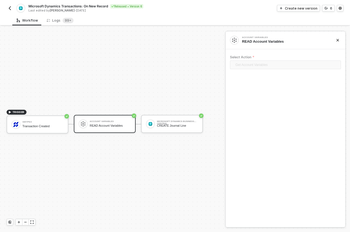
click at [10, 8] on img "button" at bounding box center [10, 8] width 4 height 4
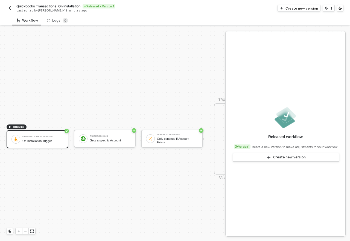
scroll to position [14, 0]
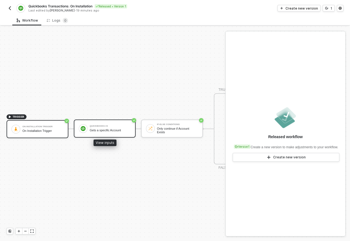
click at [118, 129] on div "Gets a specific Account" at bounding box center [110, 131] width 41 height 4
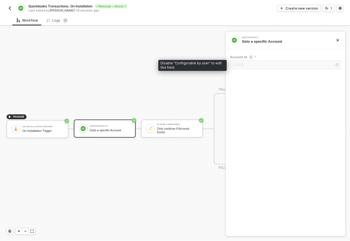
click at [242, 65] on div "102938" at bounding box center [285, 66] width 111 height 10
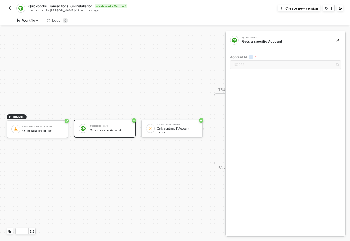
click at [12, 6] on button "button" at bounding box center [10, 8] width 7 height 7
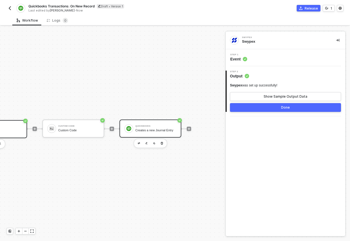
scroll to position [14, 43]
click at [157, 129] on div "Creates a new Journal Entry" at bounding box center [156, 131] width 41 height 4
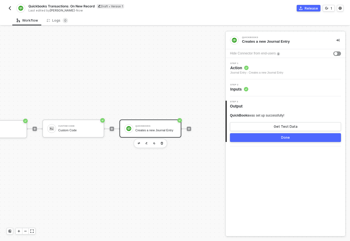
click at [240, 85] on span "Step 2" at bounding box center [240, 85] width 18 height 2
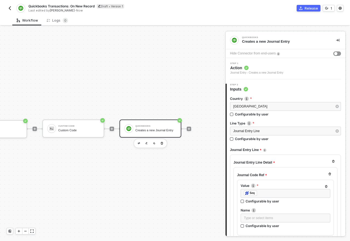
scroll to position [112, 0]
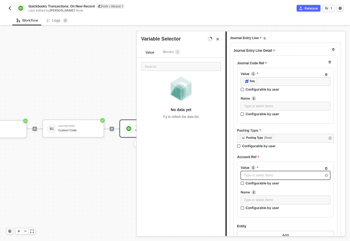
click at [293, 175] on div "Type or select items ﻿" at bounding box center [283, 175] width 78 height 5
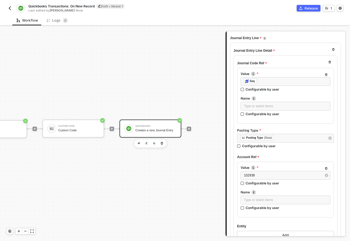
click at [271, 157] on div "Account Ref" at bounding box center [285, 157] width 97 height 9
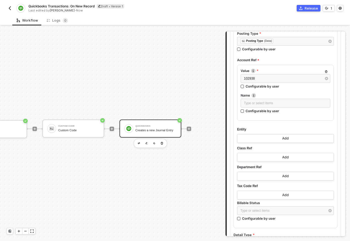
scroll to position [242, 0]
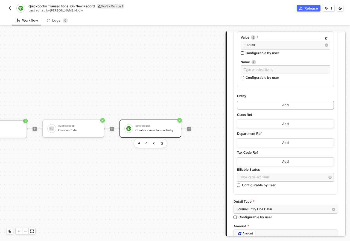
click at [303, 107] on button "Add" at bounding box center [285, 105] width 97 height 9
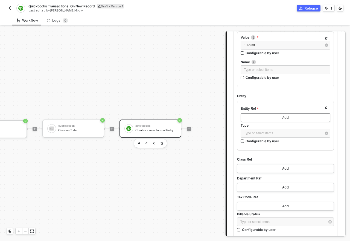
click at [293, 119] on button "Add" at bounding box center [286, 117] width 90 height 9
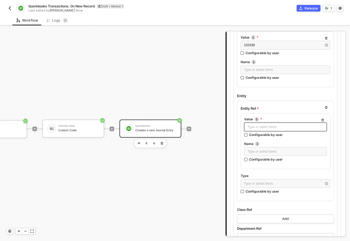
click at [292, 125] on div "Type or select items ﻿" at bounding box center [286, 127] width 76 height 5
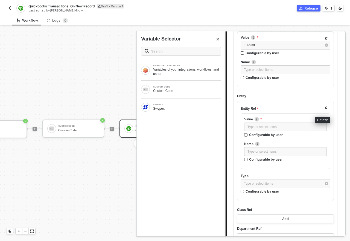
click at [326, 107] on icon "button" at bounding box center [327, 107] width 2 height 3
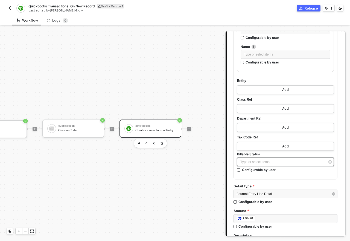
scroll to position [261, 0]
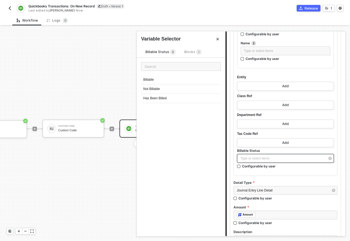
click at [274, 163] on div "Type or select items ﻿" at bounding box center [285, 158] width 97 height 9
click at [288, 179] on div "Journal Entry Line Detail Journal Code Ref Value ﻿ ﻿ Seq ﻿ Configurable by user…" at bounding box center [285, 87] width 111 height 389
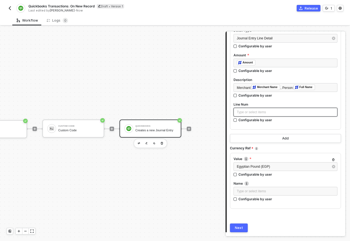
scroll to position [431, 0]
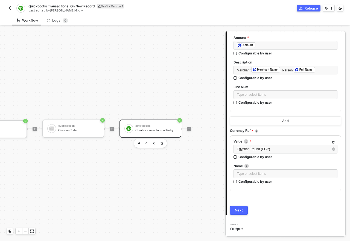
click at [237, 213] on button "Next" at bounding box center [239, 210] width 18 height 9
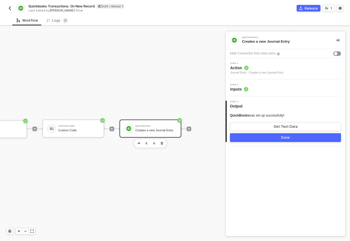
scroll to position [0, 0]
click at [274, 128] on button "Get Test Data" at bounding box center [285, 126] width 111 height 9
click at [274, 129] on button "Show Sample Output Data" at bounding box center [285, 126] width 111 height 9
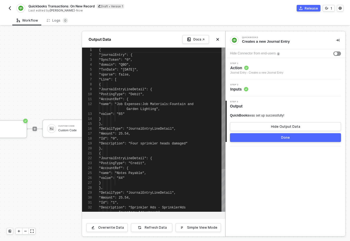
scroll to position [49, 0]
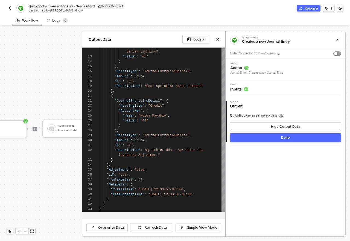
click at [268, 139] on button "Done" at bounding box center [285, 137] width 111 height 9
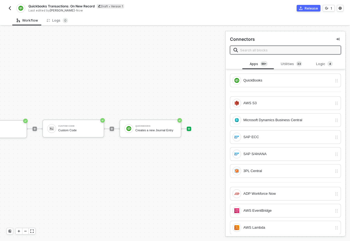
click at [310, 7] on div "Release" at bounding box center [311, 8] width 13 height 5
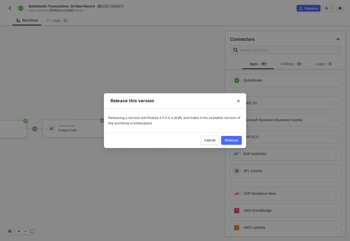
click at [236, 139] on div "Release" at bounding box center [231, 140] width 13 height 4
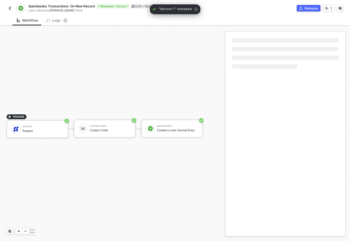
scroll to position [10, 0]
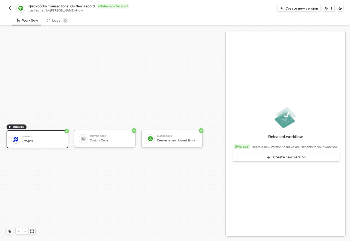
scroll to position [10, 0]
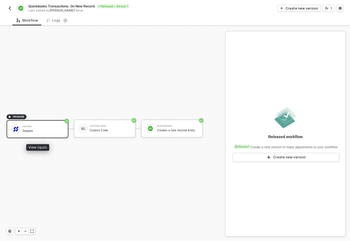
click at [39, 133] on div "Swypex Swypex" at bounding box center [42, 129] width 41 height 10
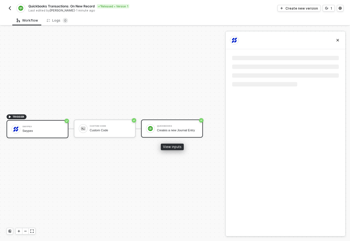
click at [172, 130] on div "Creates a new Journal Entry" at bounding box center [177, 131] width 41 height 4
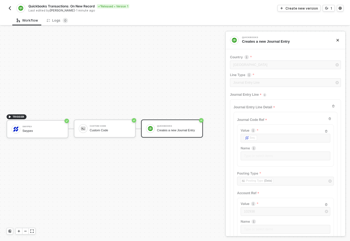
click at [9, 8] on img "button" at bounding box center [10, 8] width 4 height 4
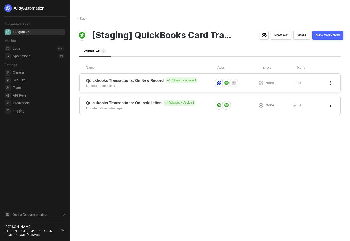
click at [144, 85] on div "Quickbooks Transactions: On New Record Released • Version 1 Updated a minute ago" at bounding box center [149, 82] width 127 height 11
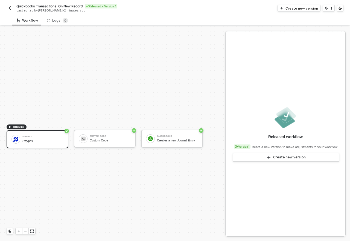
scroll to position [10, 0]
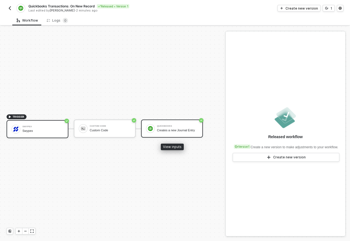
click at [169, 125] on div "QuickBooks" at bounding box center [177, 126] width 41 height 2
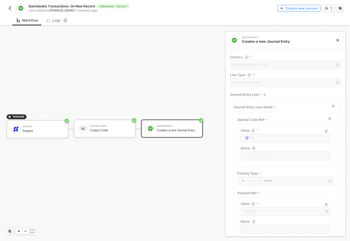
click at [300, 9] on div "Create new version" at bounding box center [302, 8] width 33 height 5
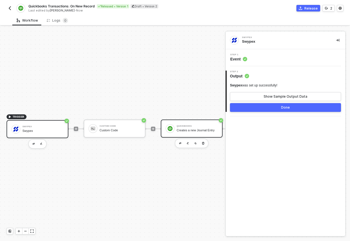
click at [188, 129] on div "Creates a new Journal Entry" at bounding box center [197, 131] width 41 height 4
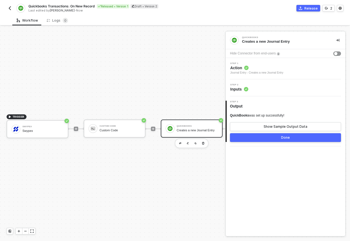
click at [254, 87] on div "Step 2 Inputs" at bounding box center [286, 88] width 119 height 8
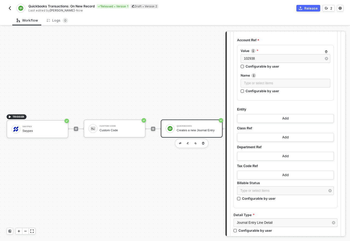
scroll to position [234, 0]
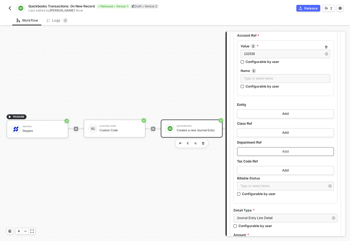
click at [287, 149] on button "Add" at bounding box center [285, 151] width 97 height 9
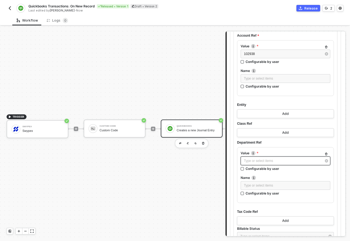
click at [279, 162] on div "Type or select items ﻿" at bounding box center [283, 161] width 78 height 5
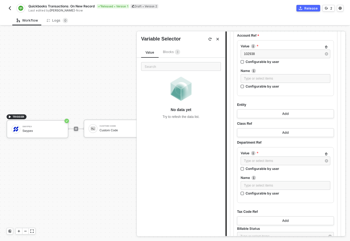
click at [178, 51] on span "3" at bounding box center [178, 52] width 2 height 3
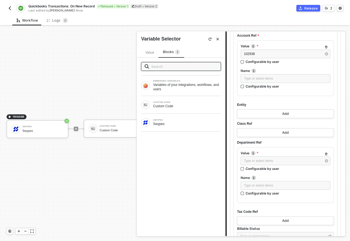
click at [219, 39] on icon "Close" at bounding box center [217, 39] width 3 height 3
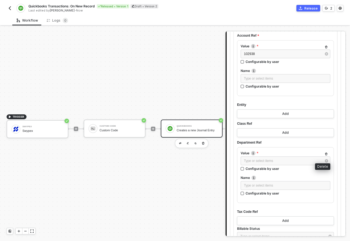
click at [325, 153] on icon "button" at bounding box center [326, 154] width 3 height 3
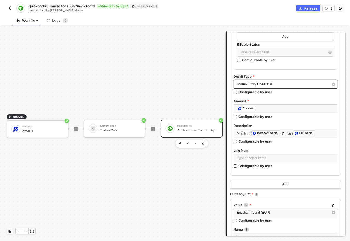
scroll to position [431, 0]
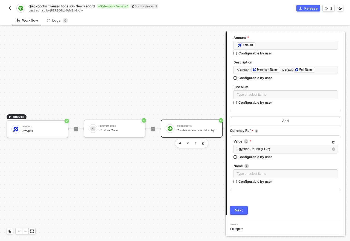
drag, startPoint x: 203, startPoint y: 199, endPoint x: 185, endPoint y: 140, distance: 62.0
click at [202, 197] on div "TRIGGER Swypex Swypex Custom Code Custom Code QuickBooks Creates a new Journal …" at bounding box center [116, 128] width 233 height 225
click at [9, 9] on img "button" at bounding box center [10, 8] width 4 height 4
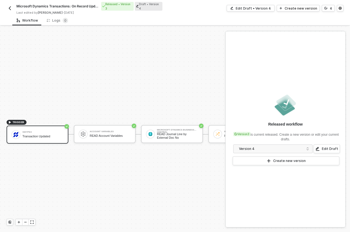
scroll to position [14, 0]
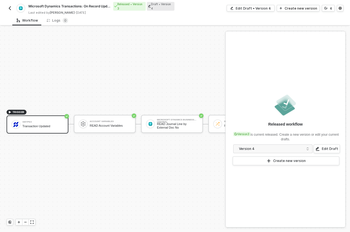
click at [66, 6] on span "Microsoft Dynamics Transactions: On Record Update" at bounding box center [69, 6] width 83 height 5
click at [66, 6] on input "Microsoft Dynamics Transactions: On Record Update" at bounding box center [74, 6] width 93 height 7
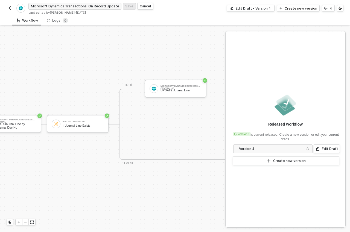
scroll to position [14, 138]
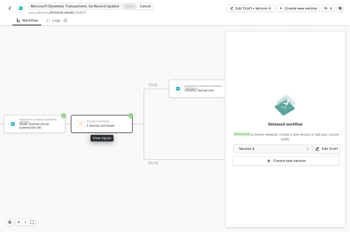
click at [106, 124] on div "If-Else Conditions If Journal Line Exists" at bounding box center [107, 124] width 41 height 10
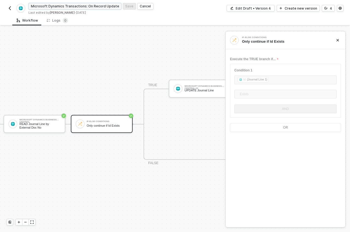
click at [83, 5] on input "Microsoft Dynamics Transactions: On Record Update" at bounding box center [74, 6] width 93 height 7
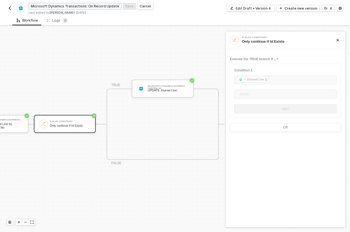
scroll to position [14, 180]
click at [10, 9] on img "button" at bounding box center [10, 8] width 4 height 4
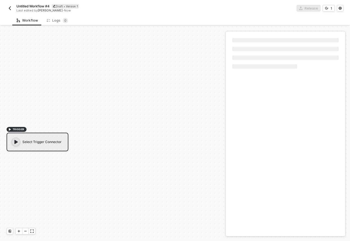
scroll to position [10, 0]
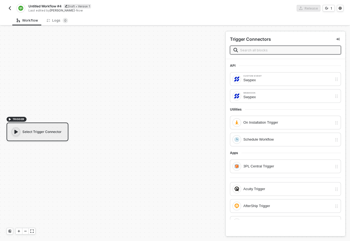
click at [43, 4] on span "Untitled Workflow #4" at bounding box center [44, 6] width 33 height 5
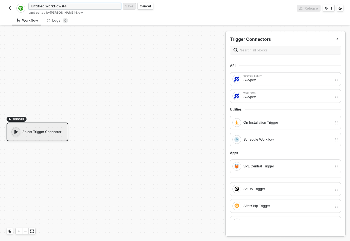
click at [43, 4] on input "Untitled Workflow #4" at bounding box center [74, 6] width 93 height 7
paste input "Microsoft Dynamics Transactions: On Record Update"
click at [62, 6] on input "Microsoft Dynamics Transactions: On Record Update" at bounding box center [74, 6] width 93 height 7
type input "Quickbooks Transactions: On Record Update"
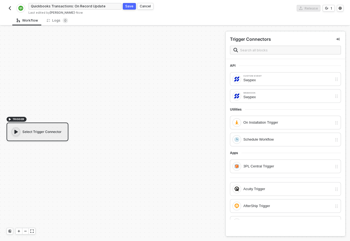
click at [144, 37] on div "TRIGGER Select Trigger Connector" at bounding box center [111, 128] width 223 height 225
click at [264, 79] on div "Swypex" at bounding box center [288, 80] width 89 height 6
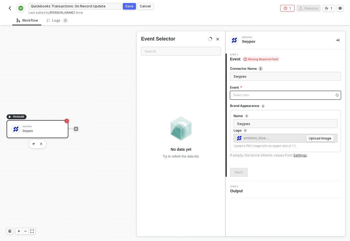
click at [251, 96] on div "Select item ﻿" at bounding box center [283, 95] width 99 height 5
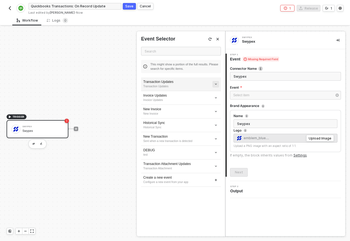
click at [215, 83] on icon "icon-arrow-down-small" at bounding box center [216, 84] width 3 height 3
click at [192, 83] on div "Transaction Updates" at bounding box center [181, 82] width 76 height 5
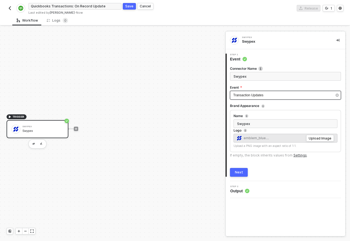
click at [274, 97] on div "Transaction Updates" at bounding box center [283, 95] width 99 height 5
click at [78, 129] on div at bounding box center [76, 129] width 4 height 4
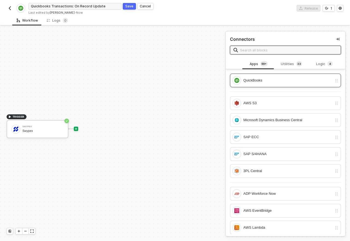
click at [265, 77] on div "QuickBooks" at bounding box center [283, 80] width 100 height 9
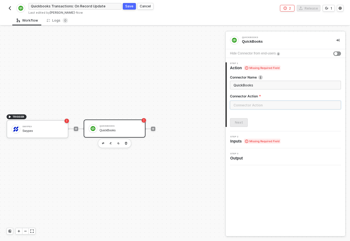
click at [255, 101] on input "text" at bounding box center [285, 105] width 111 height 9
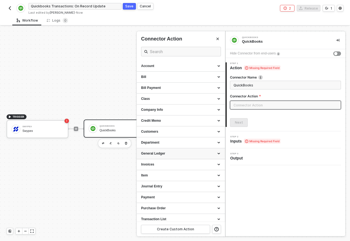
click at [187, 151] on div "General Ledger" at bounding box center [181, 153] width 88 height 11
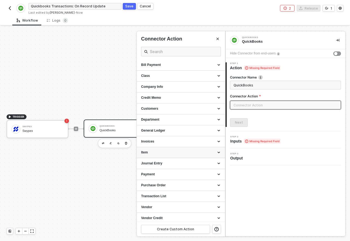
scroll to position [25, 0]
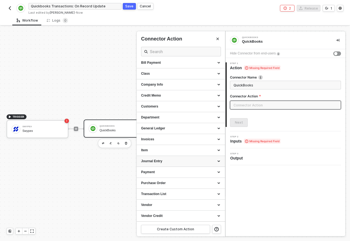
click at [194, 159] on div "Journal Entry" at bounding box center [181, 161] width 80 height 5
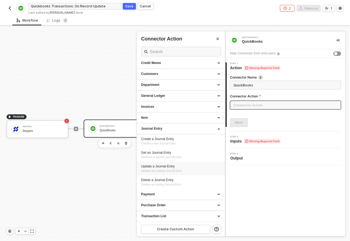
scroll to position [73, 0]
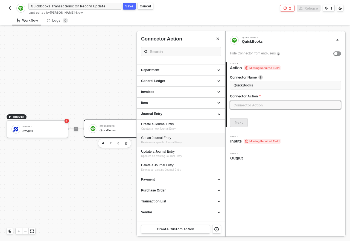
click at [191, 139] on div "Get an Journal Entry" at bounding box center [181, 138] width 80 height 5
type input "Retrieves a specific Journal Entry"
type input "Journal Entry - Get an Journal Entry"
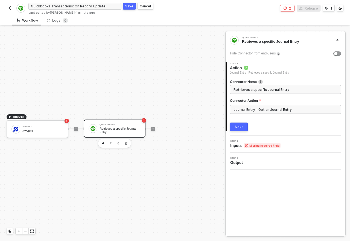
click at [241, 146] on span "Inputs Missing Required Field" at bounding box center [256, 145] width 50 height 5
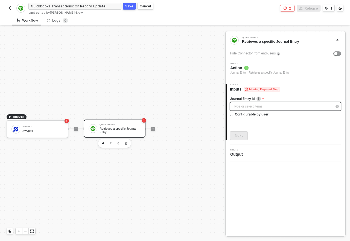
click at [251, 107] on div "Type or select items ﻿" at bounding box center [283, 106] width 99 height 5
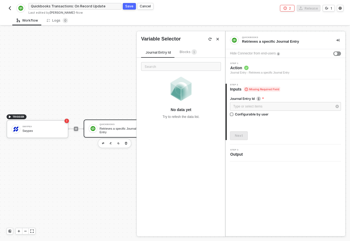
click at [189, 50] on span "Blocks 1" at bounding box center [188, 52] width 17 height 4
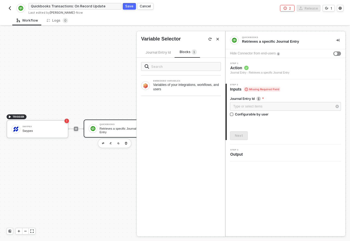
click at [167, 52] on span "Journal Entry Id" at bounding box center [158, 52] width 25 height 4
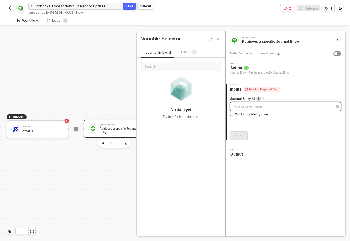
click at [244, 107] on div "Type or select items ﻿" at bounding box center [283, 106] width 99 height 5
click at [180, 51] on span "Blocks 1" at bounding box center [188, 52] width 17 height 4
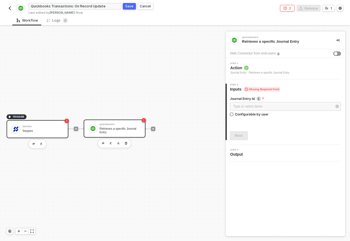
click at [49, 131] on div "Swypex" at bounding box center [42, 131] width 41 height 4
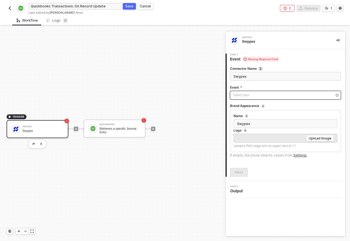
click at [270, 97] on div "Select item ﻿" at bounding box center [283, 95] width 99 height 5
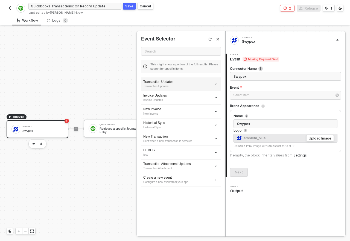
click at [179, 82] on div "Transaction Updates" at bounding box center [181, 82] width 76 height 5
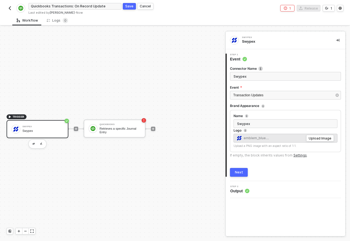
click at [240, 172] on div "Next" at bounding box center [239, 172] width 8 height 4
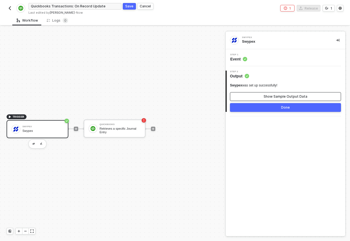
click at [279, 96] on div "Show Sample Output Data" at bounding box center [286, 96] width 44 height 4
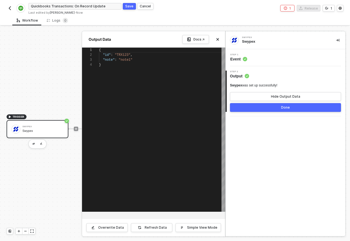
scroll to position [15, 0]
click at [106, 56] on span ""id"" at bounding box center [107, 55] width 8 height 4
click at [219, 39] on icon "icon-close" at bounding box center [217, 39] width 3 height 3
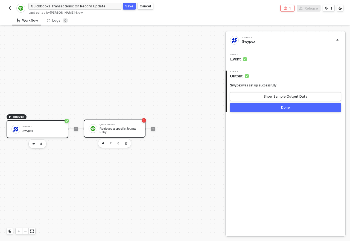
click at [113, 122] on div "QuickBooks Retrieves a specific Journal Entry" at bounding box center [115, 129] width 62 height 18
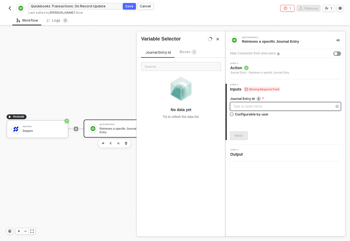
click at [241, 108] on div "Type or select items ﻿" at bounding box center [283, 106] width 99 height 5
click at [181, 51] on span "Blocks 2" at bounding box center [188, 52] width 17 height 4
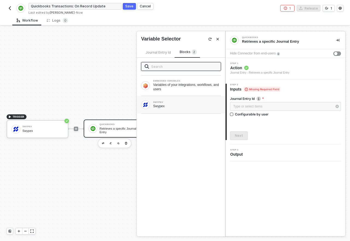
click at [165, 113] on div "SWYPEX Swypex" at bounding box center [181, 105] width 89 height 18
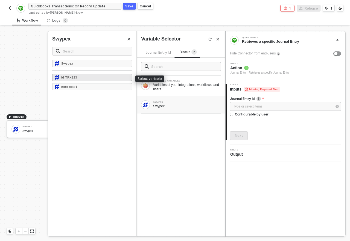
click at [60, 78] on div "id - TRX123" at bounding box center [92, 77] width 80 height 7
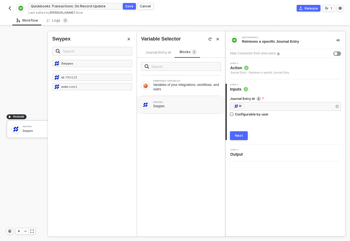
click at [245, 136] on button "Next" at bounding box center [239, 135] width 18 height 9
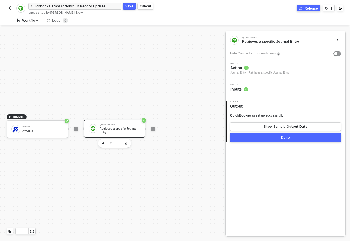
scroll to position [10, 0]
click at [241, 89] on span "Inputs" at bounding box center [240, 89] width 18 height 5
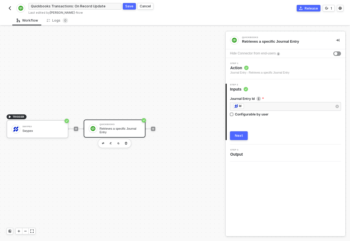
click at [11, 8] on img "button" at bounding box center [10, 8] width 4 height 4
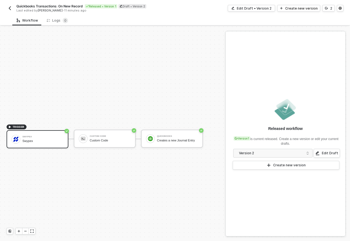
scroll to position [10, 0]
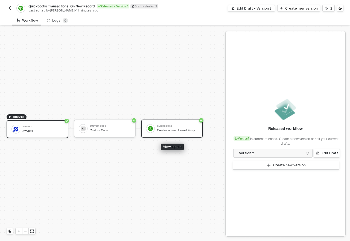
click at [168, 129] on div "Creates a new Journal Entry" at bounding box center [177, 131] width 41 height 4
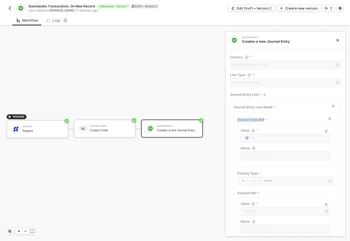
drag, startPoint x: 237, startPoint y: 121, endPoint x: 269, endPoint y: 121, distance: 31.8
click at [269, 121] on div "Journal Code Ref Value ﻿ ﻿ Seq ﻿ Name Type or select items ﻿ Posting Type ﻿ ﻿ P…" at bounding box center [286, 226] width 104 height 229
copy span "Journal Code Ref"
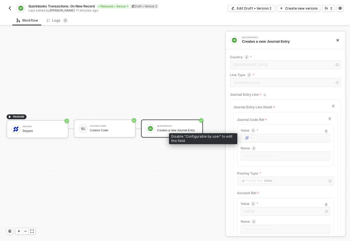
click at [133, 79] on div "TRIGGER Swypex Swypex Custom Code Custom Code QuickBooks Creates a new Journal …" at bounding box center [111, 128] width 223 height 225
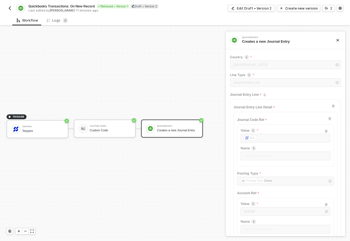
click at [11, 9] on img "button" at bounding box center [10, 8] width 4 height 4
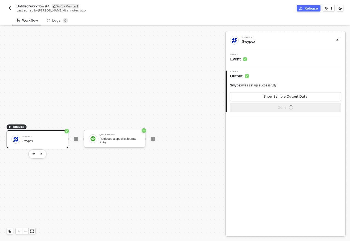
scroll to position [10, 0]
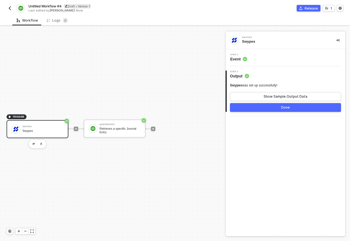
click at [44, 5] on span "Untitled Workflow #4" at bounding box center [44, 6] width 33 height 5
click at [53, 6] on input "Untitled Workflow #4" at bounding box center [74, 6] width 93 height 7
paste input "Journal Code Ref"
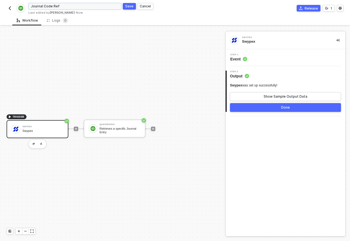
click at [48, 5] on input "Journal Code Ref" at bounding box center [74, 6] width 93 height 7
paste input "Microsoft Dynamics Transactions: On Record Updat"
paste input "Microsoft Dynamics Transactions: On Record Update"
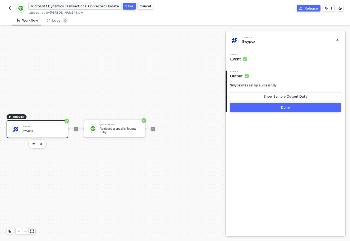
scroll to position [0, 0]
click at [61, 5] on input "Microsoft Dynamics Transactions: On Record Update" at bounding box center [74, 6] width 93 height 7
type input "Quickbooks Transactions: On Record Update"
click at [133, 5] on div "Save" at bounding box center [129, 6] width 8 height 5
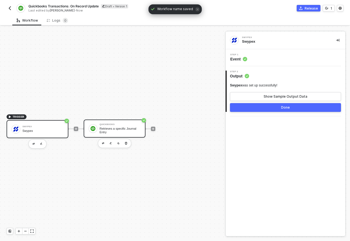
click at [125, 124] on div "QuickBooks" at bounding box center [120, 124] width 41 height 2
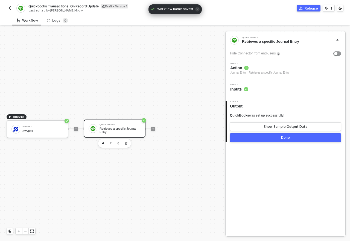
click at [242, 89] on span "Inputs" at bounding box center [240, 89] width 18 height 5
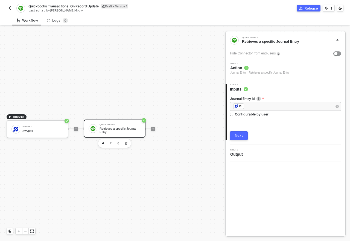
click at [122, 58] on div "TRIGGER Swypex Swypex QuickBooks Retrieves a specific Journal Entry" at bounding box center [111, 128] width 223 height 225
click at [180, 161] on div "TRIGGER Swypex Swypex QuickBooks Retrieves a specific Journal Entry" at bounding box center [111, 128] width 223 height 225
click at [9, 9] on img "button" at bounding box center [10, 8] width 4 height 4
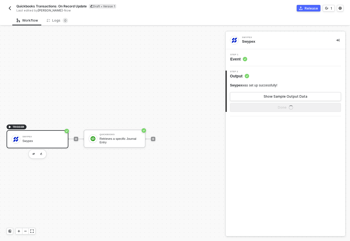
scroll to position [10, 0]
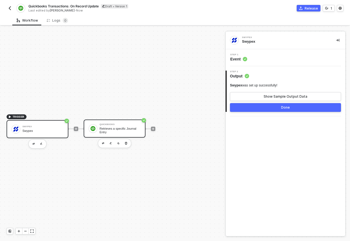
click at [125, 135] on div "QuickBooks Retrieves a specific Journal Entry" at bounding box center [115, 129] width 62 height 18
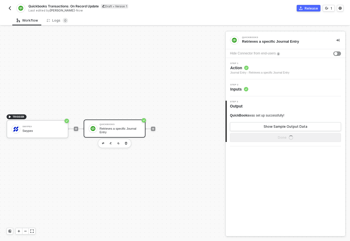
click at [256, 90] on div "Step 2 Inputs" at bounding box center [286, 88] width 119 height 8
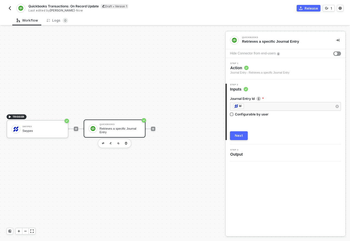
click at [246, 153] on div "Step 3 Output" at bounding box center [286, 153] width 119 height 8
click at [150, 132] on div at bounding box center [153, 129] width 73 height 43
click at [153, 130] on icon "icon-play" at bounding box center [153, 128] width 3 height 3
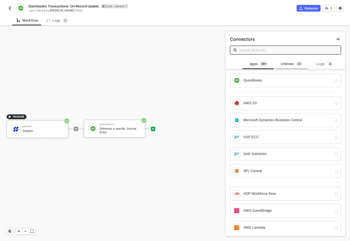
click at [287, 63] on div "Utilities 3 3" at bounding box center [292, 64] width 24 height 6
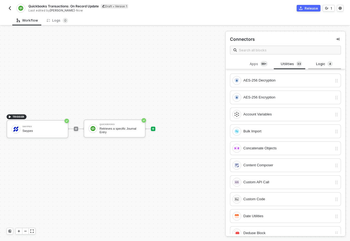
click at [316, 66] on div "Logic 4" at bounding box center [325, 64] width 24 height 6
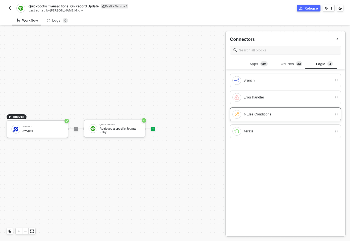
click at [278, 114] on div "If-Else Conditions" at bounding box center [288, 114] width 89 height 6
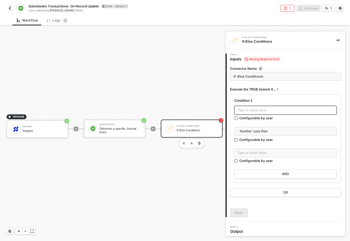
click at [274, 110] on div "Type or select items ﻿" at bounding box center [286, 110] width 96 height 5
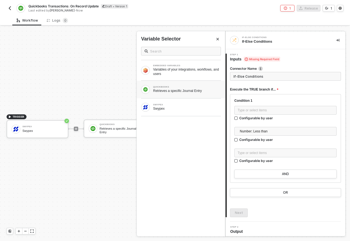
click at [178, 95] on div "QUICKBOOKS Retrieves a specific Journal Entry" at bounding box center [181, 90] width 89 height 18
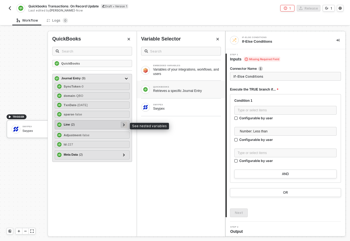
click at [124, 125] on icon at bounding box center [124, 124] width 2 height 3
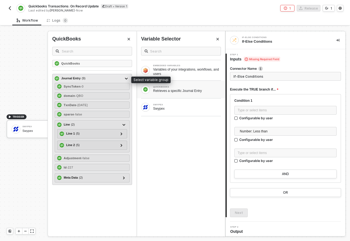
click at [93, 79] on div "Journal Entry ( 9 )" at bounding box center [89, 78] width 68 height 7
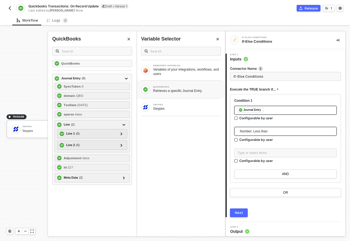
click at [264, 132] on span "Number: Less than" at bounding box center [287, 131] width 94 height 8
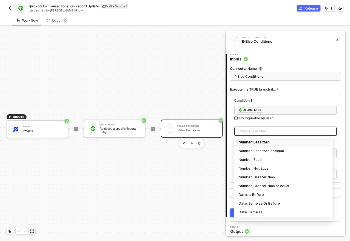
scroll to position [181, 0]
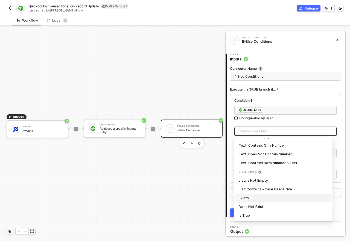
click at [260, 199] on div "Exists" at bounding box center [284, 198] width 90 height 6
type input "Only continue if Journal Entry Exists"
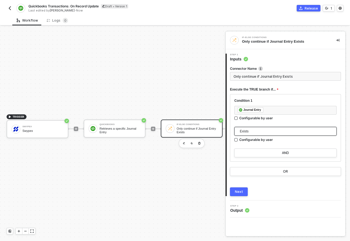
click at [237, 195] on button "Next" at bounding box center [239, 192] width 18 height 9
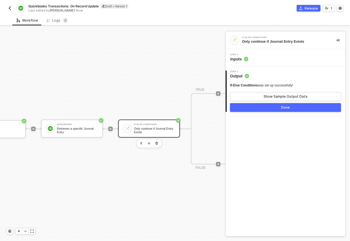
scroll to position [10, 111]
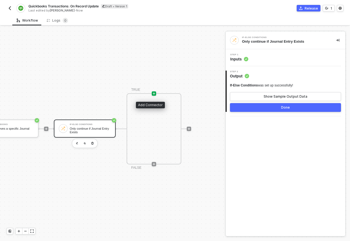
click at [153, 94] on icon "icon-play" at bounding box center [154, 93] width 3 height 3
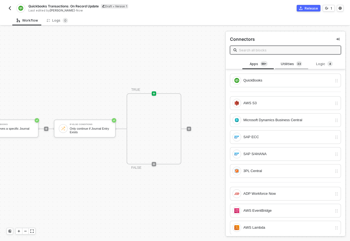
click at [287, 66] on div "Utilities 3 3" at bounding box center [292, 64] width 24 height 6
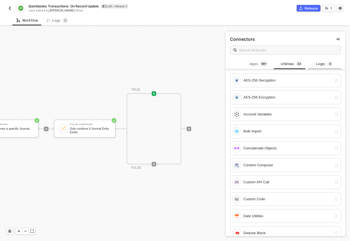
click at [309, 64] on div "Logic 4" at bounding box center [325, 64] width 33 height 10
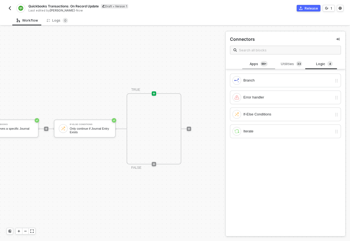
click at [258, 66] on div "Apps 99+" at bounding box center [259, 64] width 24 height 6
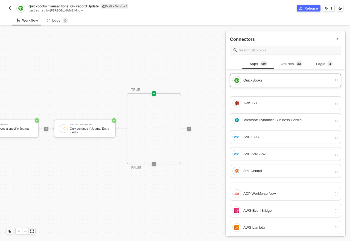
click at [253, 77] on div "QuickBooks" at bounding box center [288, 80] width 89 height 6
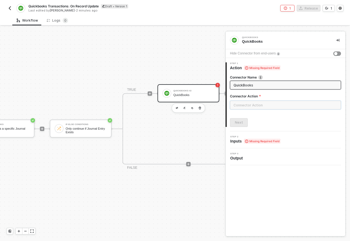
click at [252, 104] on input "text" at bounding box center [285, 105] width 111 height 9
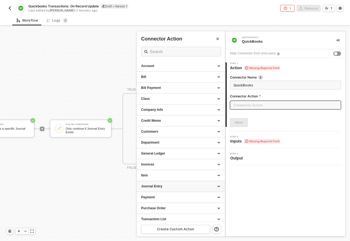
click at [191, 187] on div "Journal Entry" at bounding box center [181, 186] width 80 height 5
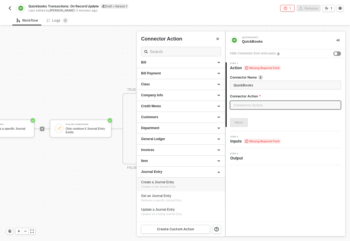
scroll to position [39, 0]
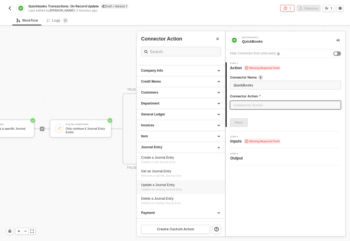
click at [174, 188] on span "Updates an existing Journal Entry" at bounding box center [161, 189] width 41 height 3
type input "Updates an existing Journal Entry"
type input "Journal Entry - Update a Journal Entry"
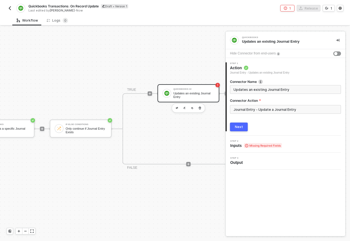
click at [236, 143] on span "Inputs Missing Required Fields" at bounding box center [257, 145] width 52 height 5
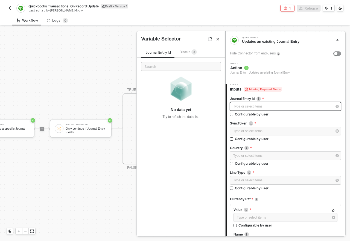
click at [274, 104] on div "Type or select items ﻿" at bounding box center [283, 106] width 99 height 5
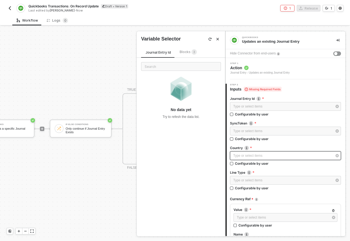
click at [239, 159] on div "Type or select items ﻿" at bounding box center [285, 155] width 111 height 9
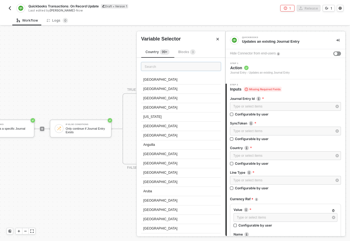
click at [152, 65] on input "text" at bounding box center [181, 66] width 80 height 9
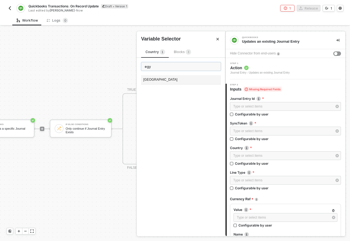
type input "egy"
click at [154, 81] on div "[GEOGRAPHIC_DATA]" at bounding box center [181, 79] width 80 height 9
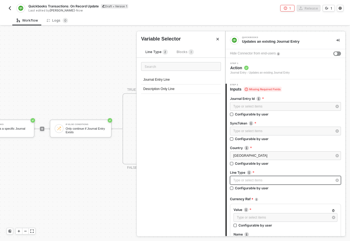
click at [268, 180] on div "Type or select items ﻿" at bounding box center [283, 180] width 99 height 5
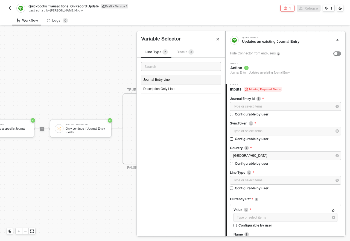
click at [180, 81] on div "Journal Entry Line" at bounding box center [181, 79] width 80 height 9
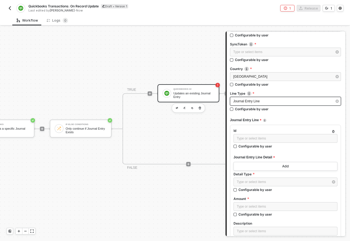
scroll to position [80, 0]
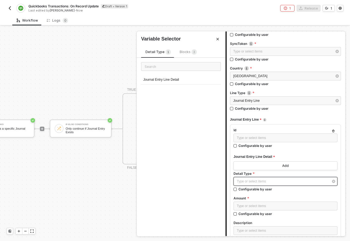
click at [278, 180] on div "Type or select items ﻿" at bounding box center [283, 181] width 92 height 5
click at [178, 80] on div "Journal Entry Line Detail" at bounding box center [181, 79] width 80 height 9
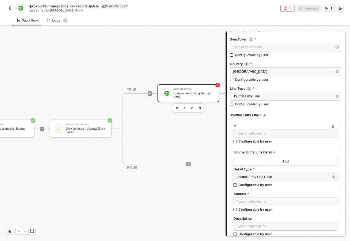
scroll to position [90, 0]
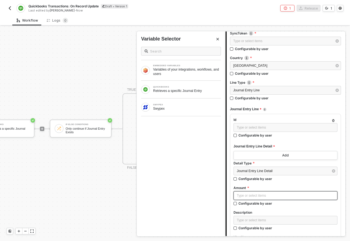
click at [258, 196] on div "Type or select items ﻿" at bounding box center [285, 195] width 97 height 5
click at [163, 107] on div "Swypex" at bounding box center [187, 109] width 68 height 4
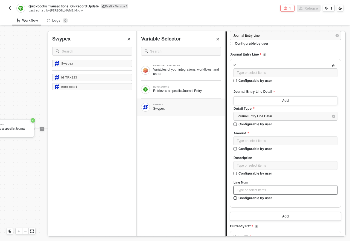
scroll to position [146, 0]
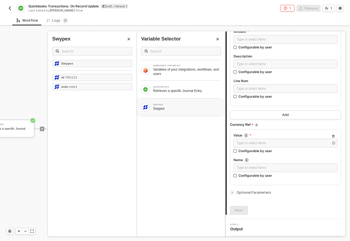
click at [250, 192] on span "Optional Parameters" at bounding box center [254, 193] width 35 height 4
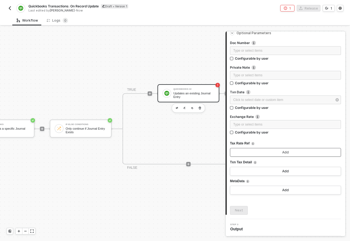
scroll to position [406, 0]
click at [279, 190] on button "Add" at bounding box center [285, 190] width 111 height 9
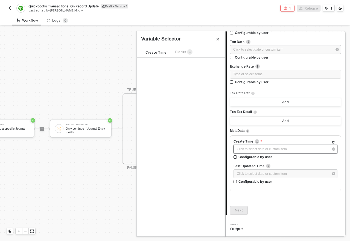
click at [276, 148] on div "Click to select date or custom item ﻿" at bounding box center [283, 149] width 92 height 5
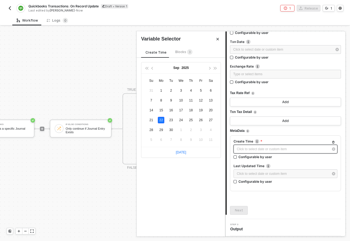
type input "[DATE]"
click at [176, 50] on span "Blocks 3" at bounding box center [184, 52] width 17 height 4
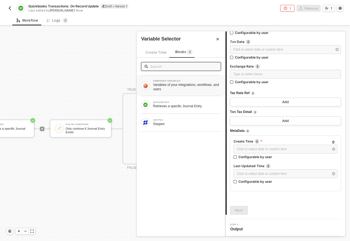
click at [192, 83] on div "Variables of your integrations, workflows, and users" at bounding box center [187, 87] width 68 height 9
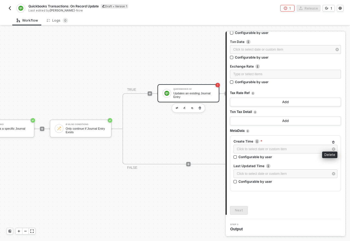
click at [333, 142] on icon "button" at bounding box center [334, 142] width 2 height 3
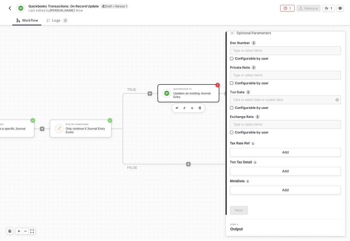
click at [198, 94] on div "Updates an existing Journal Entry" at bounding box center [194, 95] width 41 height 7
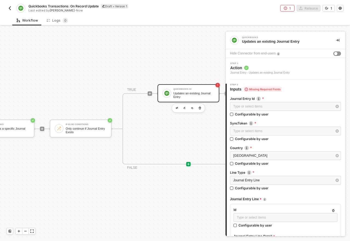
click at [190, 166] on div at bounding box center [188, 164] width 4 height 4
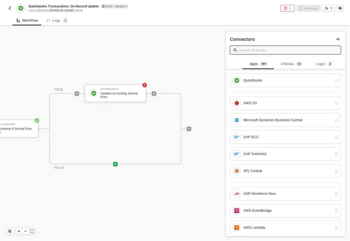
scroll to position [10, 188]
click at [122, 97] on div "Updates an existing Journal Entry" at bounding box center [120, 95] width 41 height 7
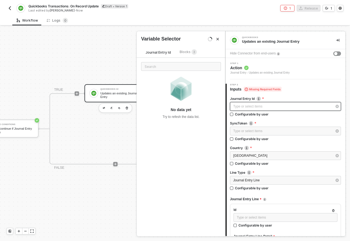
click at [299, 107] on div "Type or select items ﻿" at bounding box center [283, 106] width 99 height 5
click at [185, 51] on span "Blocks 3" at bounding box center [188, 52] width 17 height 4
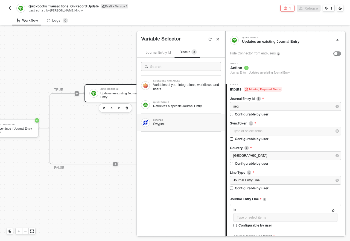
click at [168, 126] on div "SWYPEX Swypex" at bounding box center [181, 122] width 80 height 9
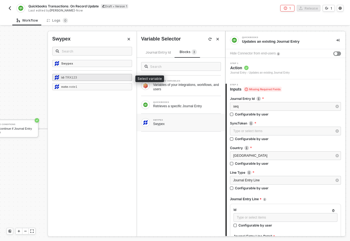
click at [101, 79] on div "id - TRX123" at bounding box center [92, 77] width 80 height 7
click at [10, 7] on img "button" at bounding box center [10, 8] width 4 height 4
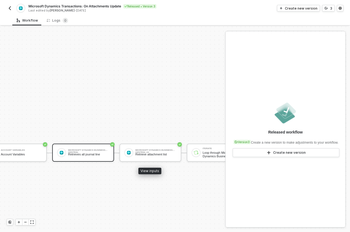
scroll to position [127, 90]
click at [99, 7] on span "Microsoft Dynamics Transactions: On Attachments Update" at bounding box center [74, 6] width 93 height 5
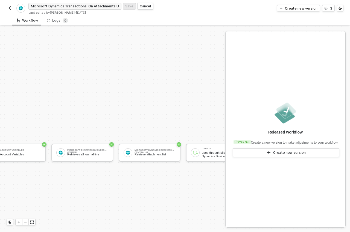
click at [99, 7] on input "Microsoft Dynamics Transactions: On Attachments Update" at bounding box center [74, 6] width 93 height 7
click at [86, 8] on input "Microsoft Dynamics Transactions: On Attachments Update" at bounding box center [74, 6] width 93 height 7
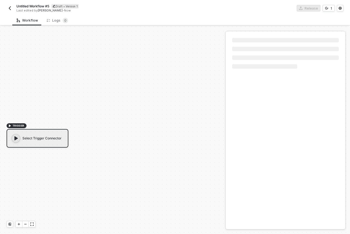
scroll to position [10, 0]
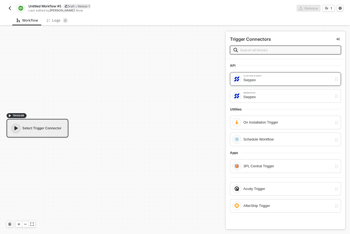
click at [273, 81] on div "Swypex" at bounding box center [288, 80] width 89 height 6
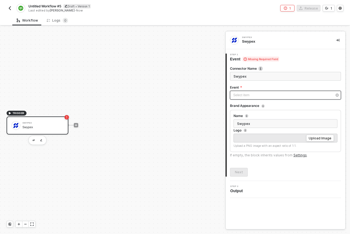
click at [237, 94] on div "Select item ﻿" at bounding box center [283, 95] width 99 height 5
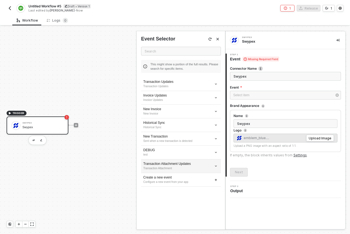
click at [207, 163] on div "Transaction Attachment Updates" at bounding box center [181, 164] width 76 height 5
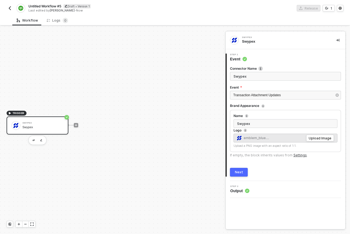
click at [240, 169] on button "Next" at bounding box center [239, 172] width 18 height 9
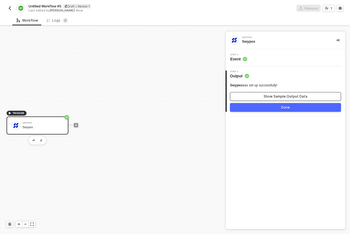
click at [260, 95] on button "Show Sample Output Data" at bounding box center [285, 96] width 111 height 9
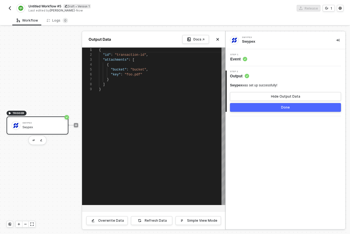
scroll to position [39, 0]
click at [260, 108] on button "Done" at bounding box center [285, 107] width 111 height 9
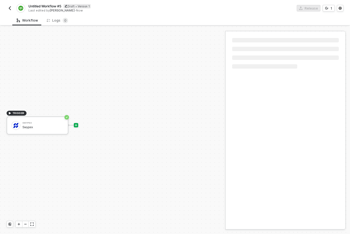
click at [76, 126] on icon "icon-play" at bounding box center [76, 125] width 2 height 2
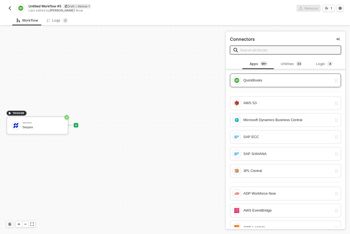
click at [263, 84] on div "QuickBooks" at bounding box center [283, 80] width 100 height 9
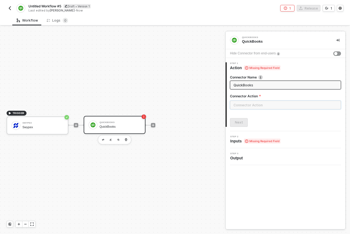
click at [248, 107] on input "text" at bounding box center [285, 105] width 111 height 9
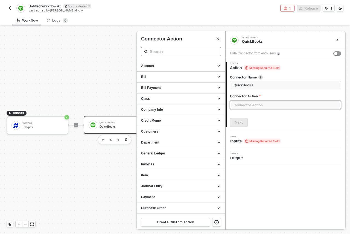
click at [180, 49] on input "text" at bounding box center [181, 51] width 62 height 7
type input "att"
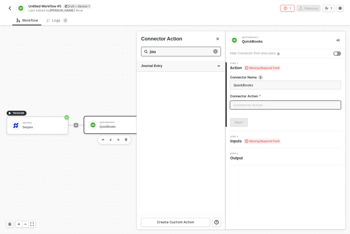
type input "jou"
click at [185, 65] on div "Journal Entry" at bounding box center [181, 66] width 80 height 5
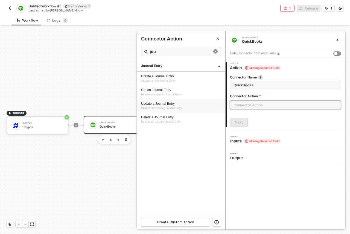
click at [196, 102] on div "Update a Journal Entry" at bounding box center [181, 104] width 80 height 5
type input "Updates an existing Journal Entry"
type input "Journal Entry - Update a Journal Entry"
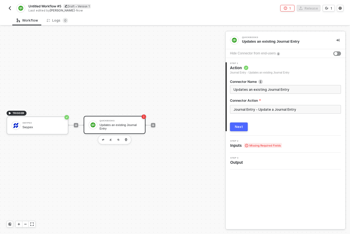
click at [244, 143] on span "Inputs Missing Required Fields" at bounding box center [257, 145] width 52 height 5
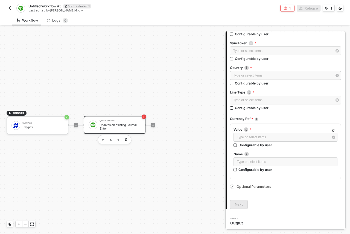
scroll to position [81, 0]
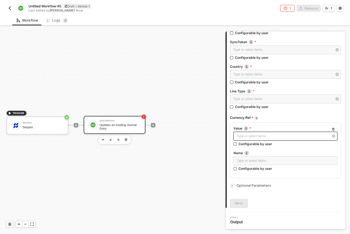
click at [265, 134] on div "Type or select items ﻿" at bounding box center [283, 136] width 92 height 5
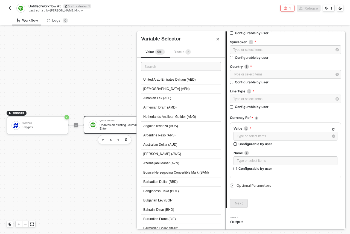
click at [240, 186] on span "Optional Parameters" at bounding box center [254, 186] width 35 height 4
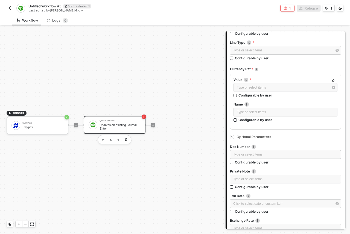
scroll to position [241, 0]
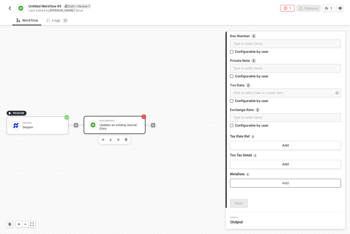
click at [267, 185] on button "Add" at bounding box center [285, 183] width 111 height 9
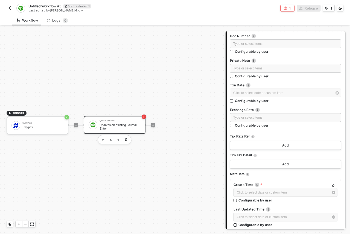
scroll to position [291, 0]
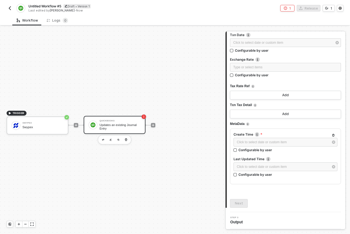
click at [195, 91] on div "TRIGGER Swypex Swypex QuickBooks Updates an existing Journal Entry" at bounding box center [111, 125] width 223 height 218
click at [125, 49] on div "TRIGGER Swypex Swypex QuickBooks Updates an existing Journal Entry" at bounding box center [111, 125] width 223 height 218
click at [51, 7] on span "Untitled Workflow #5" at bounding box center [44, 6] width 33 height 5
click at [53, 5] on input "Untitled Workflow #5" at bounding box center [74, 6] width 93 height 7
click at [51, 8] on input "Untitled Workflow #5" at bounding box center [74, 6] width 93 height 7
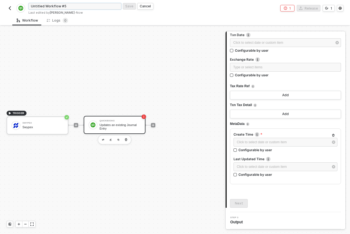
click at [51, 8] on input "Untitled Workflow #5" at bounding box center [74, 6] width 93 height 7
paste input "Microsoft Dynamics Transactions: On Attachments Update"
click at [58, 7] on input "Microsoft Dynamics Transactions: On Attachments Update" at bounding box center [74, 6] width 93 height 7
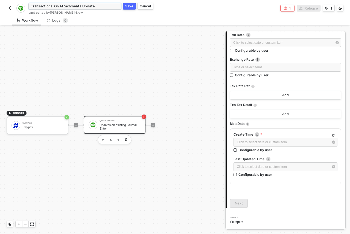
scroll to position [0, 0]
type input "Quickbooks Transactions: On Attachments Update"
click at [128, 7] on div "Save" at bounding box center [129, 6] width 8 height 5
click at [149, 105] on div at bounding box center [153, 125] width 73 height 43
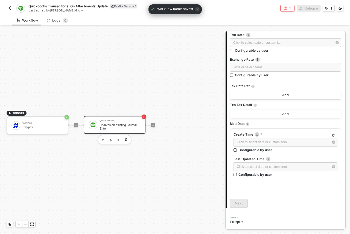
click at [13, 9] on button "button" at bounding box center [10, 8] width 7 height 7
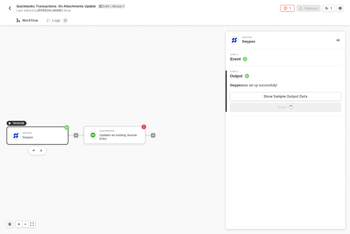
scroll to position [10, 0]
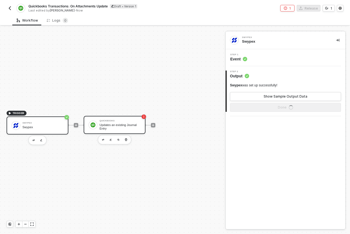
click at [123, 124] on div "Updates an existing Journal Entry" at bounding box center [120, 126] width 41 height 7
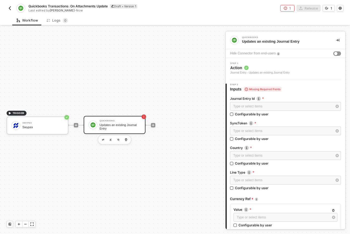
click at [249, 69] on span "Action" at bounding box center [260, 67] width 59 height 5
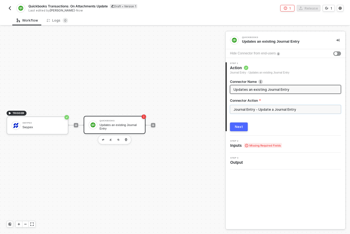
click at [256, 110] on input "Journal Entry - Update a Journal Entry" at bounding box center [285, 109] width 111 height 9
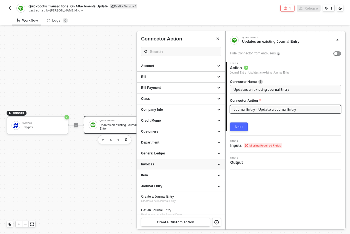
click at [200, 163] on div "Invoices" at bounding box center [181, 164] width 80 height 5
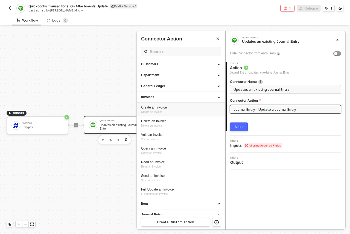
scroll to position [72, 0]
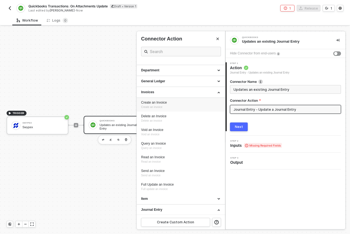
click at [168, 109] on div "Create an Invoice Create an invoice" at bounding box center [181, 104] width 80 height 9
type input "Create an invoice"
type input "Invoices - Create an Invoice"
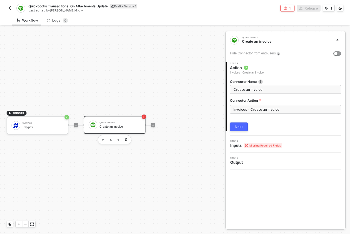
click at [249, 143] on span "Missing Required Fields" at bounding box center [263, 145] width 38 height 5
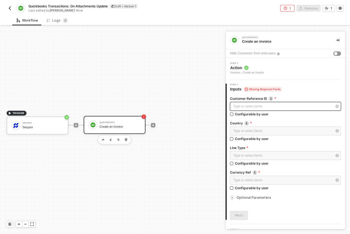
click at [266, 107] on div "Type or select items ﻿" at bounding box center [283, 106] width 99 height 5
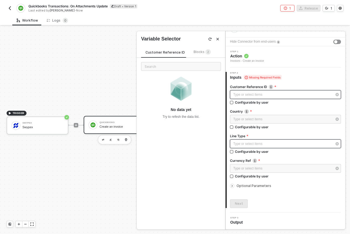
scroll to position [12, 0]
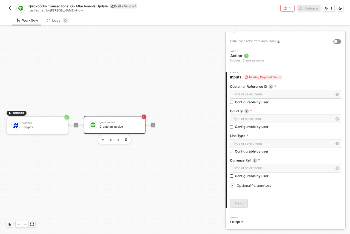
click at [248, 184] on span "Optional Parameters" at bounding box center [254, 186] width 35 height 4
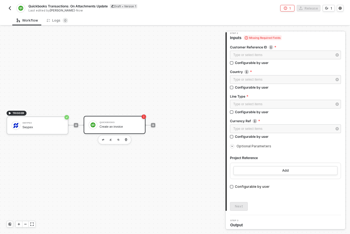
scroll to position [54, 0]
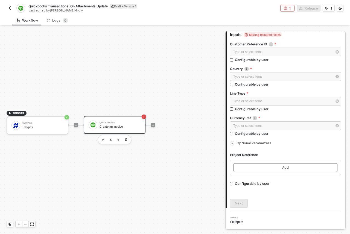
click at [269, 169] on button "Add" at bounding box center [286, 167] width 104 height 9
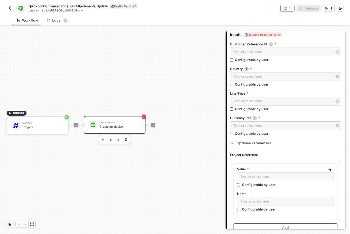
scroll to position [115, 0]
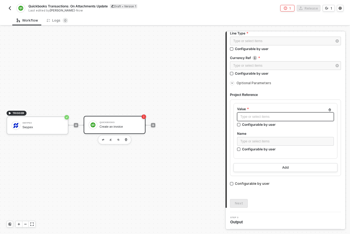
click at [265, 118] on div "Type or select items ﻿" at bounding box center [286, 116] width 90 height 5
click at [267, 117] on div "Type or select items ﻿" at bounding box center [286, 116] width 90 height 5
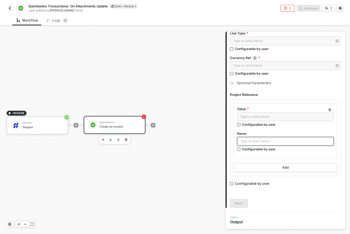
click at [282, 141] on div "Type or select items ﻿" at bounding box center [286, 141] width 90 height 5
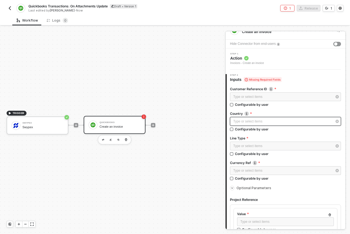
scroll to position [0, 0]
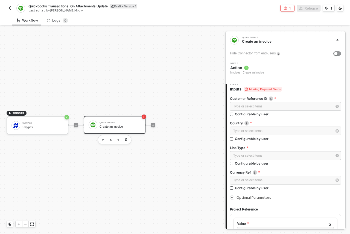
click at [173, 69] on div "TRIGGER Swypex Swypex QuickBooks Create an invoice" at bounding box center [111, 125] width 223 height 218
click at [10, 10] on button "button" at bounding box center [10, 8] width 7 height 7
